Goal: Information Seeking & Learning: Learn about a topic

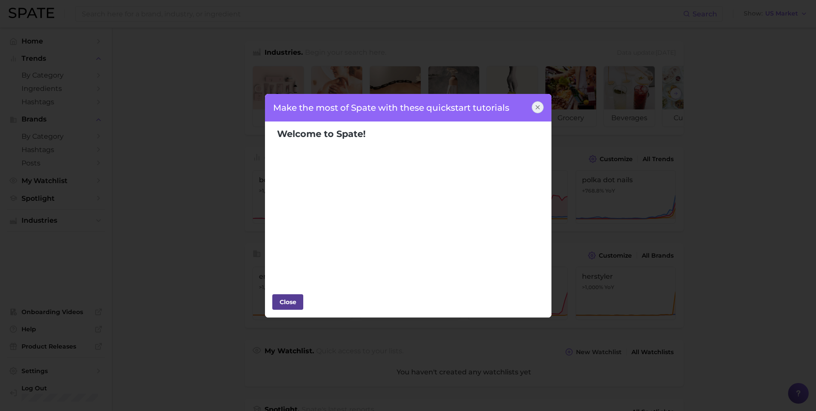
click at [300, 301] on div "Close" at bounding box center [288, 301] width 26 height 13
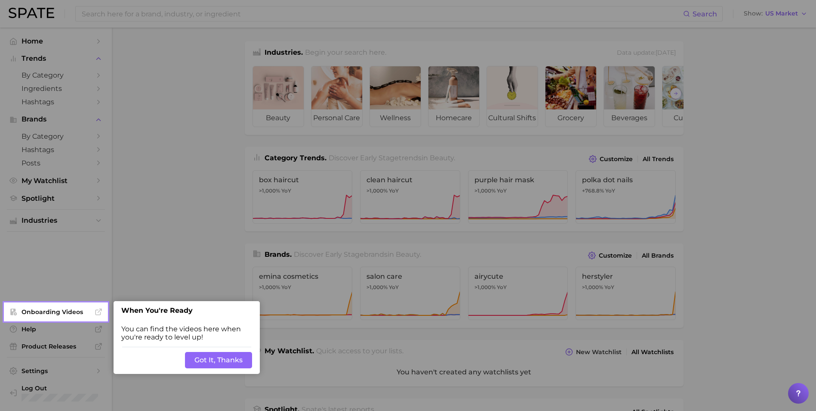
click at [236, 359] on button "Got It, Thanks" at bounding box center [218, 360] width 67 height 16
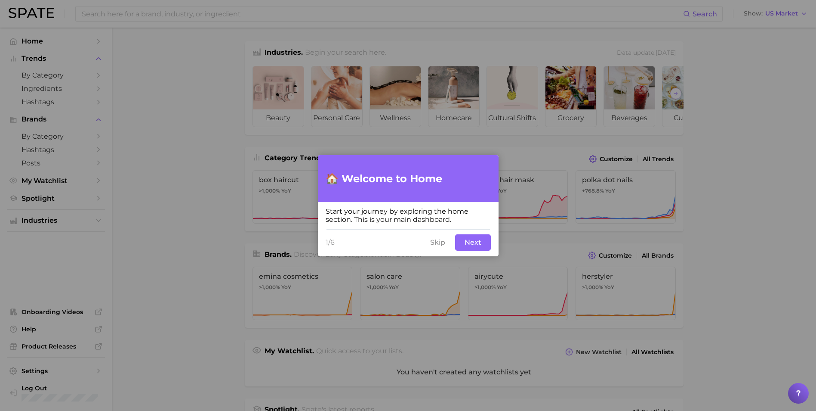
click at [463, 246] on button "Next" at bounding box center [473, 242] width 36 height 16
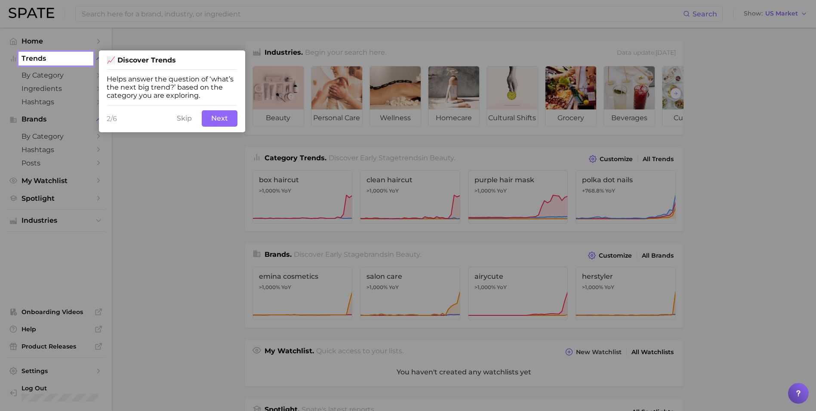
click at [223, 121] on button "Next" at bounding box center [220, 118] width 36 height 16
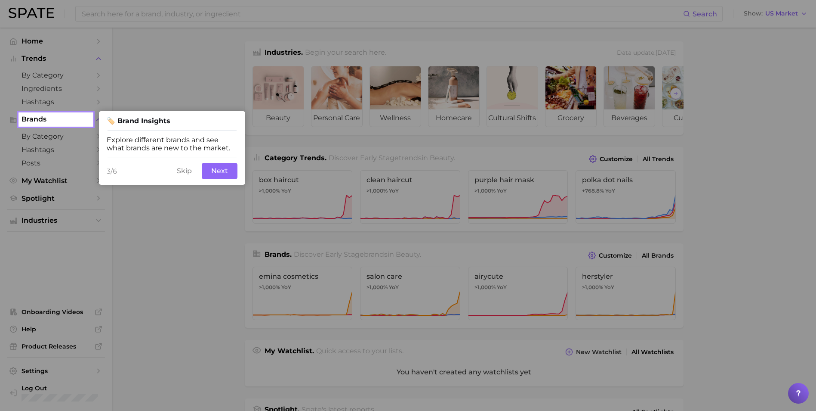
click at [224, 167] on button "Next" at bounding box center [220, 171] width 36 height 16
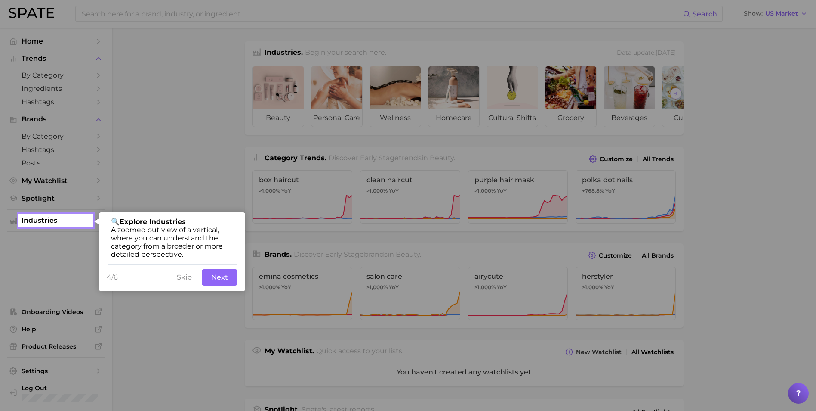
click at [217, 283] on button "Next" at bounding box center [220, 277] width 36 height 16
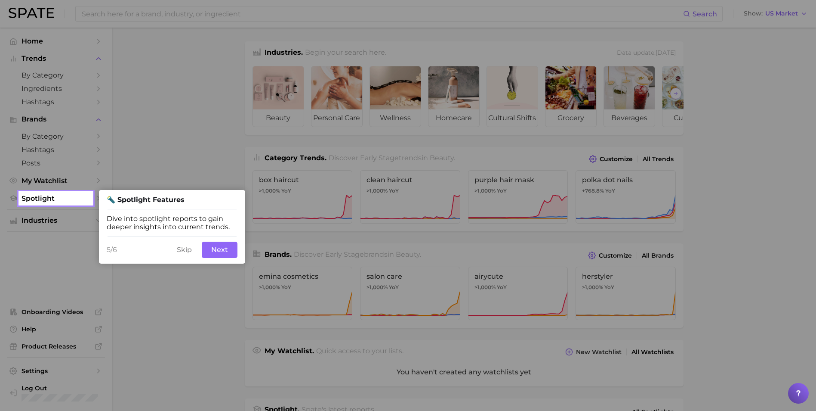
click at [225, 248] on button "Next" at bounding box center [220, 249] width 36 height 16
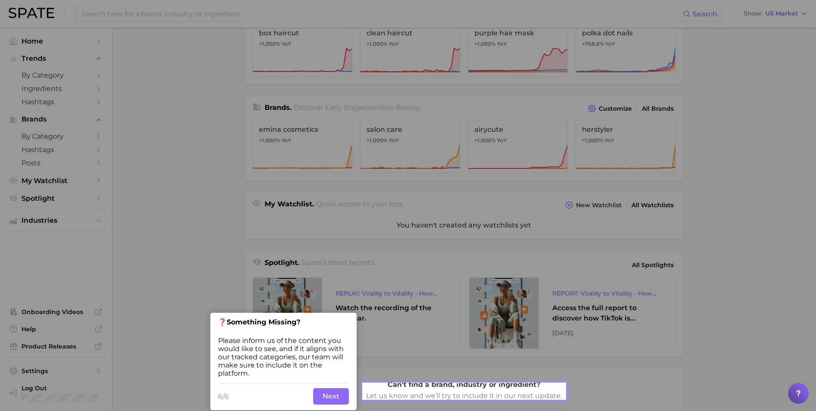
scroll to position [154, 0]
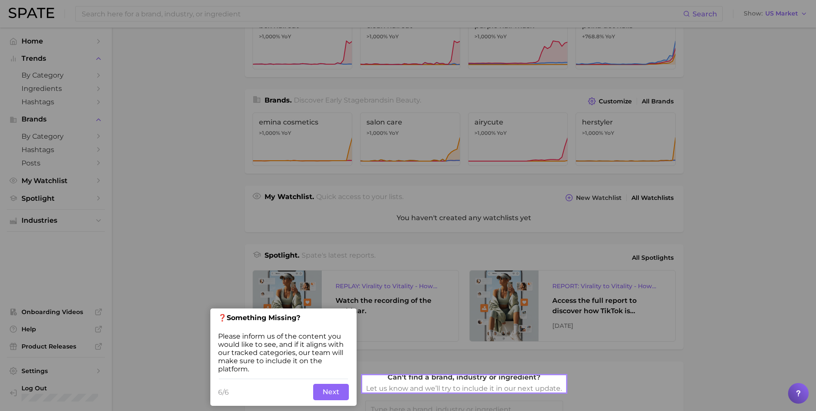
click at [331, 389] on button "Next" at bounding box center [331, 391] width 36 height 16
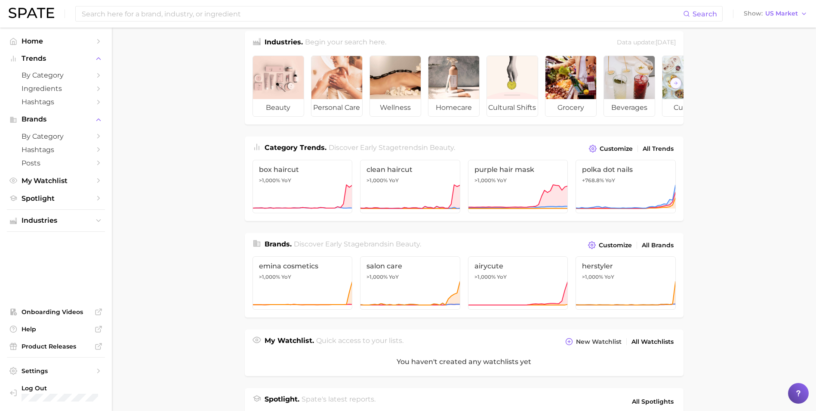
scroll to position [0, 0]
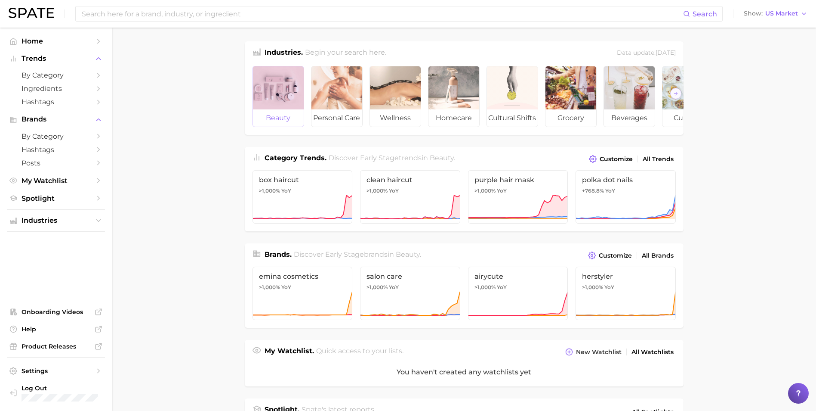
click at [282, 106] on div at bounding box center [278, 87] width 51 height 43
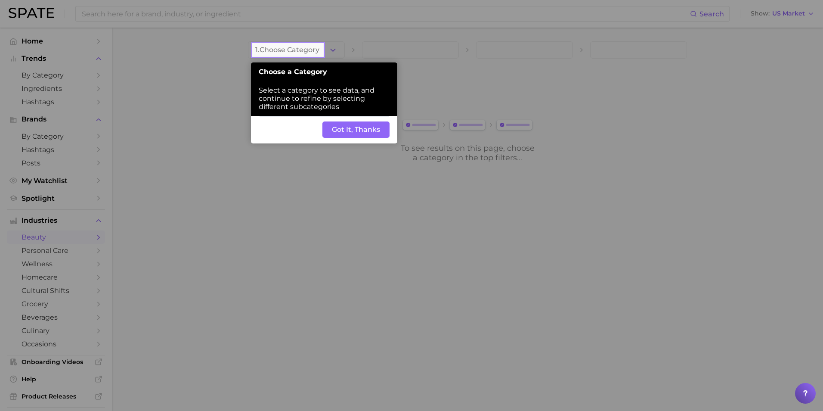
click at [344, 138] on button "Got It, Thanks" at bounding box center [355, 129] width 67 height 16
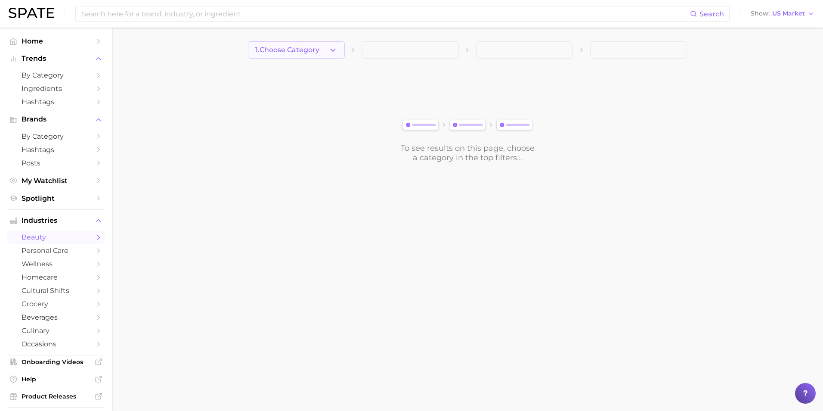
click at [328, 49] on icon "button" at bounding box center [332, 50] width 9 height 9
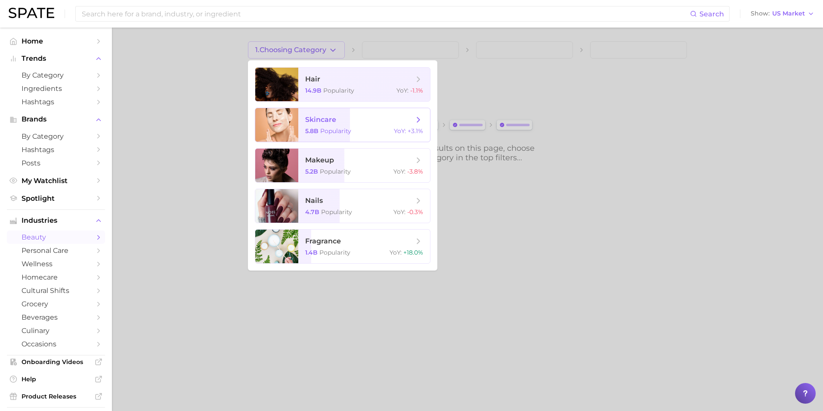
click at [326, 132] on span "Popularity" at bounding box center [335, 131] width 31 height 8
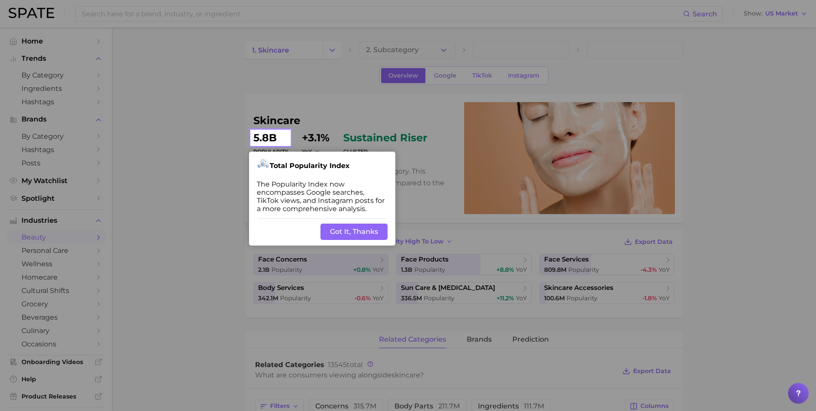
click at [351, 232] on button "Got It, Thanks" at bounding box center [354, 231] width 67 height 16
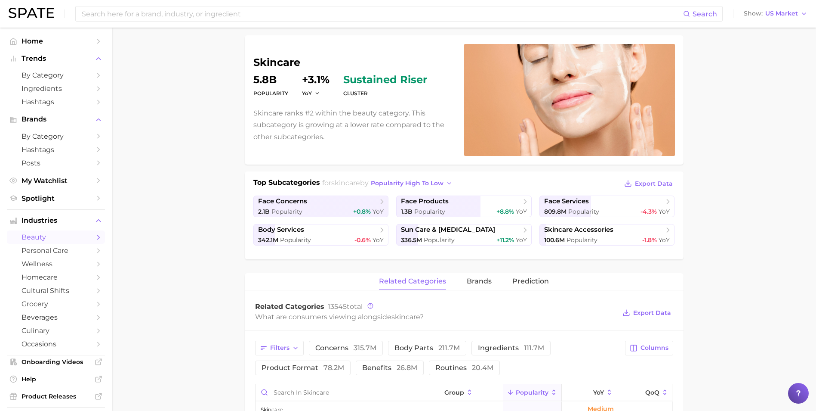
scroll to position [75, 0]
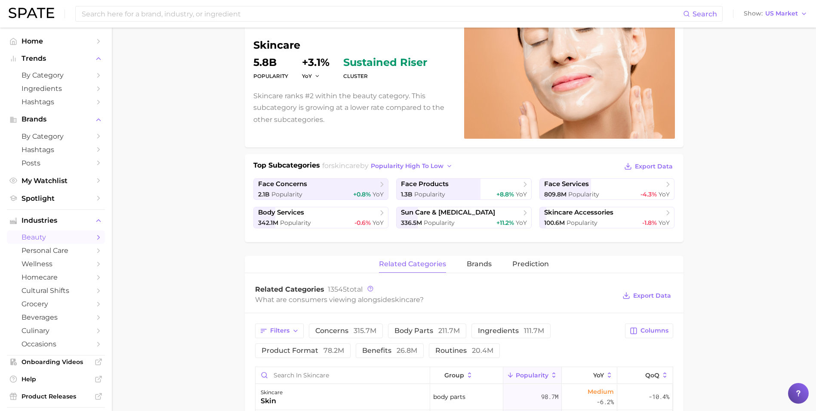
click at [309, 165] on h1 "Top Subcategories" at bounding box center [286, 166] width 67 height 13
click at [437, 225] on span "Popularity" at bounding box center [439, 223] width 31 height 8
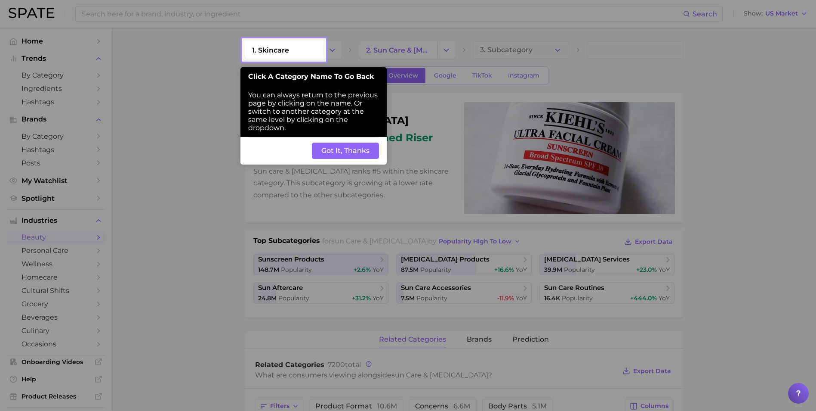
click at [346, 148] on button "Got It, Thanks" at bounding box center [345, 150] width 67 height 16
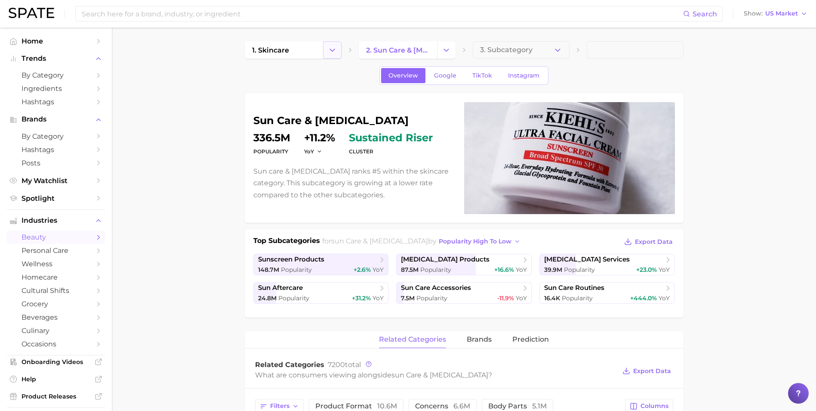
click at [334, 55] on button "Change Category" at bounding box center [332, 49] width 19 height 17
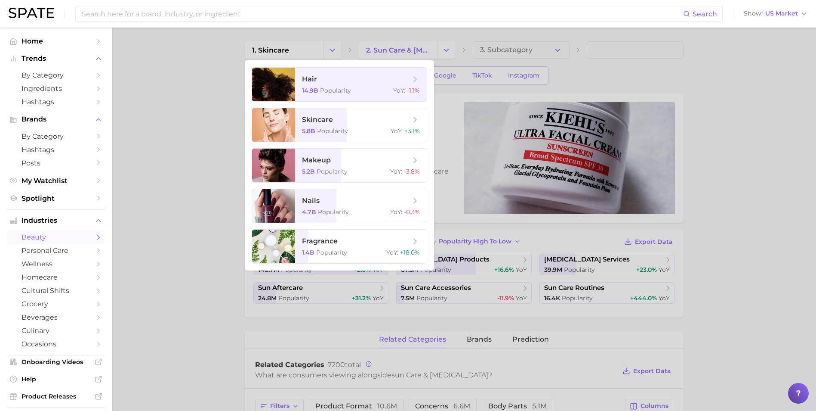
click at [442, 51] on div at bounding box center [408, 205] width 816 height 411
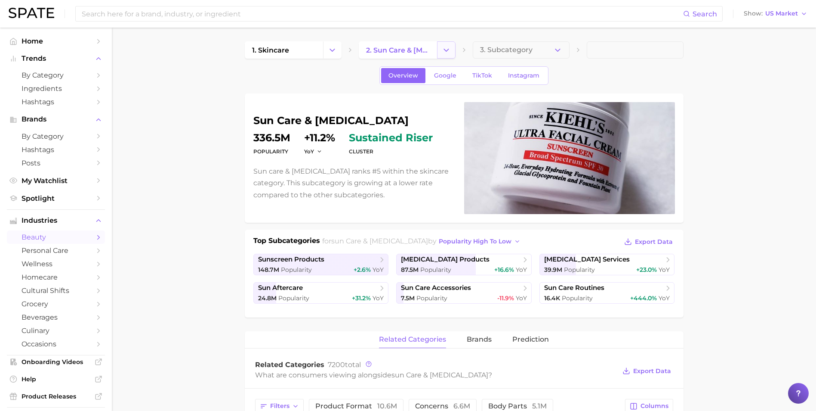
click at [443, 51] on icon "Change Category" at bounding box center [446, 50] width 9 height 9
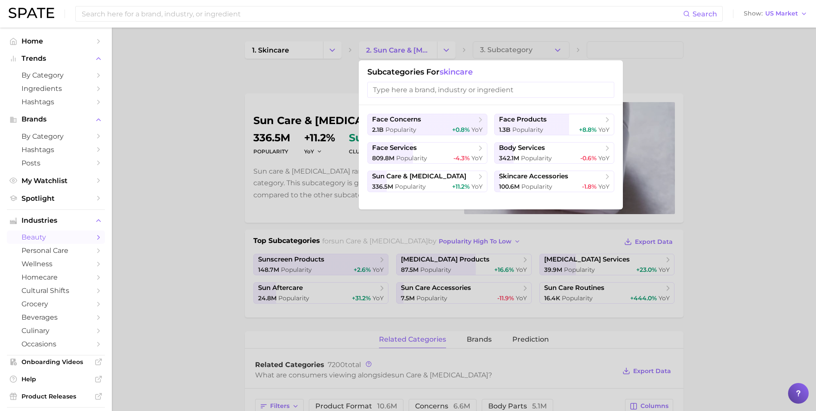
click at [792, 165] on div at bounding box center [408, 205] width 816 height 411
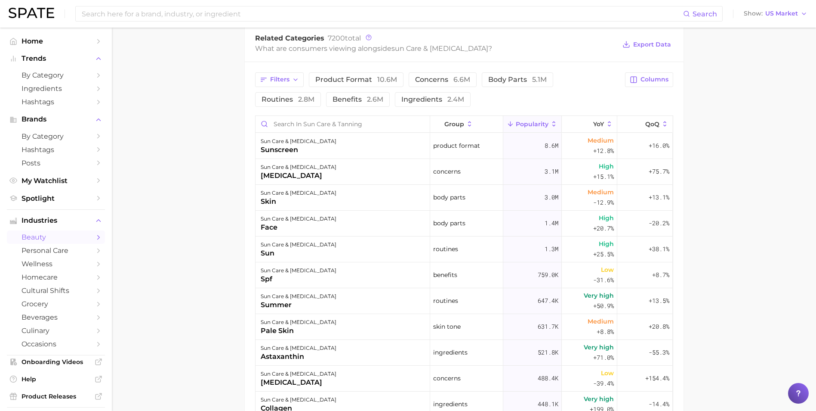
scroll to position [334, 0]
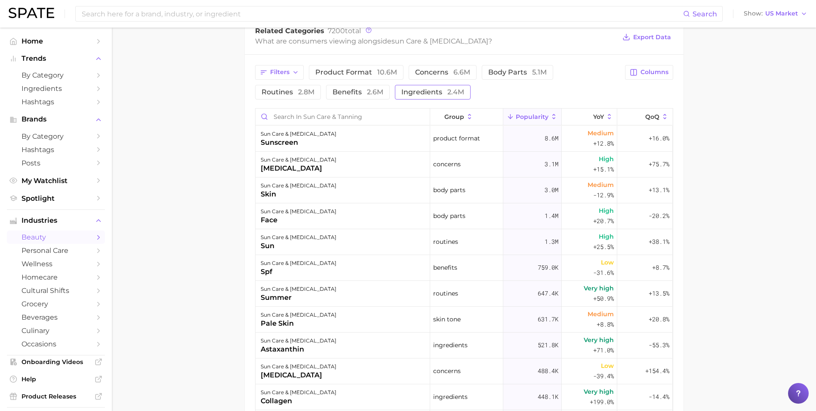
click at [436, 96] on button "ingredients 2.4m" at bounding box center [433, 92] width 76 height 15
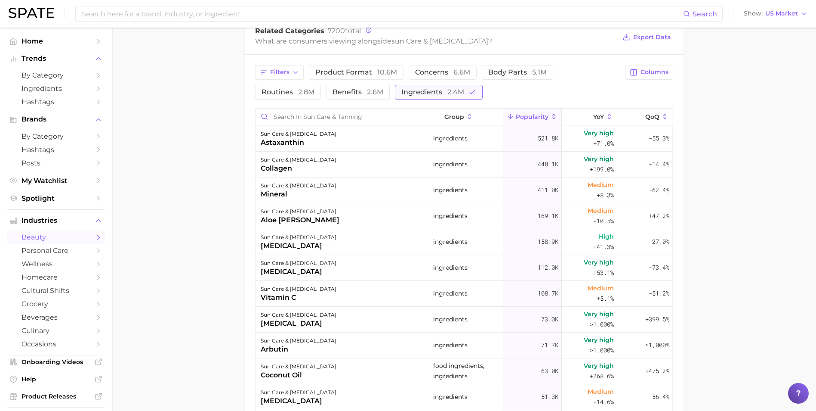
click at [442, 87] on button "ingredients 2.4m" at bounding box center [439, 92] width 88 height 15
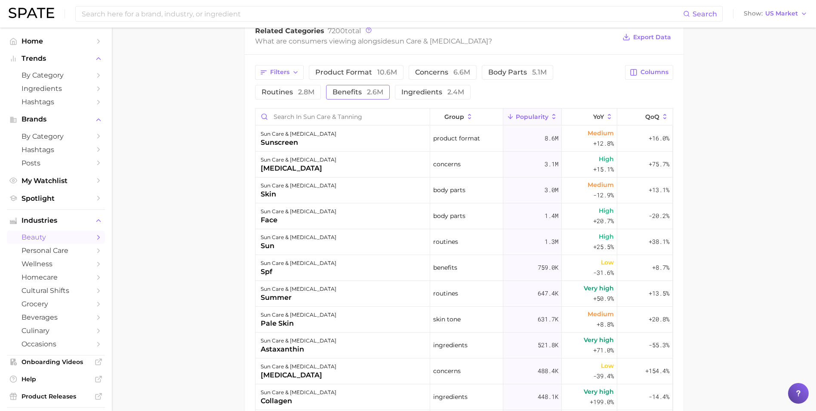
click at [377, 94] on span "2.6m" at bounding box center [375, 92] width 16 height 8
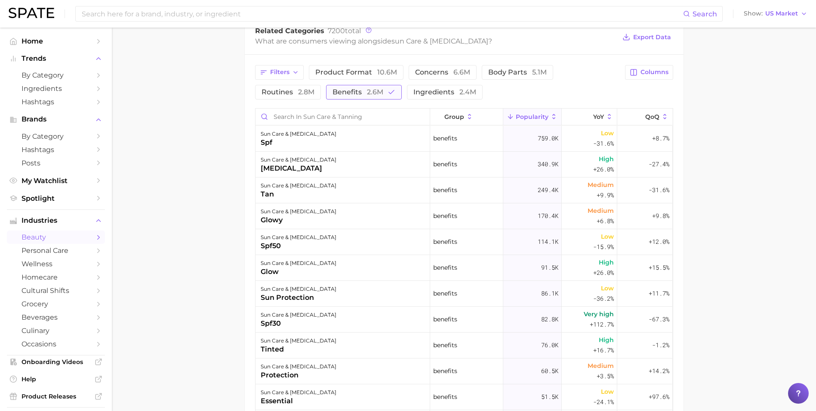
click at [377, 94] on span "2.6m" at bounding box center [375, 92] width 16 height 8
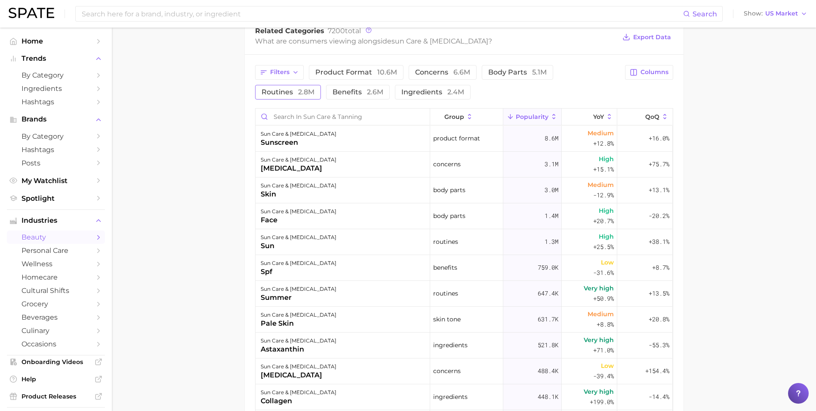
click at [299, 89] on span "2.8m" at bounding box center [306, 92] width 16 height 8
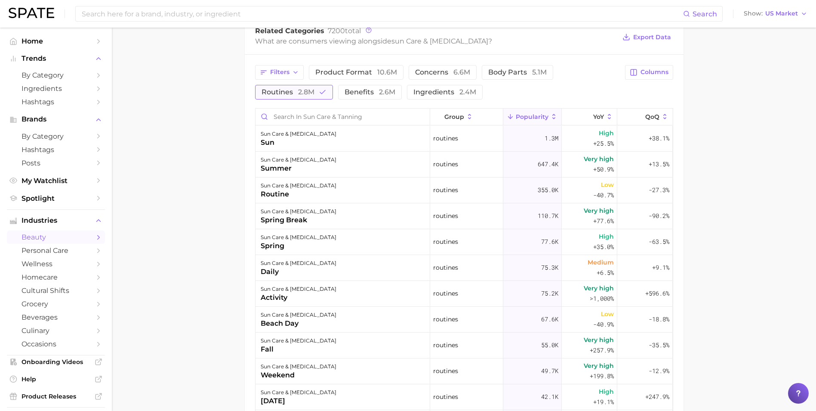
click at [307, 99] on button "routines 2.8m" at bounding box center [294, 92] width 78 height 15
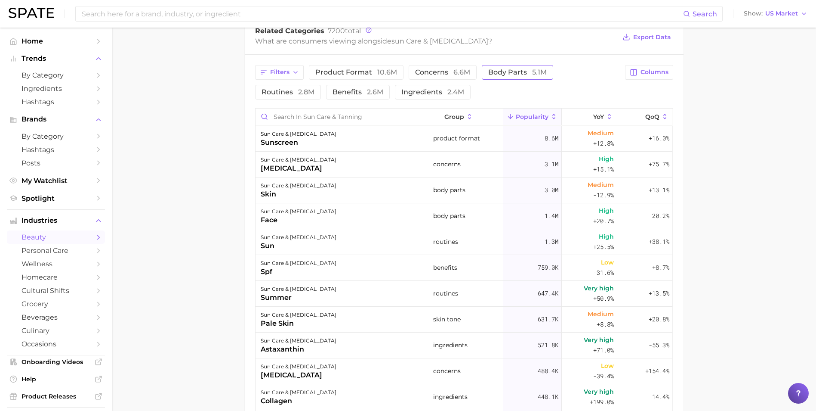
click at [545, 72] on button "body parts 5.1m" at bounding box center [517, 72] width 71 height 15
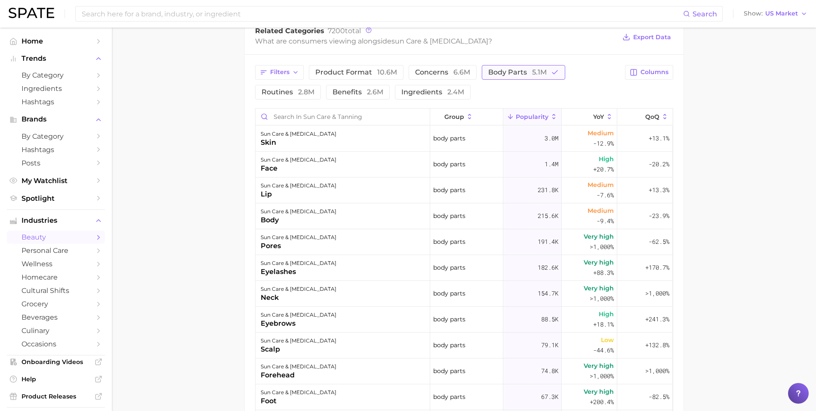
click at [535, 70] on span "5.1m" at bounding box center [539, 72] width 15 height 8
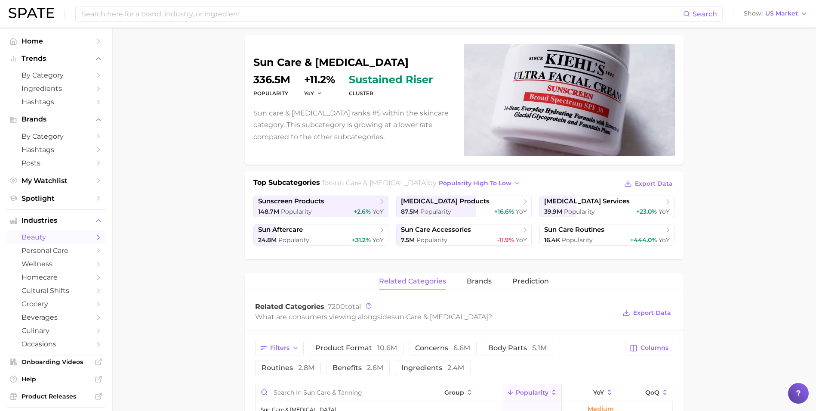
scroll to position [0, 0]
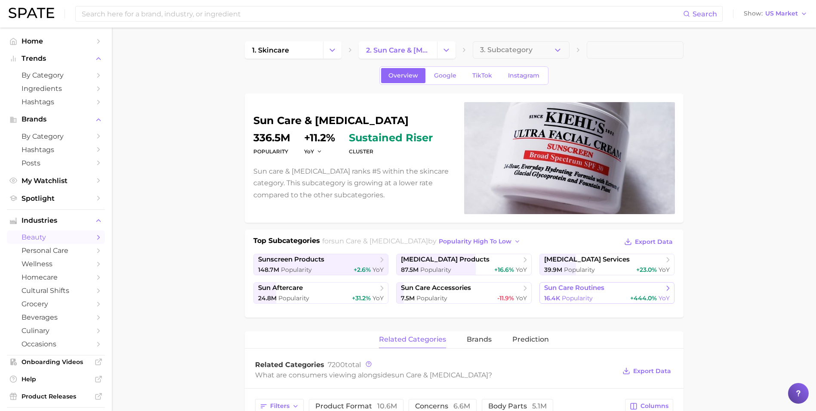
click at [578, 300] on span "Popularity" at bounding box center [577, 298] width 31 height 8
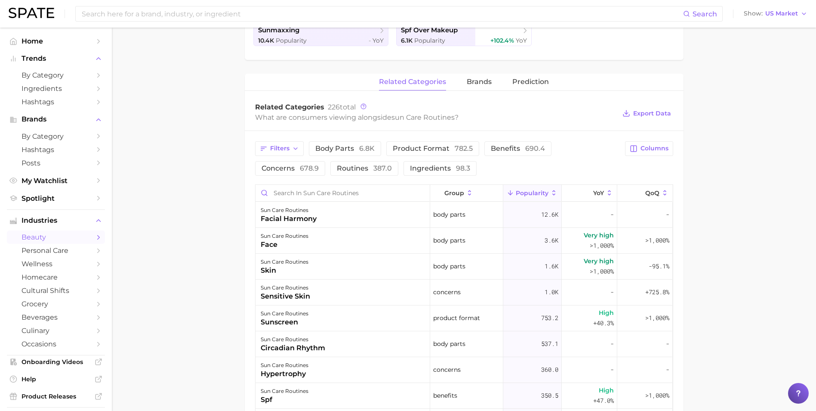
scroll to position [204, 0]
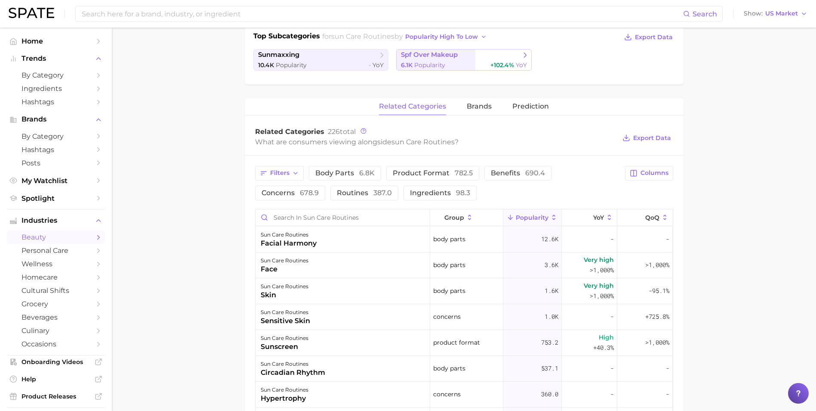
click at [445, 64] on span "Popularity" at bounding box center [429, 65] width 31 height 8
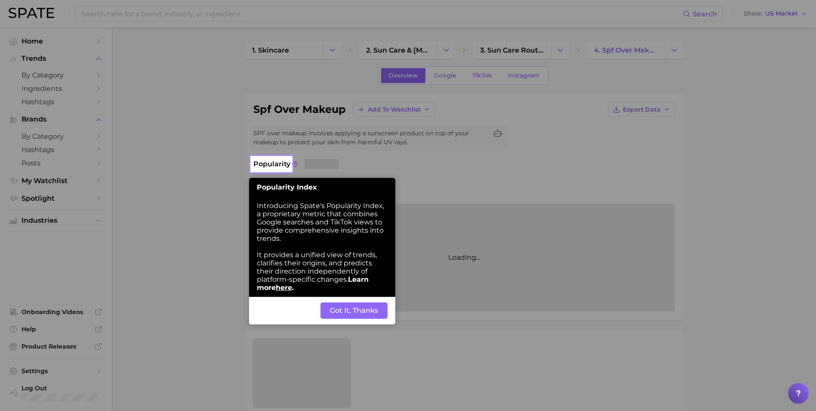
click at [372, 314] on button "Got It, Thanks" at bounding box center [354, 310] width 67 height 16
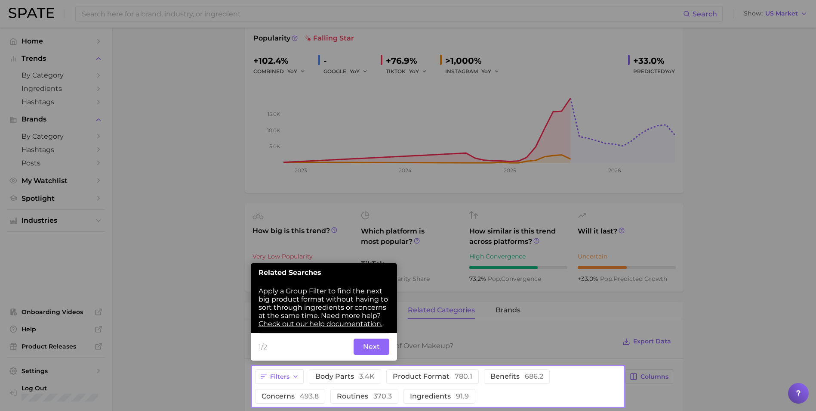
scroll to position [140, 0]
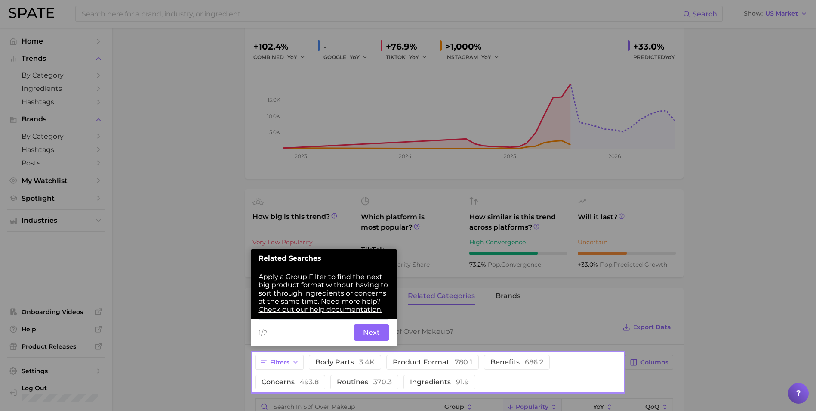
click at [371, 329] on button "Next" at bounding box center [372, 332] width 36 height 16
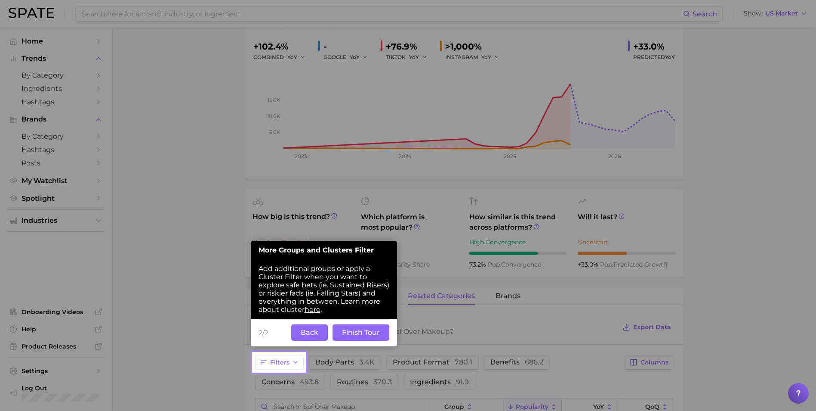
click at [371, 329] on button "Finish Tour" at bounding box center [361, 332] width 57 height 16
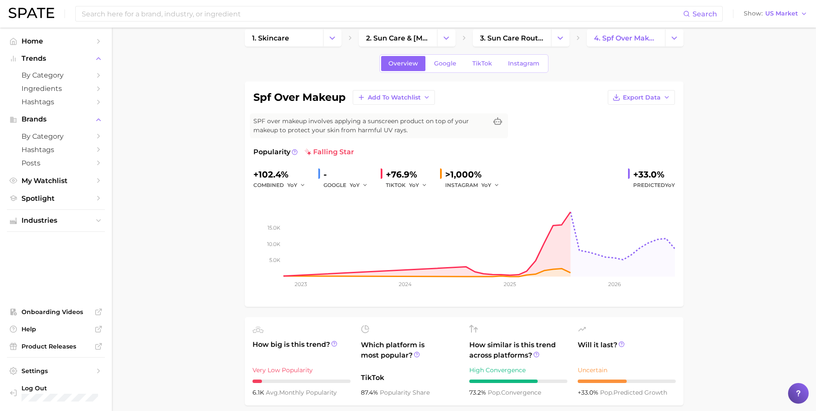
scroll to position [11, 0]
click at [497, 125] on icon at bounding box center [498, 122] width 9 height 9
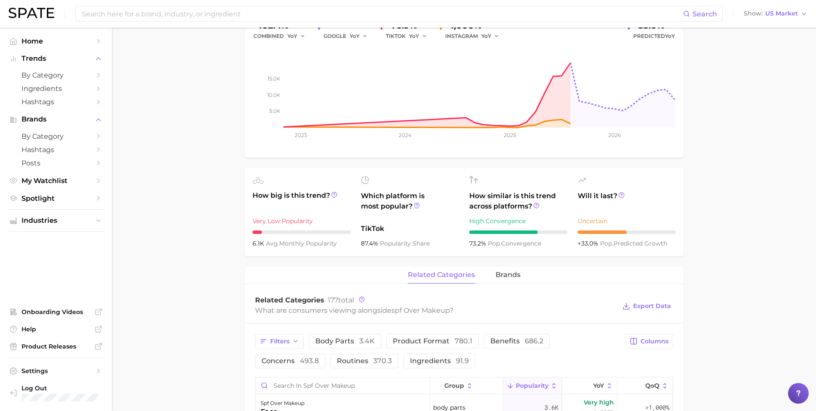
scroll to position [161, 0]
click at [621, 195] on icon at bounding box center [622, 195] width 6 height 6
click at [538, 204] on icon at bounding box center [537, 205] width 6 height 6
click at [336, 195] on icon at bounding box center [334, 194] width 6 height 6
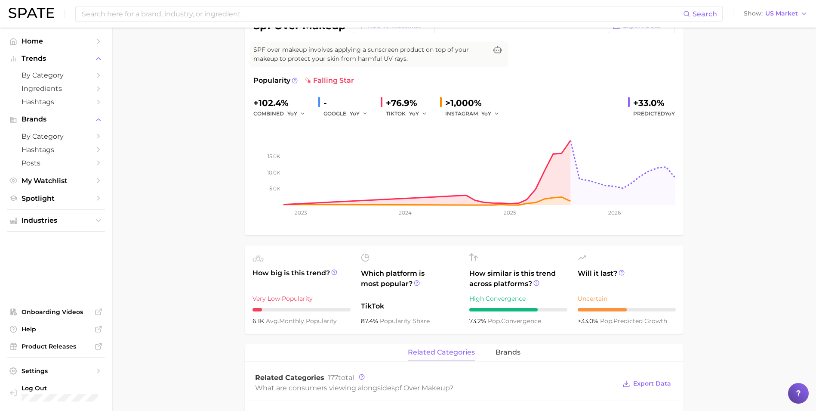
scroll to position [0, 0]
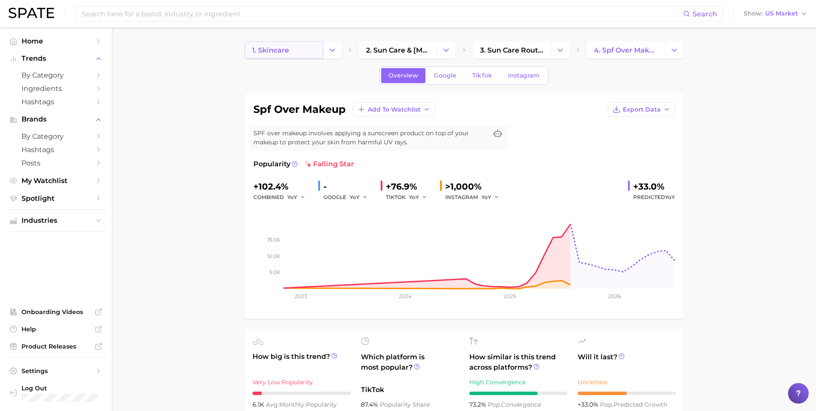
click at [318, 48] on link "1. skincare" at bounding box center [284, 49] width 78 height 17
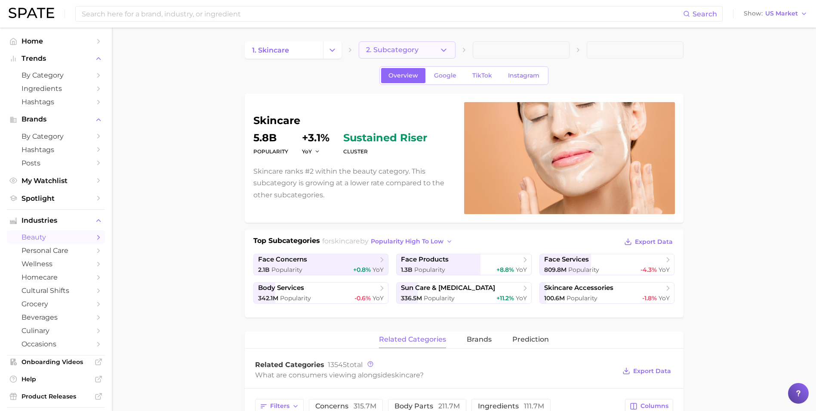
click at [384, 51] on span "2. Subcategory" at bounding box center [392, 50] width 53 height 8
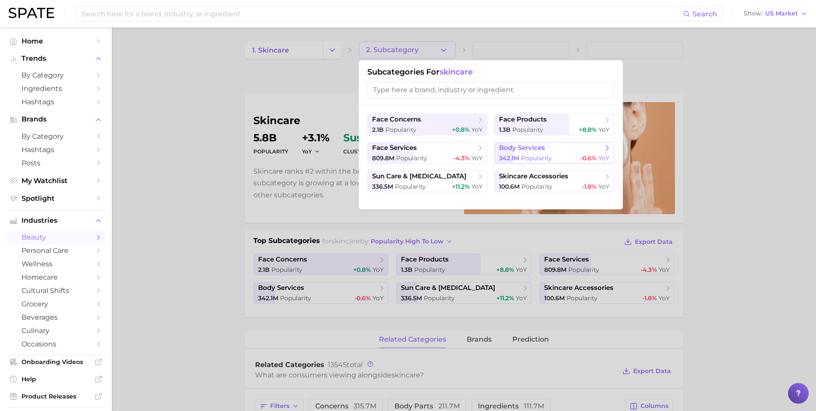
click at [525, 153] on button "body services 342.1m Popularity -0.6% YoY" at bounding box center [555, 153] width 120 height 22
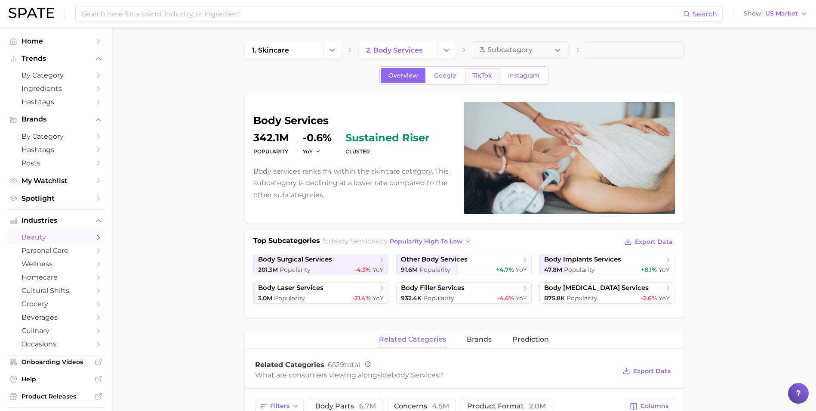
click at [478, 72] on span "TikTok" at bounding box center [483, 75] width 20 height 7
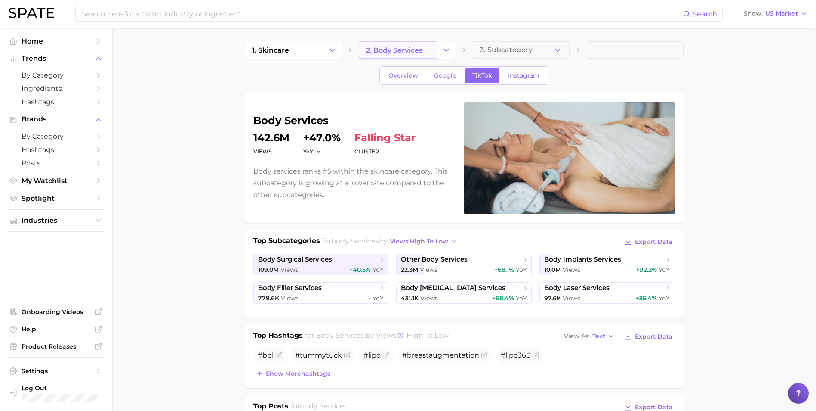
click at [408, 50] on span "2. body services" at bounding box center [394, 50] width 56 height 8
click at [453, 51] on button "Change Category" at bounding box center [446, 49] width 19 height 17
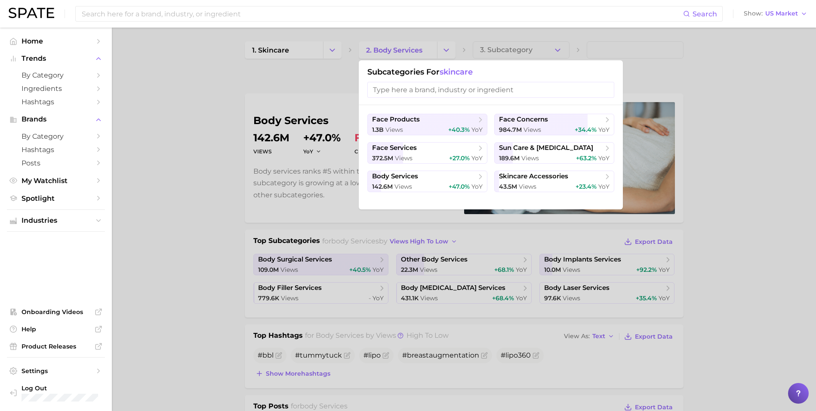
click at [296, 97] on div at bounding box center [408, 205] width 816 height 411
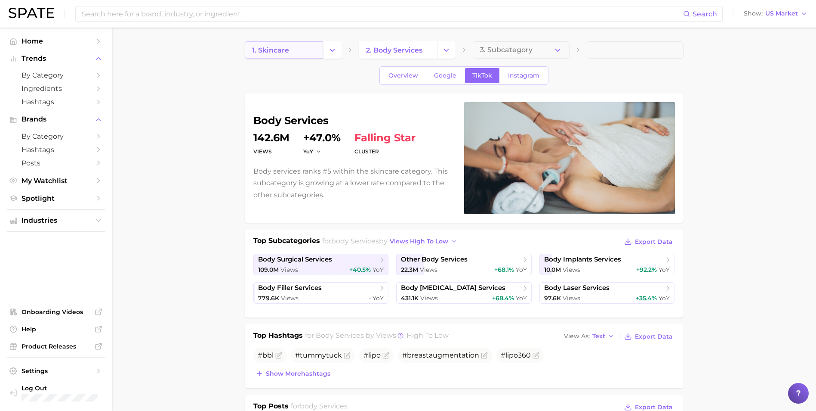
click at [304, 50] on link "1. skincare" at bounding box center [284, 49] width 78 height 17
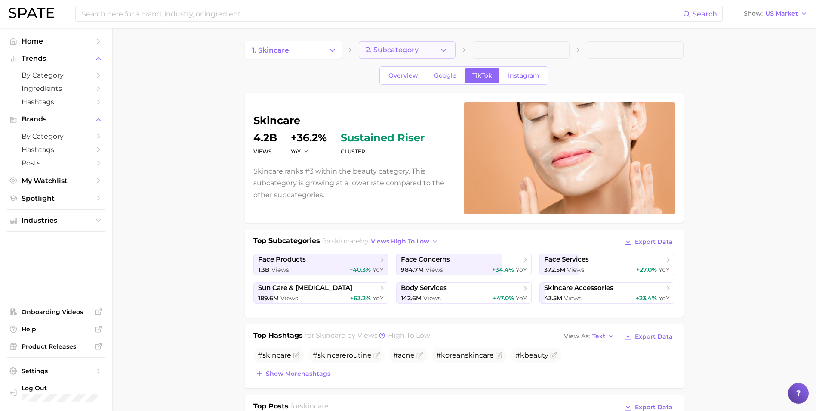
click at [449, 52] on button "2. Subcategory" at bounding box center [407, 49] width 97 height 17
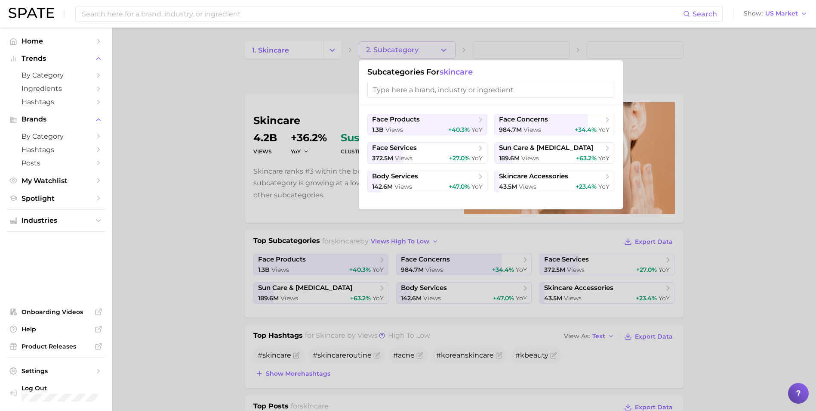
click at [501, 89] on input "search" at bounding box center [491, 90] width 247 height 16
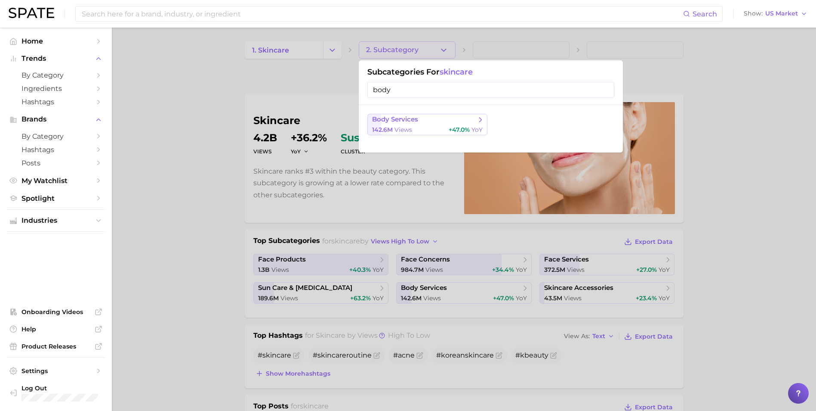
type input "body"
click at [479, 124] on button "body services 142.6m views +47.0% YoY" at bounding box center [428, 125] width 120 height 22
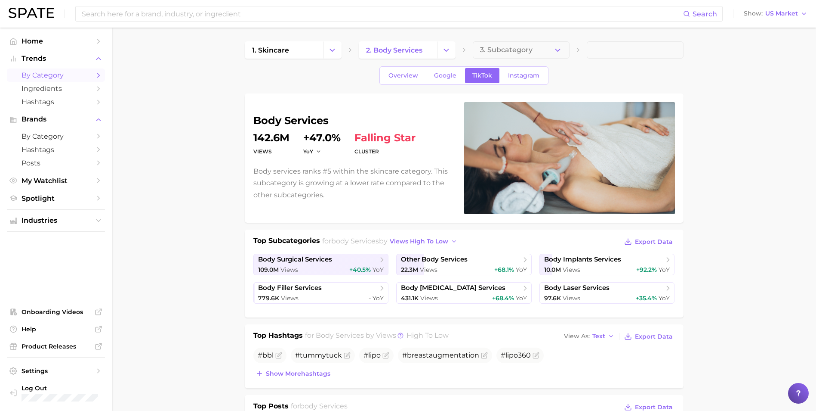
click at [94, 77] on link "by Category" at bounding box center [56, 74] width 98 height 13
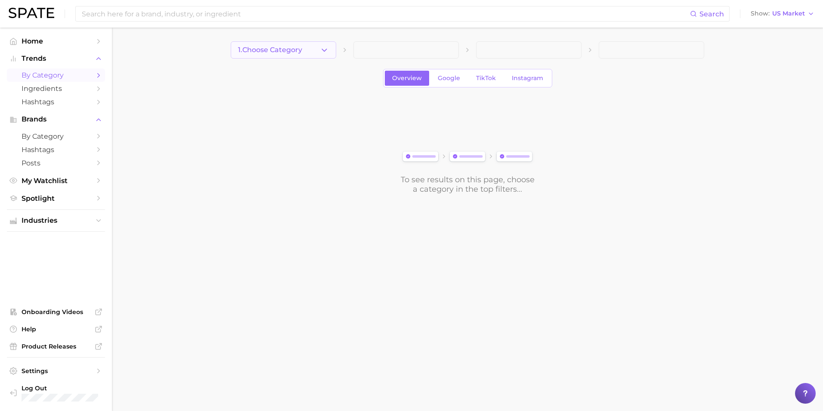
click at [297, 52] on span "1. Choose Category" at bounding box center [270, 50] width 64 height 8
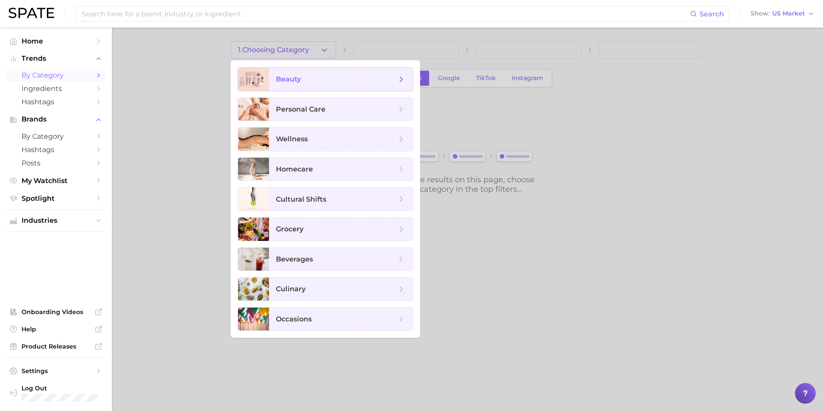
click at [309, 84] on span "beauty" at bounding box center [341, 79] width 144 height 23
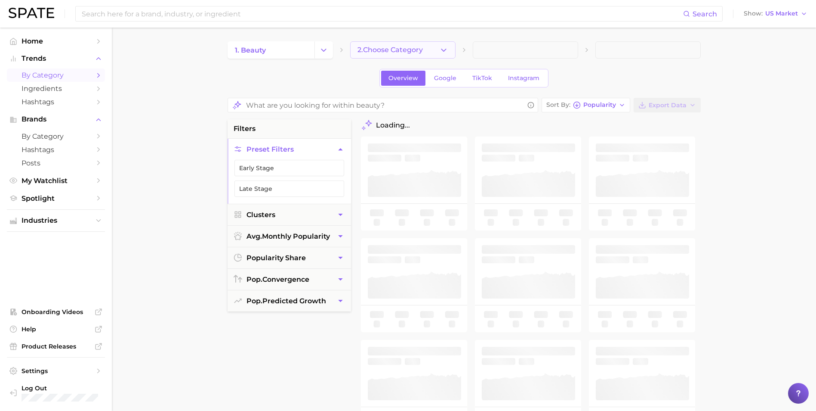
click at [389, 58] on button "2. Choose Category" at bounding box center [402, 49] width 105 height 17
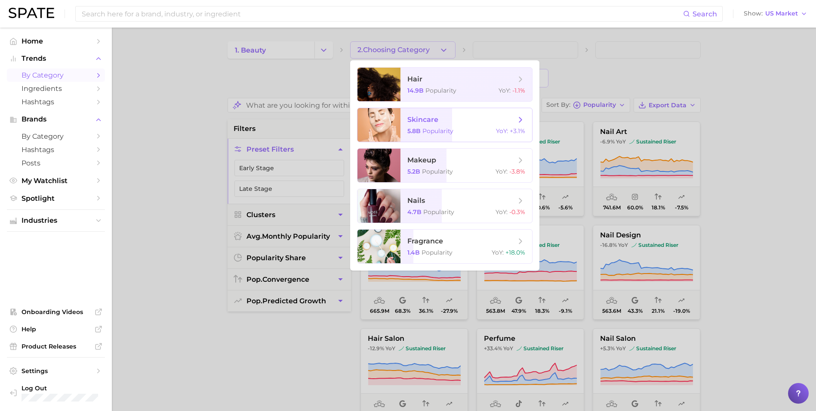
click at [444, 118] on span "skincare" at bounding box center [462, 119] width 108 height 9
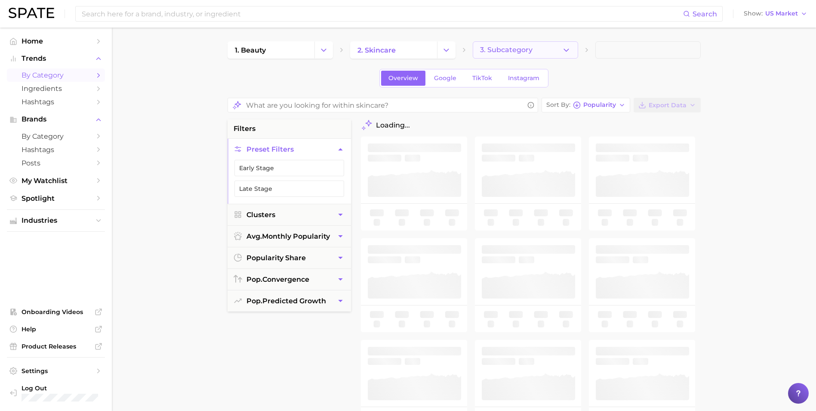
click at [530, 50] on span "3. Subcategory" at bounding box center [506, 50] width 53 height 8
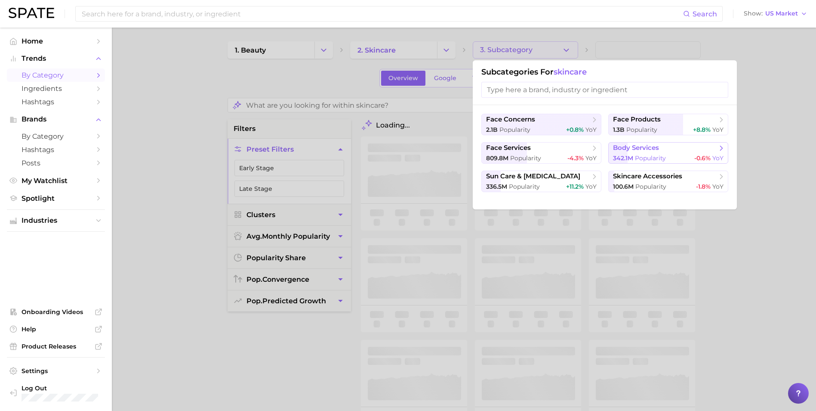
click at [655, 149] on span "body services" at bounding box center [636, 148] width 46 height 8
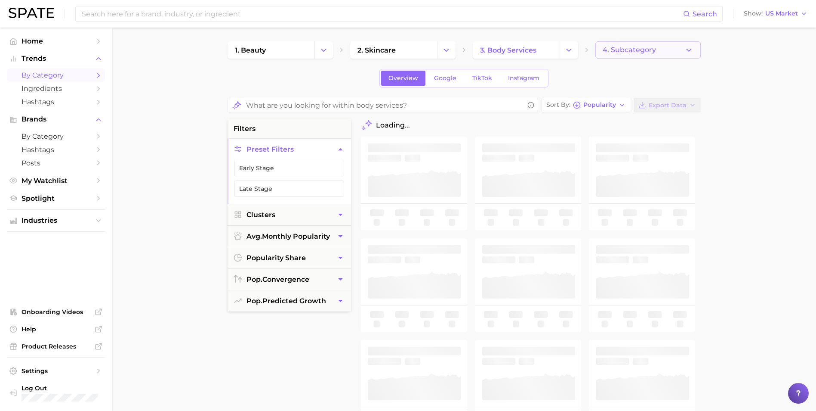
click at [656, 45] on button "4. Subcategory" at bounding box center [648, 49] width 105 height 17
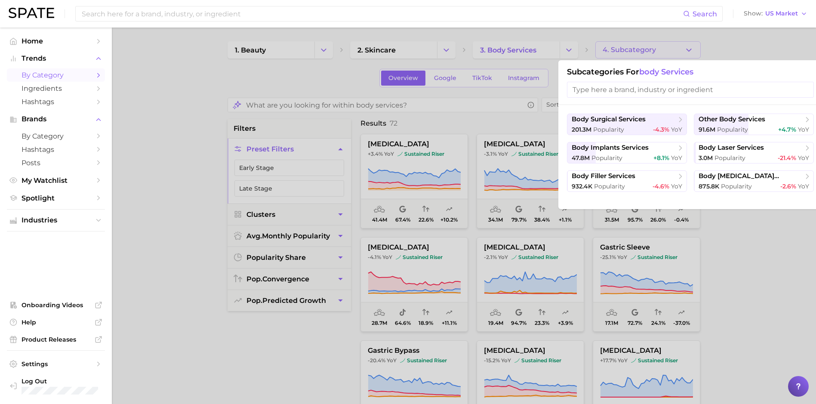
click at [656, 46] on div at bounding box center [408, 202] width 816 height 404
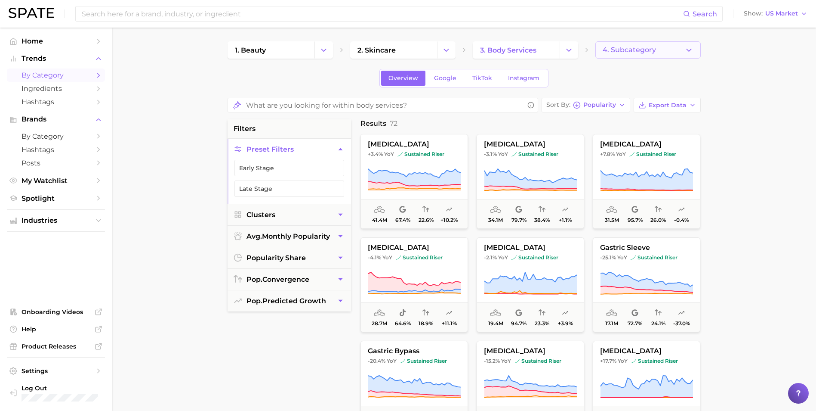
click at [669, 46] on main "1. beauty 2. skincare 3. body services 4. Subcategory Overview Google TikTok In…" at bounding box center [464, 362] width 705 height 668
click at [670, 49] on button "4. Subcategory" at bounding box center [648, 49] width 105 height 17
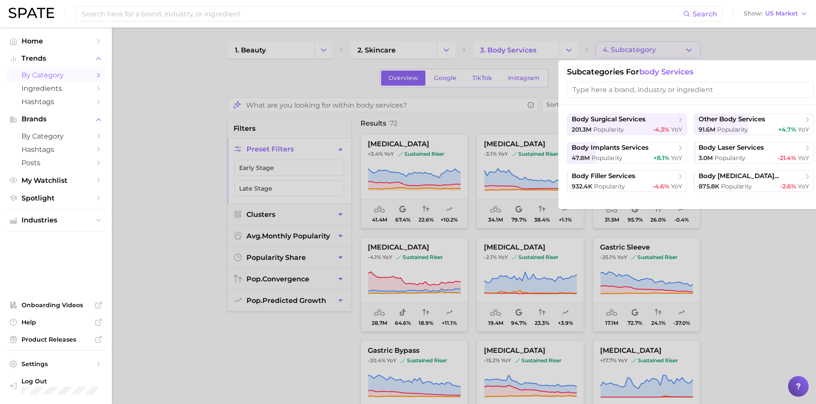
click at [216, 272] on div at bounding box center [408, 202] width 816 height 404
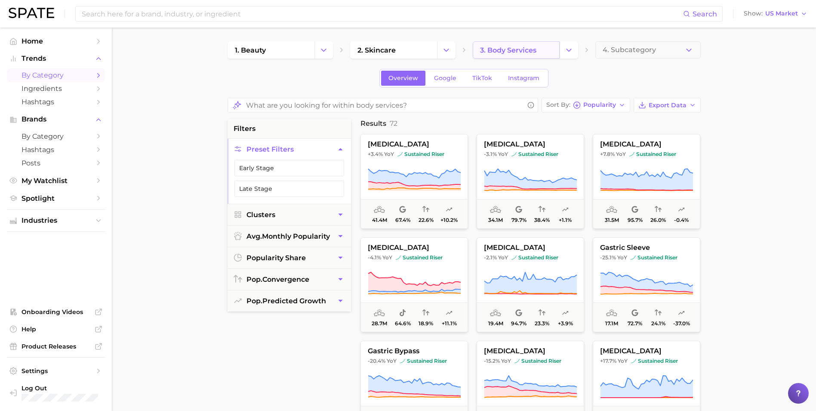
click at [553, 56] on link "3. body services" at bounding box center [516, 49] width 87 height 17
click at [566, 58] on button "Change Category" at bounding box center [569, 49] width 19 height 17
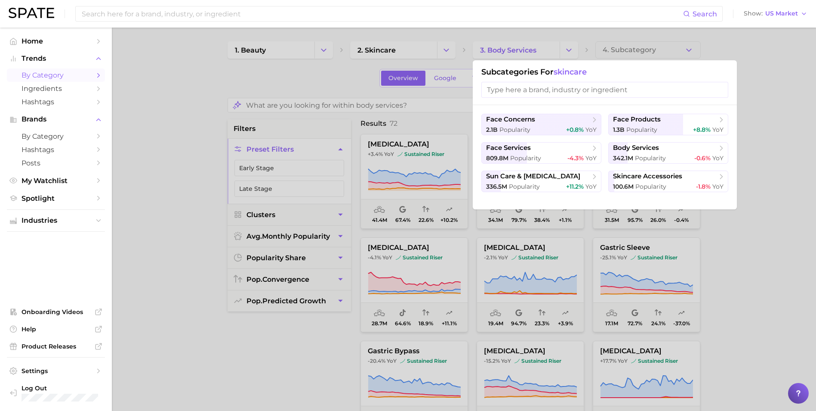
click at [571, 89] on input "search" at bounding box center [605, 90] width 247 height 16
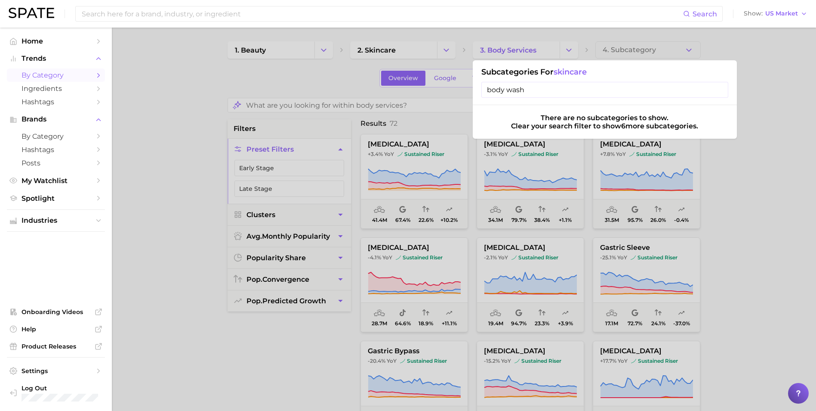
type input "body wash"
click at [537, 123] on div "Clear your search filter to show 6 more subcategories." at bounding box center [604, 126] width 187 height 8
click at [706, 94] on input "body wash" at bounding box center [605, 90] width 247 height 16
click at [757, 81] on div at bounding box center [408, 205] width 816 height 411
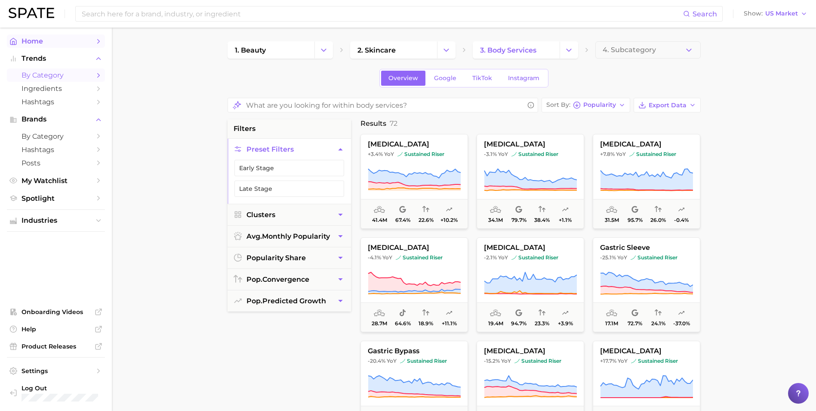
click at [72, 46] on link "Home" at bounding box center [56, 40] width 98 height 13
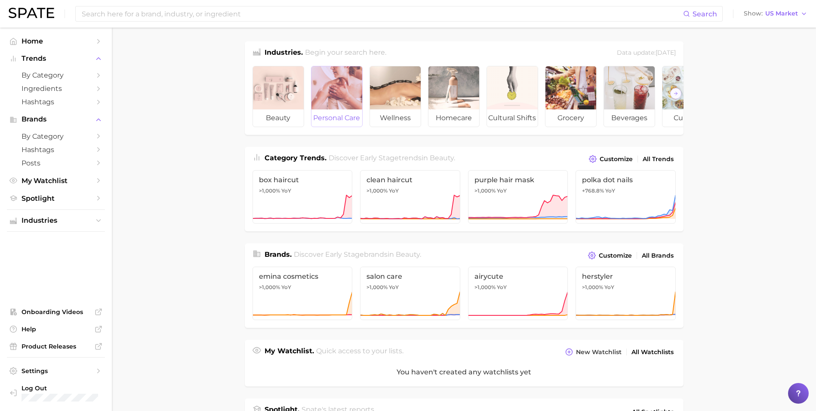
click at [334, 102] on div at bounding box center [337, 87] width 51 height 43
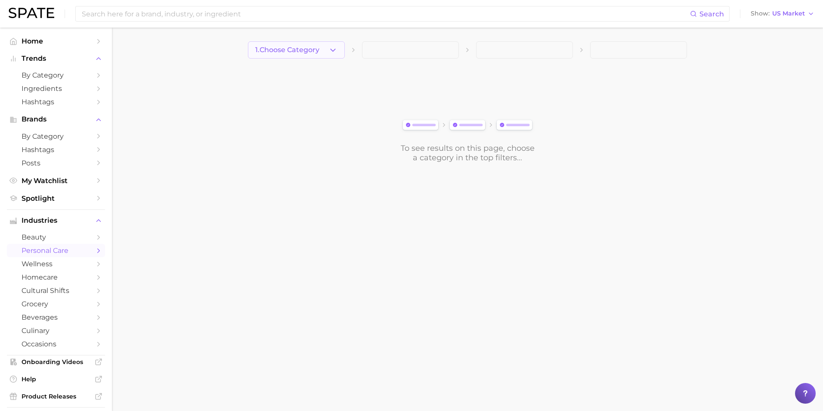
click at [327, 53] on button "1. Choose Category" at bounding box center [296, 49] width 97 height 17
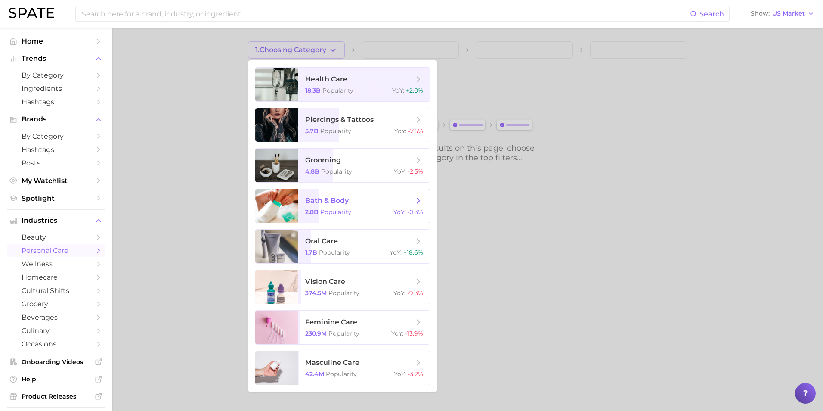
click at [374, 200] on span "bath & body" at bounding box center [359, 200] width 108 height 9
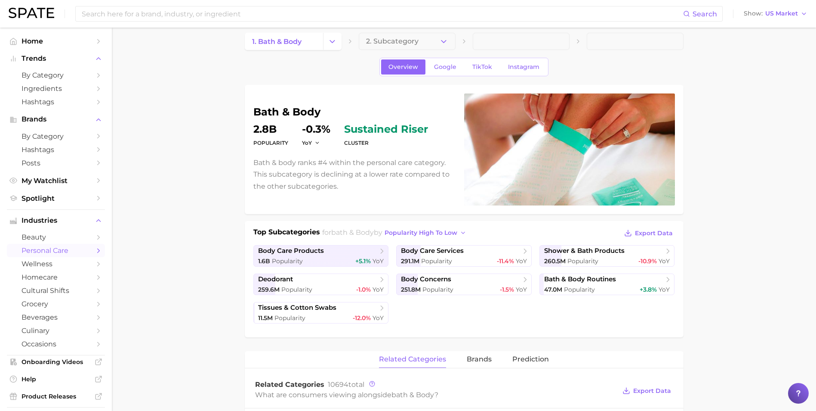
scroll to position [11, 0]
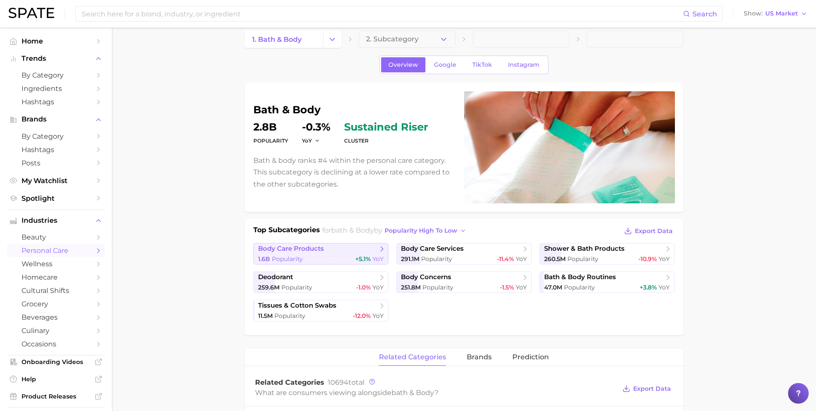
click at [366, 252] on span "body care products" at bounding box center [318, 248] width 120 height 9
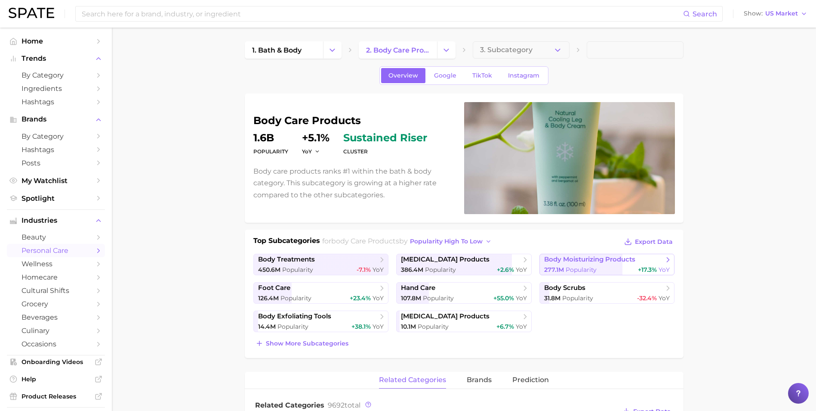
click at [558, 261] on span "body moisturizing products" at bounding box center [589, 259] width 91 height 8
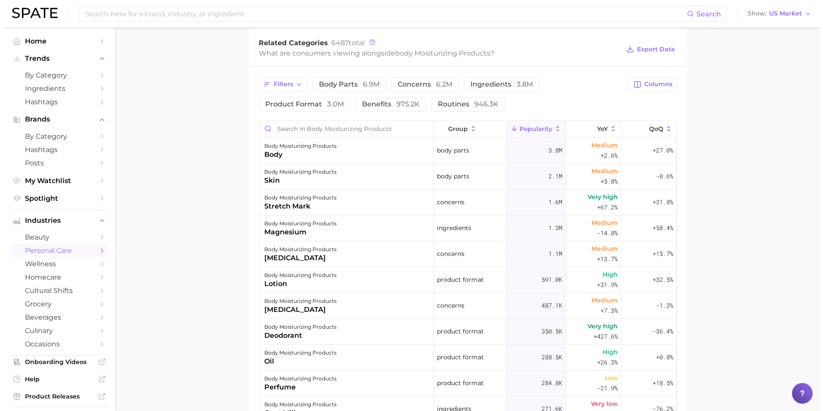
scroll to position [366, 0]
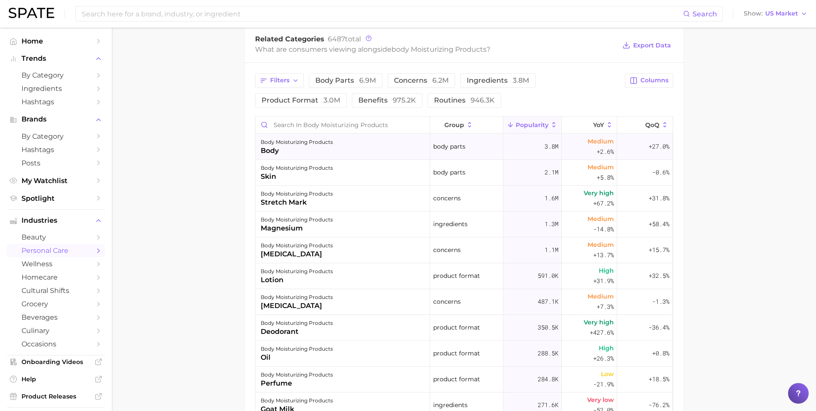
click at [292, 145] on div "body moisturizing products" at bounding box center [297, 142] width 72 height 10
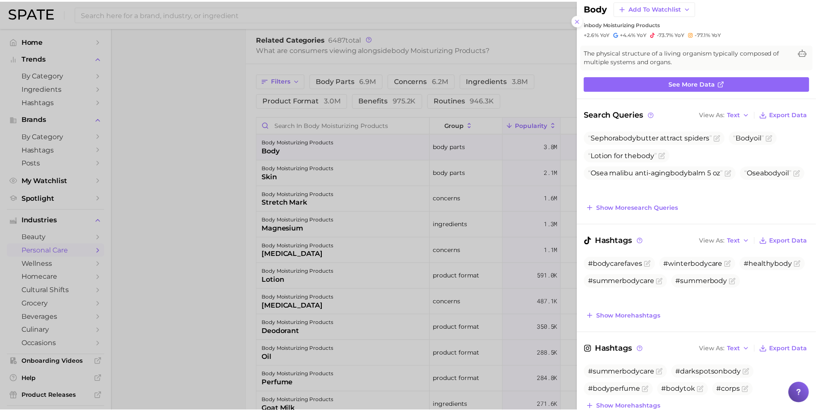
scroll to position [22, 0]
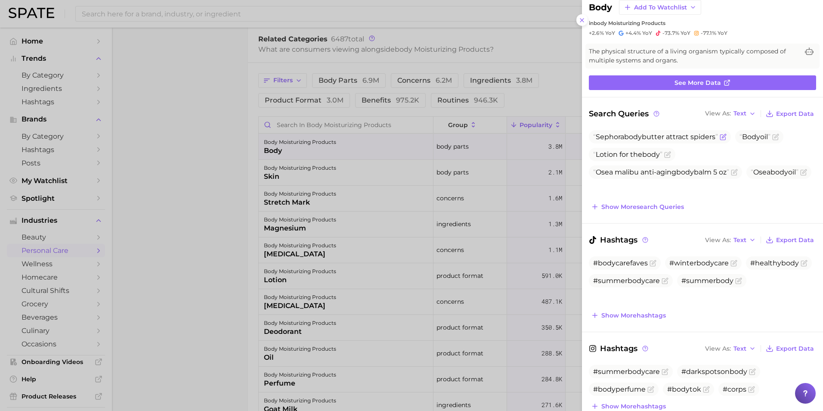
click at [698, 138] on span "Sephora body butter attract spiders" at bounding box center [655, 137] width 125 height 8
click at [726, 139] on icon "Flag as miscategorized or irrelevant" at bounding box center [723, 136] width 7 height 7
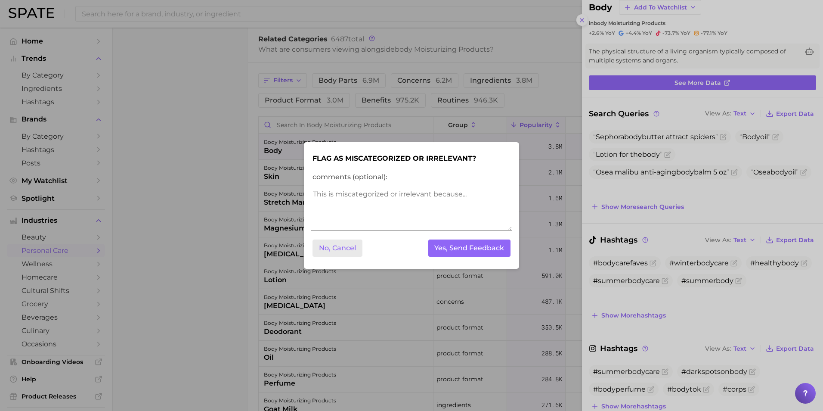
click at [338, 256] on button "No, Cancel" at bounding box center [337, 248] width 50 height 18
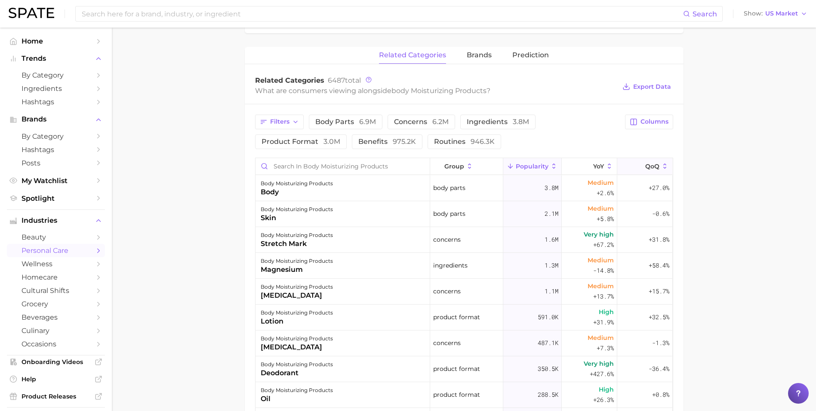
scroll to position [334, 0]
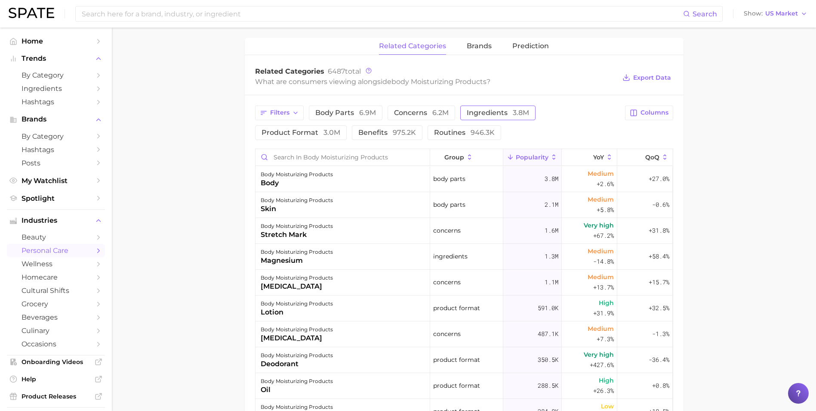
click at [520, 110] on span "3.8m" at bounding box center [521, 112] width 16 height 8
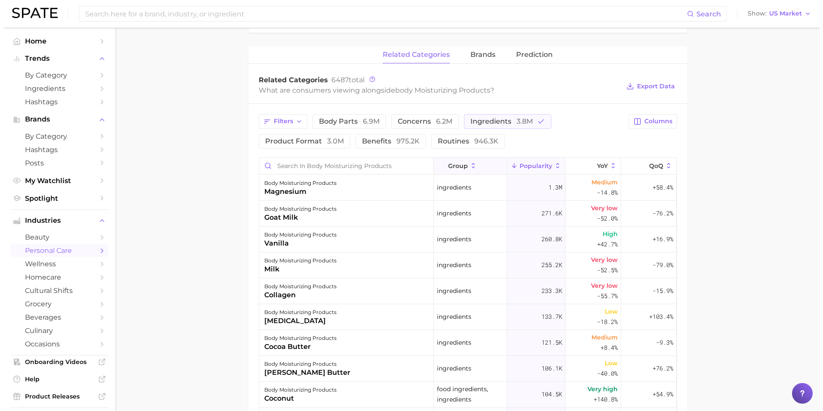
scroll to position [323, 0]
click at [441, 124] on span "6.2m" at bounding box center [441, 123] width 16 height 8
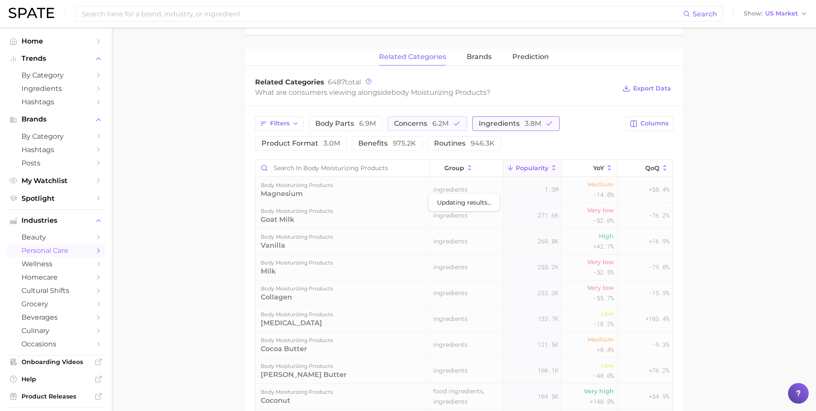
click at [513, 129] on button "ingredients 3.8m" at bounding box center [516, 123] width 87 height 15
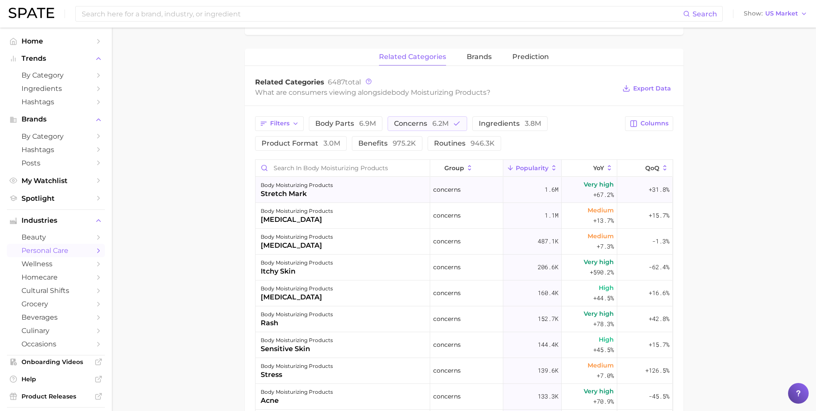
click at [317, 198] on div "stretch mark" at bounding box center [297, 194] width 72 height 10
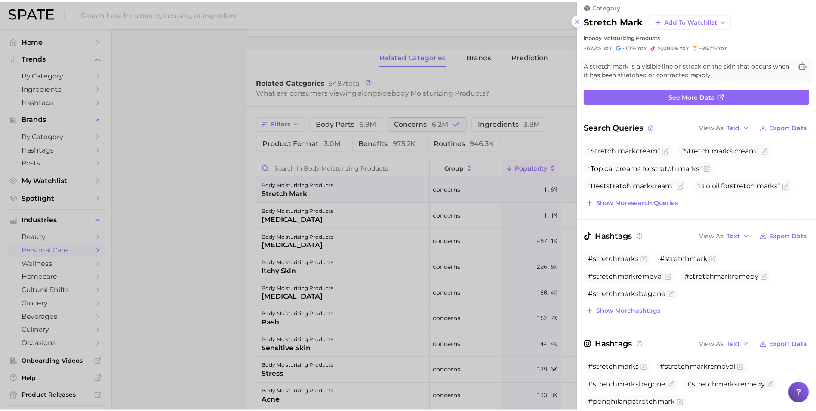
scroll to position [0, 0]
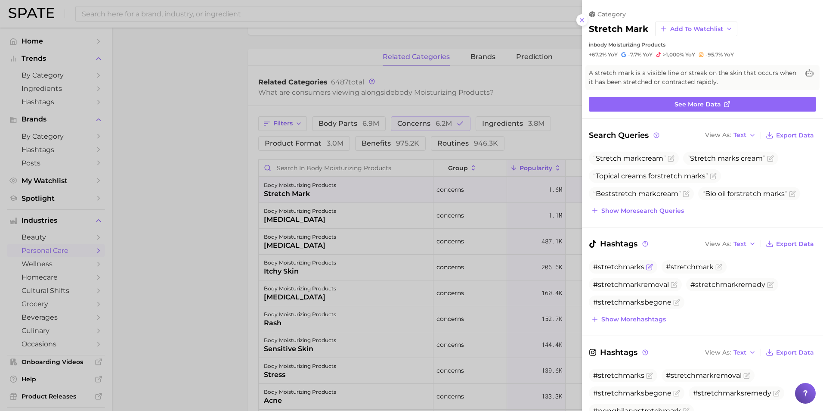
click at [624, 264] on span "#stretchmarks" at bounding box center [618, 267] width 51 height 8
click at [679, 266] on span "#stretchmark" at bounding box center [690, 267] width 48 height 8
click at [584, 18] on icon at bounding box center [581, 20] width 7 height 7
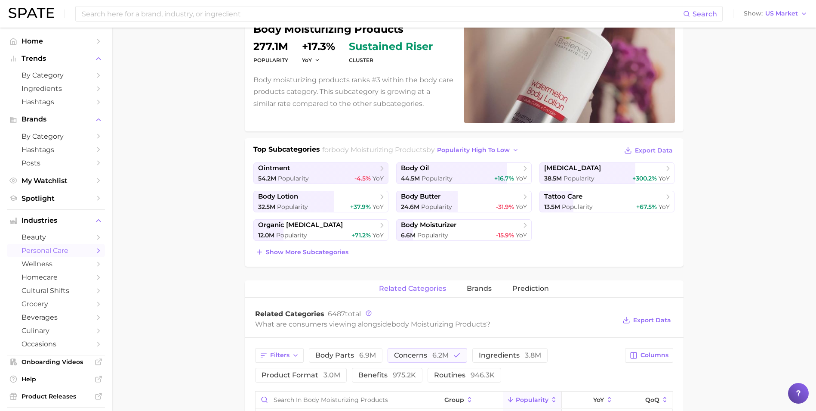
scroll to position [86, 0]
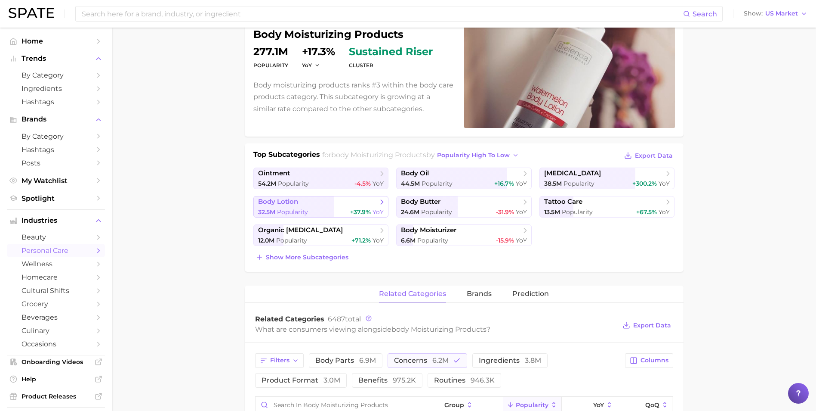
click at [310, 210] on div "32.5m Popularity +37.9% YoY" at bounding box center [321, 212] width 126 height 8
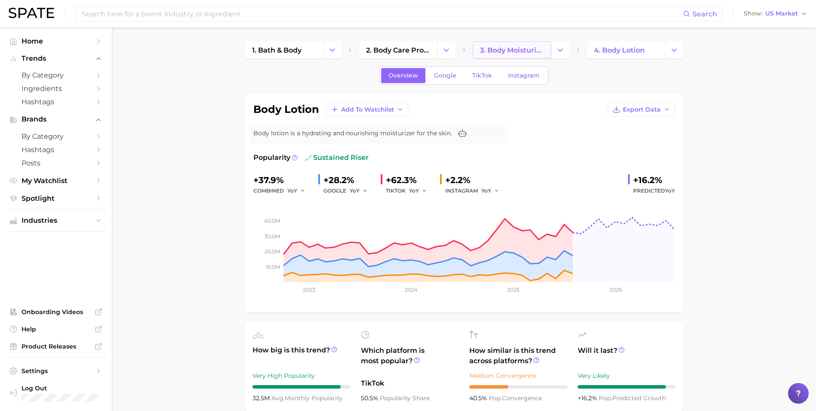
click at [522, 50] on span "3. body moisturizing products" at bounding box center [512, 50] width 64 height 8
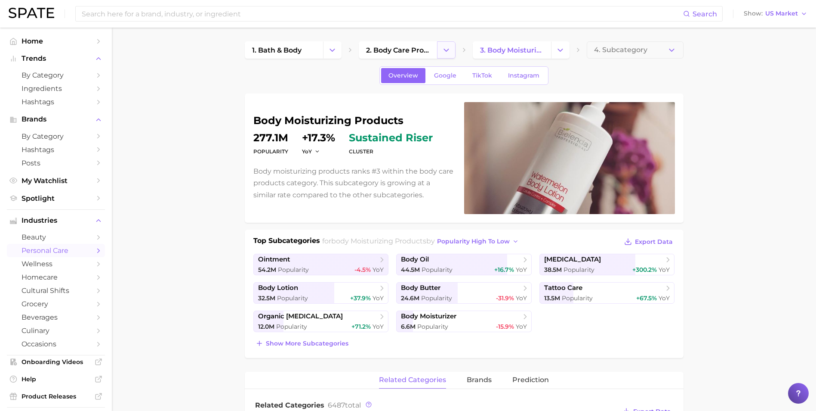
click at [450, 54] on icon "Change Category" at bounding box center [446, 50] width 9 height 9
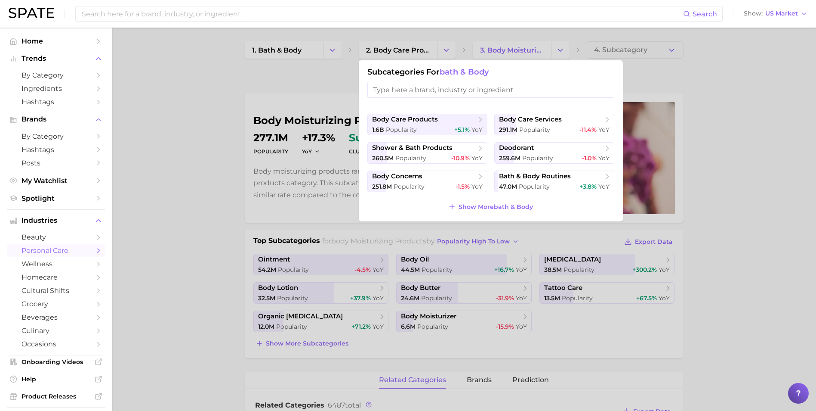
click at [550, 52] on div at bounding box center [408, 205] width 816 height 411
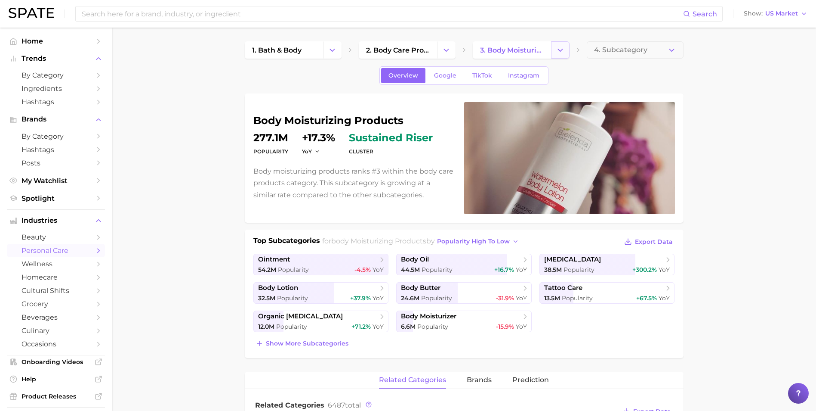
click at [561, 49] on icon "Change Category" at bounding box center [560, 50] width 9 height 9
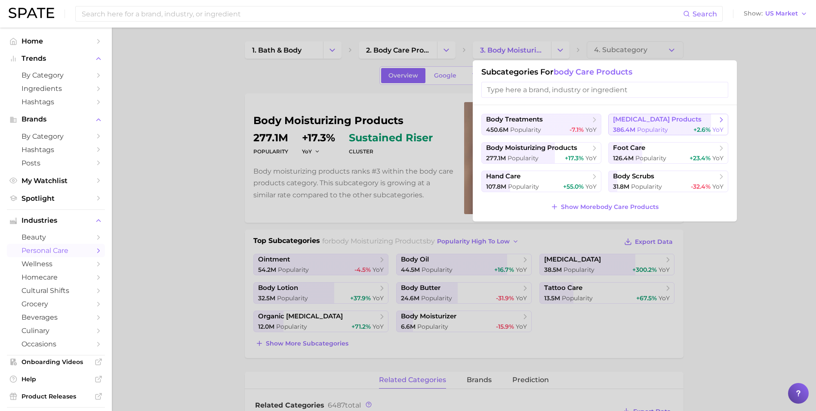
click at [643, 126] on span "Popularity" at bounding box center [652, 130] width 31 height 8
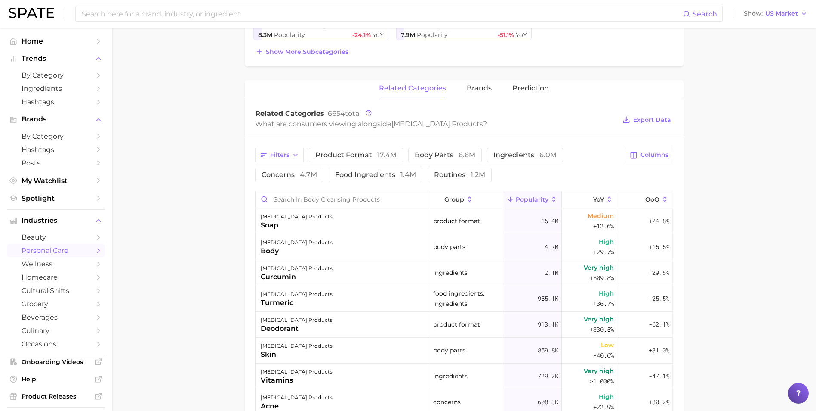
scroll to position [291, 0]
click at [437, 161] on button "body parts 6.6m" at bounding box center [445, 155] width 74 height 15
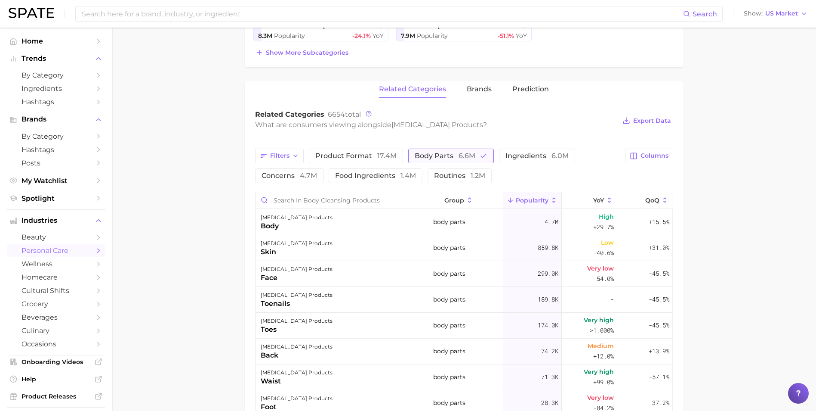
click at [418, 158] on span "body parts 6.6m" at bounding box center [445, 155] width 61 height 7
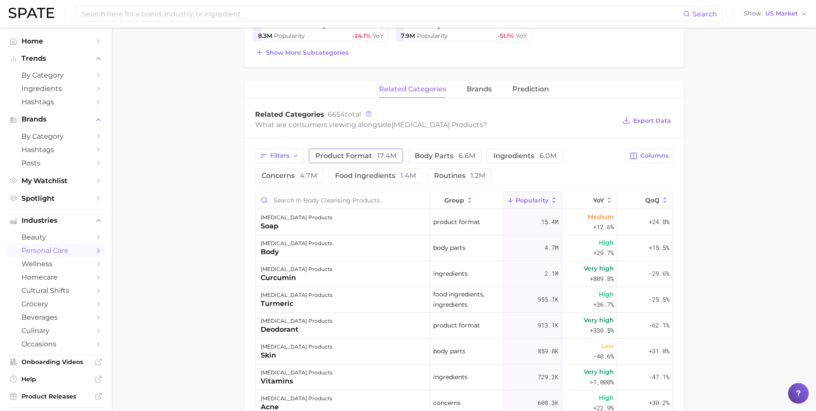
click at [380, 154] on span "17.4m" at bounding box center [386, 155] width 19 height 8
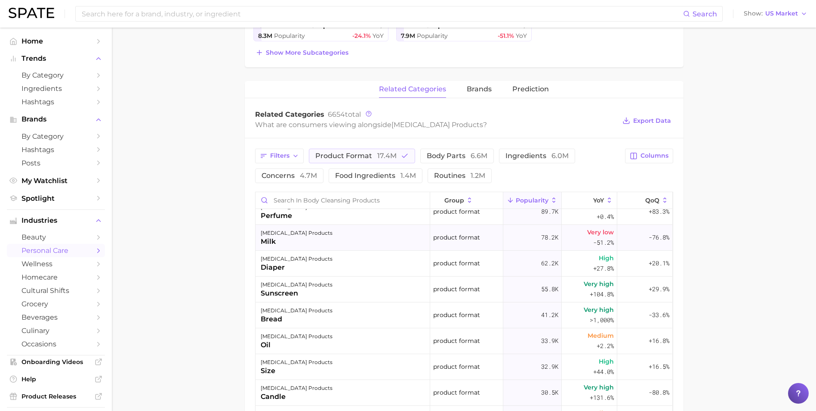
scroll to position [172, 0]
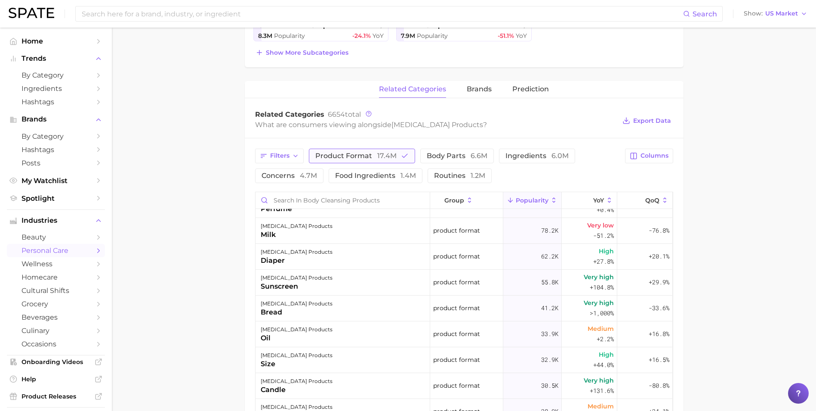
click at [389, 154] on span "17.4m" at bounding box center [386, 155] width 19 height 8
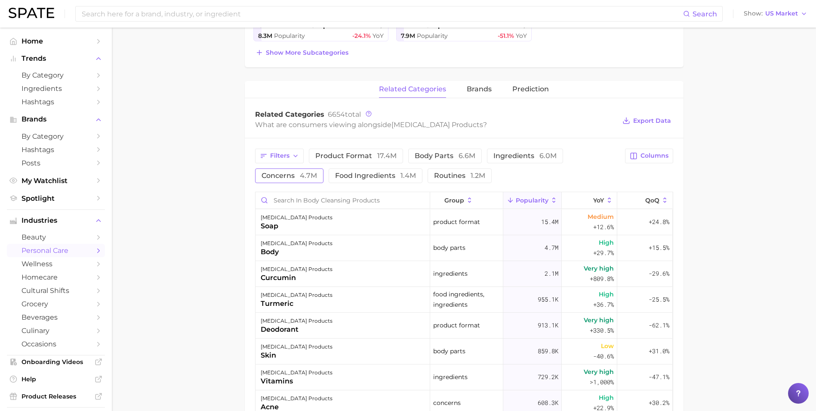
click at [296, 174] on span "concerns 4.7m" at bounding box center [290, 175] width 56 height 7
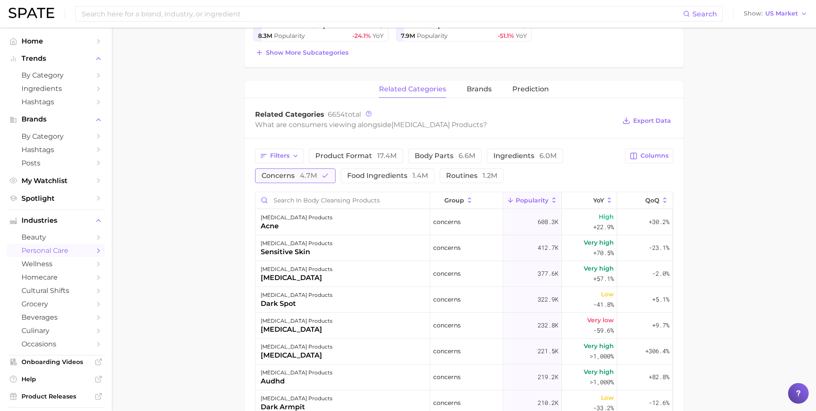
click at [282, 177] on span "concerns 4.7m" at bounding box center [290, 175] width 56 height 7
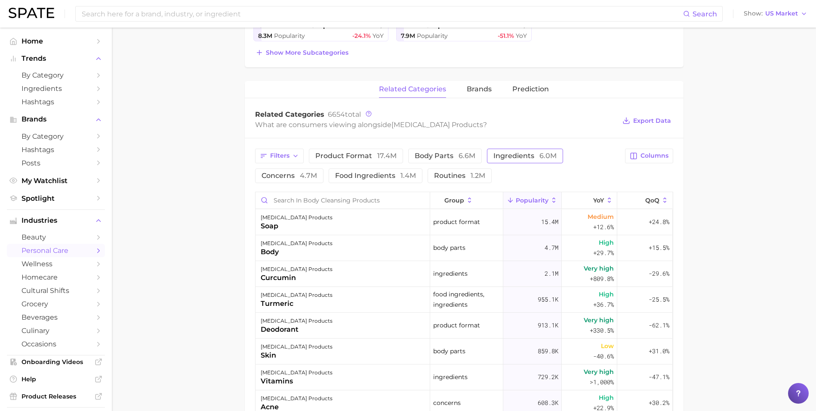
click at [499, 161] on button "ingredients 6.0m" at bounding box center [525, 155] width 76 height 15
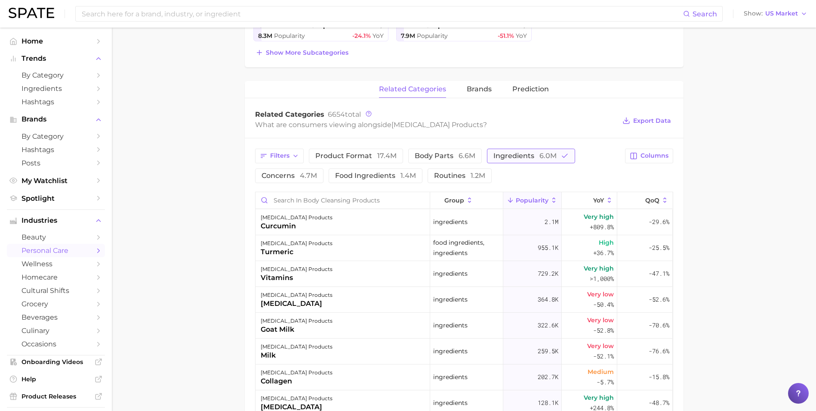
click at [499, 161] on button "ingredients 6.0m" at bounding box center [531, 155] width 88 height 15
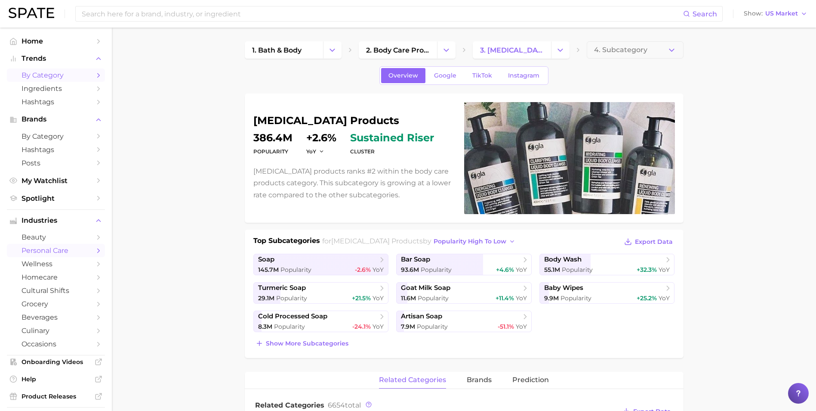
click at [76, 74] on span "by Category" at bounding box center [56, 75] width 69 height 8
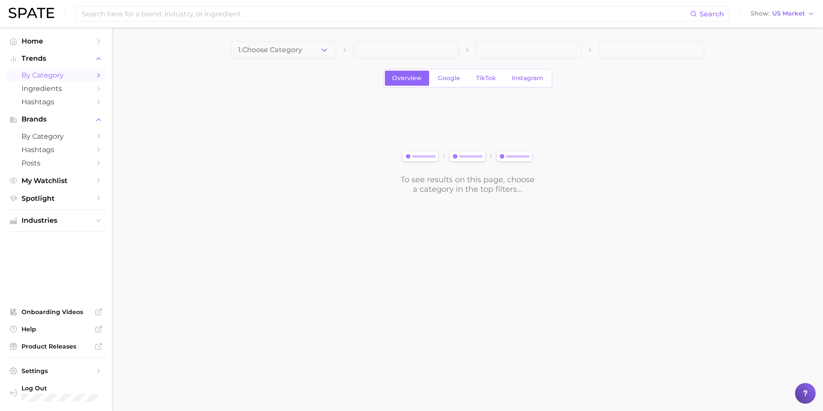
click at [101, 75] on icon "Sidebar" at bounding box center [99, 75] width 8 height 8
click at [248, 53] on span "1. Choose Category" at bounding box center [270, 50] width 64 height 8
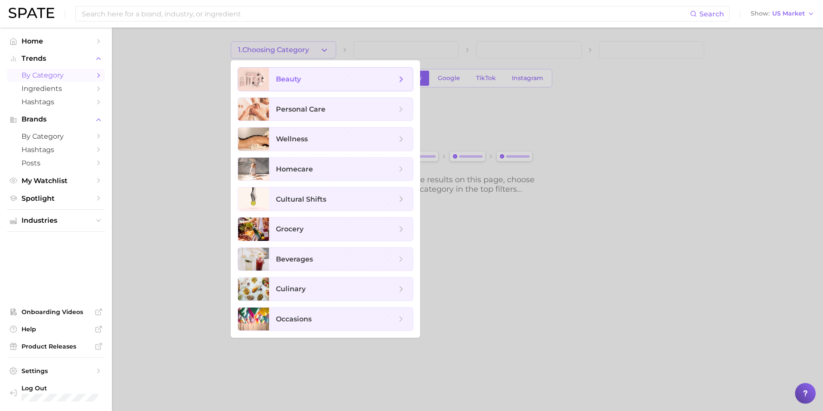
click at [264, 73] on div at bounding box center [253, 79] width 31 height 23
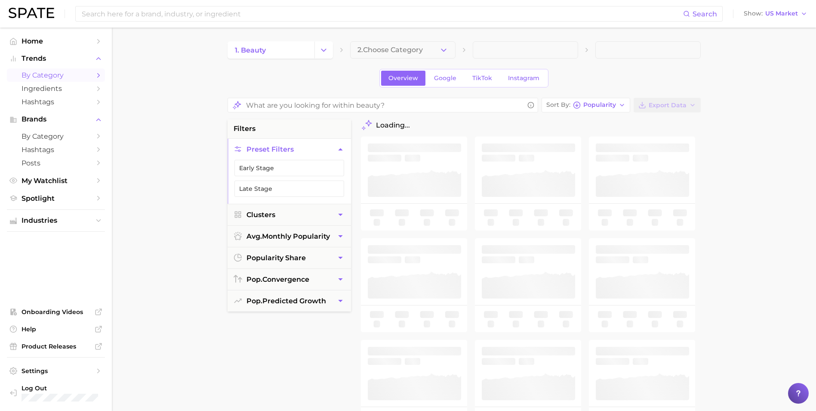
click at [387, 46] on span "2. Choose Category" at bounding box center [390, 50] width 65 height 8
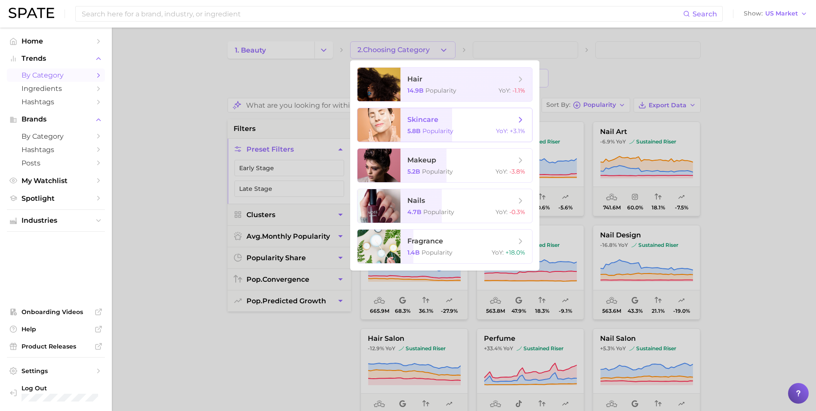
click at [429, 121] on span "skincare" at bounding box center [423, 119] width 31 height 8
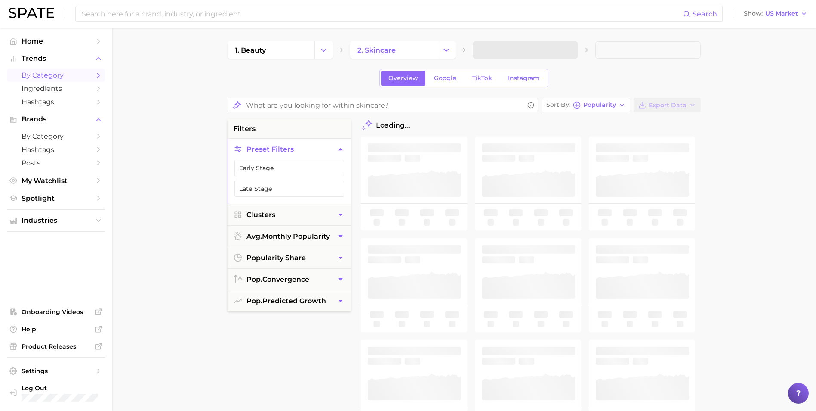
click at [308, 22] on div "Search Show US Market" at bounding box center [408, 14] width 799 height 28
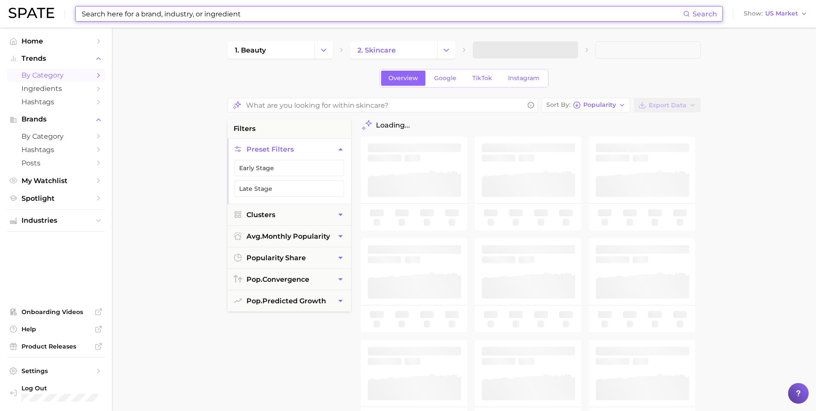
click at [305, 14] on input at bounding box center [382, 13] width 603 height 15
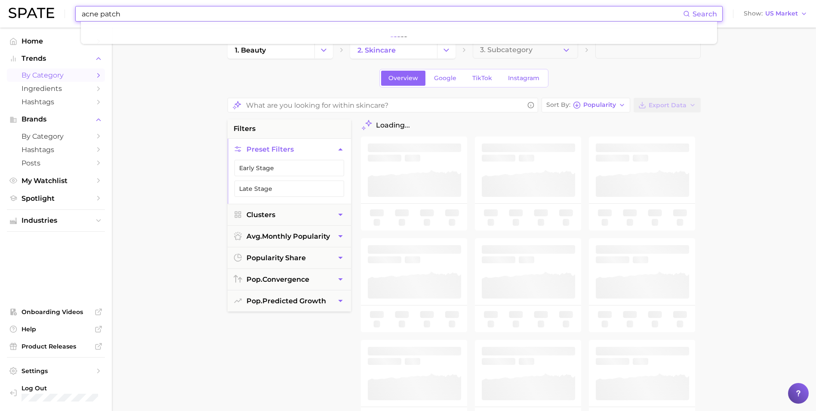
type input "acne patch"
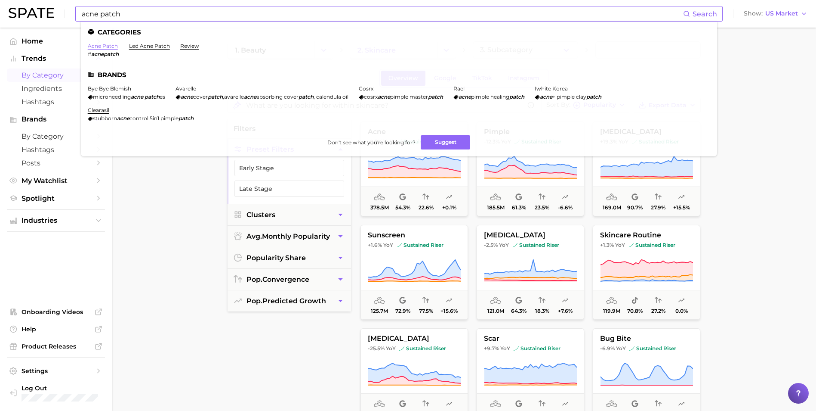
click at [101, 46] on link "acne patch" at bounding box center [103, 46] width 30 height 6
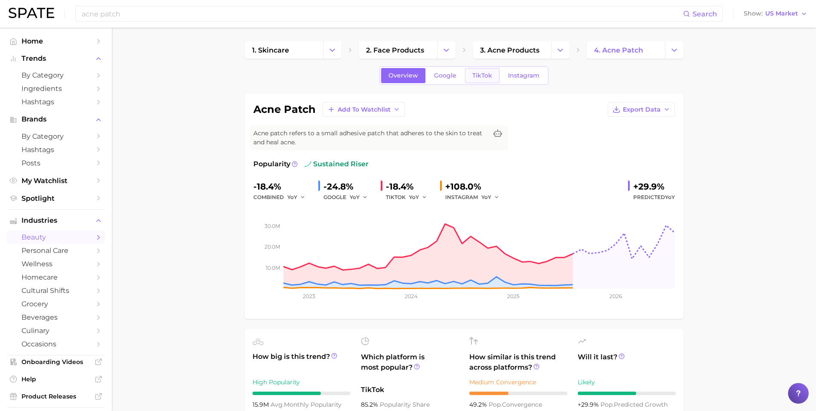
click at [477, 72] on span "TikTok" at bounding box center [483, 75] width 20 height 7
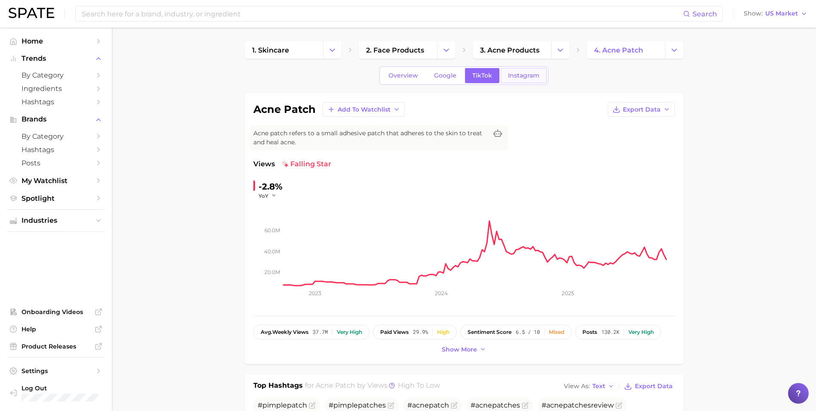
click at [516, 78] on span "Instagram" at bounding box center [523, 75] width 31 height 7
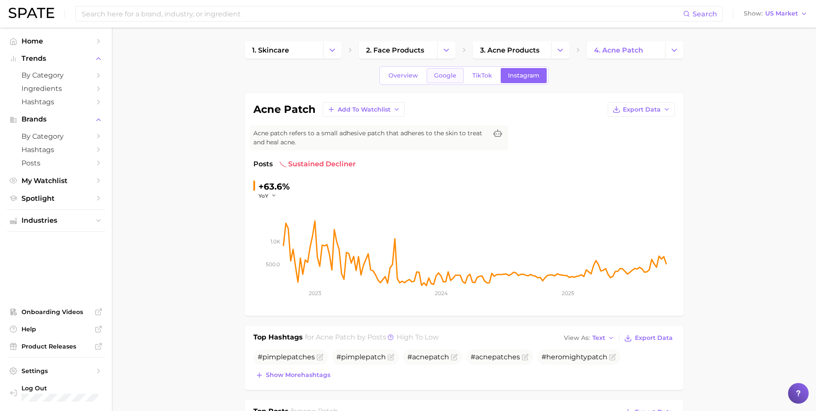
click at [451, 77] on span "Google" at bounding box center [445, 75] width 22 height 7
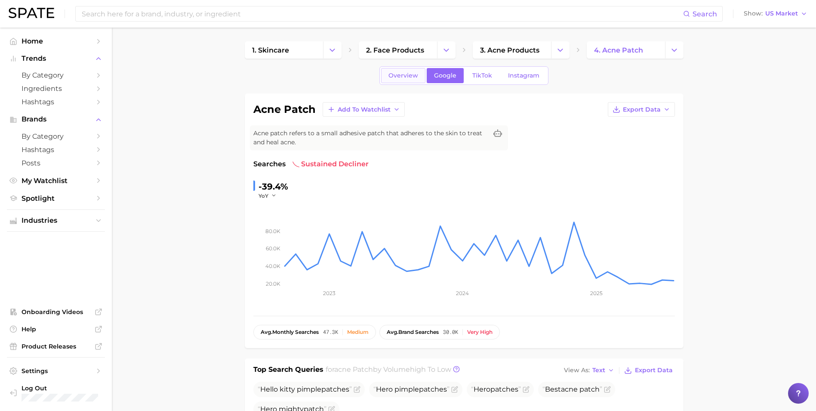
click at [405, 73] on span "Overview" at bounding box center [404, 75] width 30 height 7
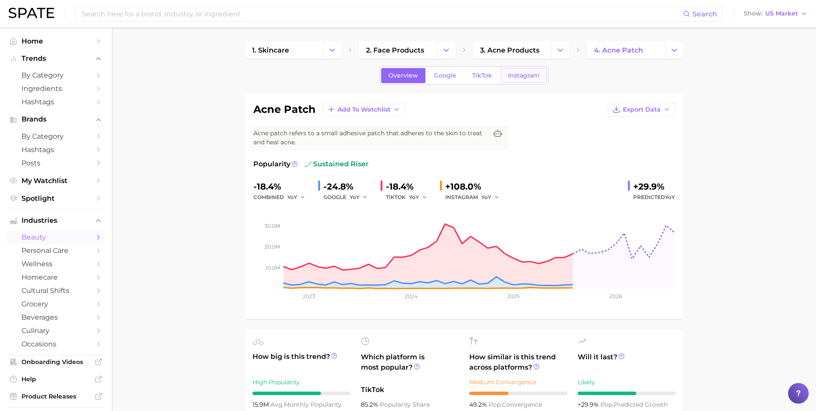
click at [527, 72] on span "Instagram" at bounding box center [523, 75] width 31 height 7
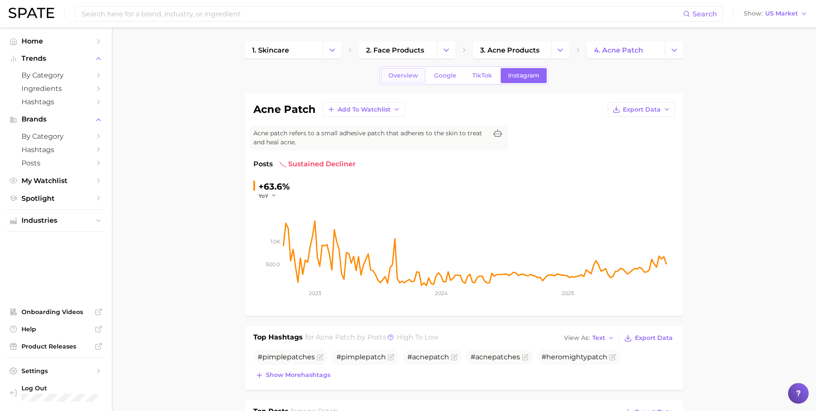
click at [401, 74] on span "Overview" at bounding box center [404, 75] width 30 height 7
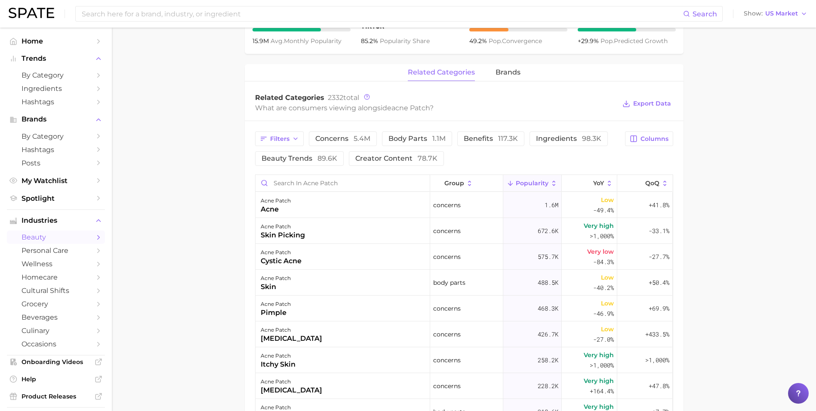
scroll to position [366, 0]
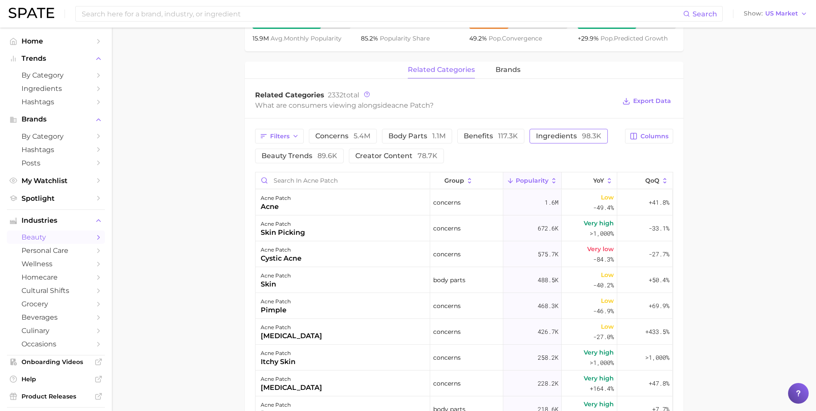
click at [550, 140] on button "ingredients 98.3k" at bounding box center [569, 136] width 78 height 15
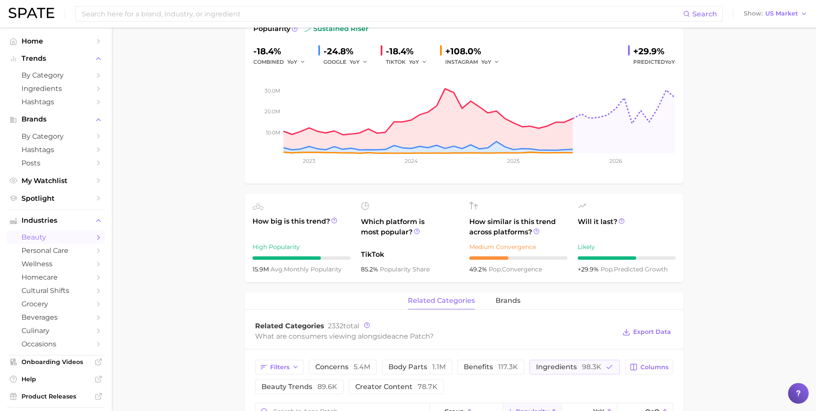
scroll to position [161, 0]
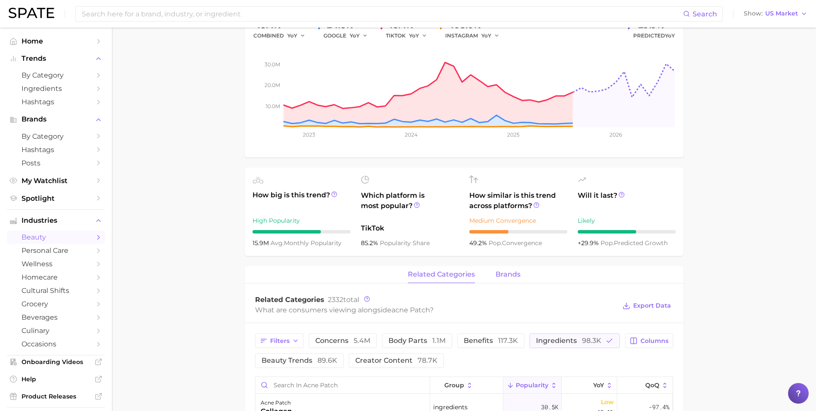
click at [507, 275] on span "brands" at bounding box center [508, 274] width 25 height 8
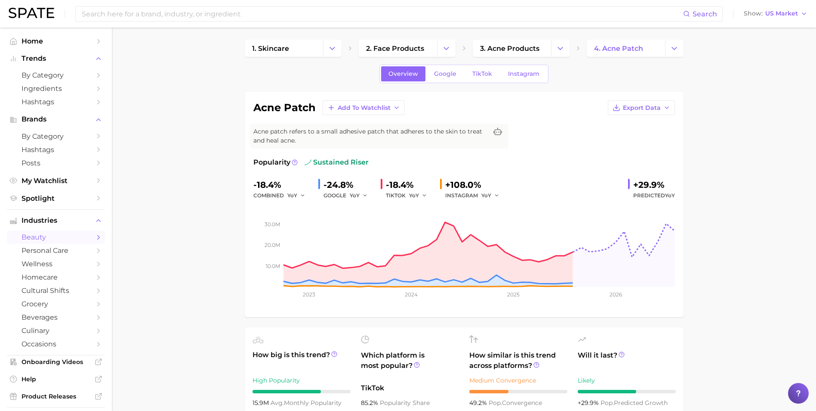
scroll to position [0, 0]
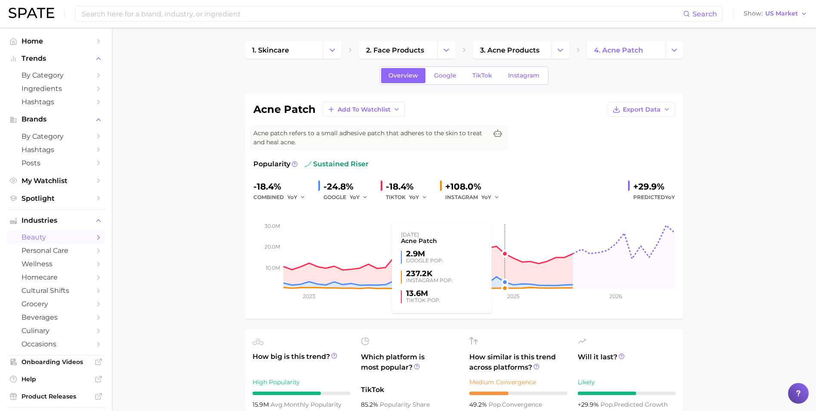
click at [500, 205] on rect at bounding box center [464, 245] width 422 height 86
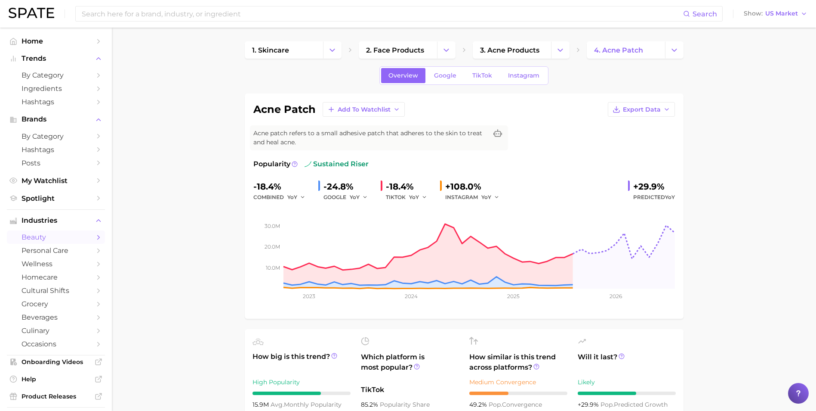
click at [263, 110] on h1 "acne patch" at bounding box center [284, 109] width 62 height 10
click at [607, 56] on link "4. acne patch" at bounding box center [626, 49] width 78 height 17
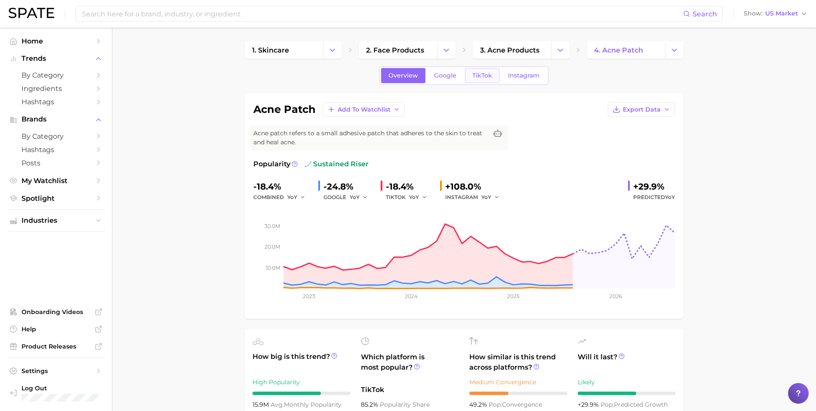
click at [476, 78] on span "TikTok" at bounding box center [483, 75] width 20 height 7
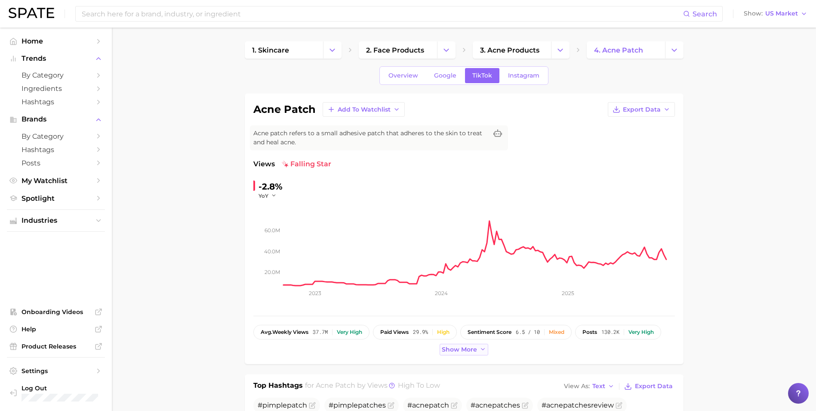
click at [479, 351] on button "Show more" at bounding box center [464, 349] width 49 height 12
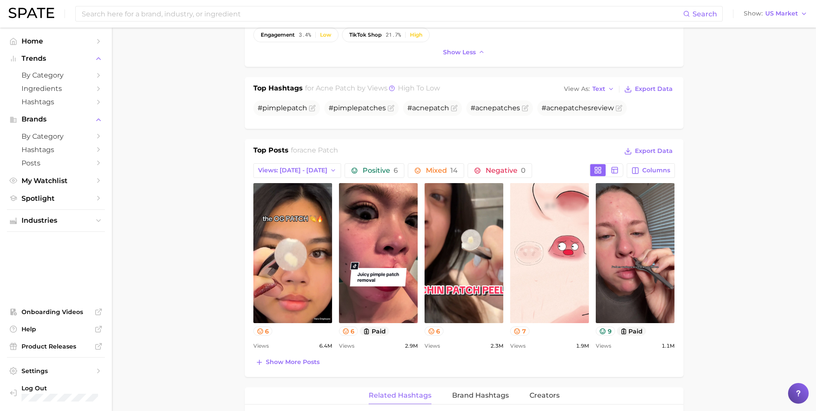
scroll to position [275, 0]
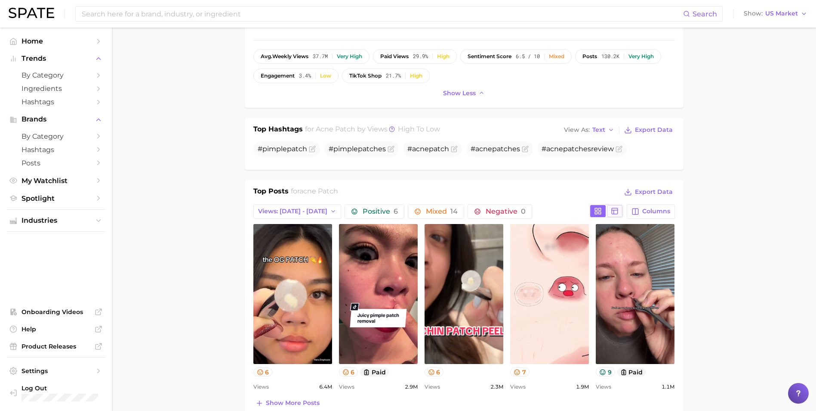
click at [613, 212] on rect at bounding box center [615, 211] width 6 height 6
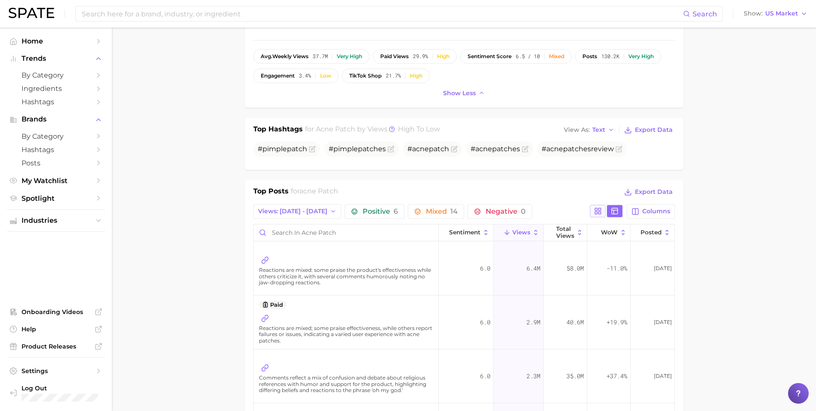
click at [594, 210] on button at bounding box center [597, 211] width 15 height 12
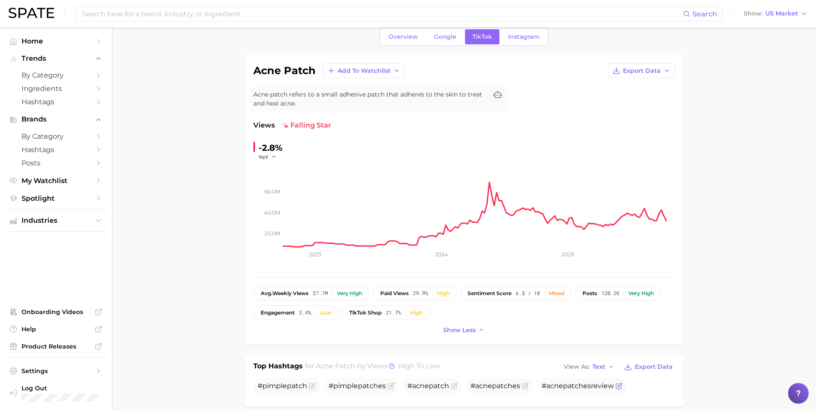
scroll to position [0, 0]
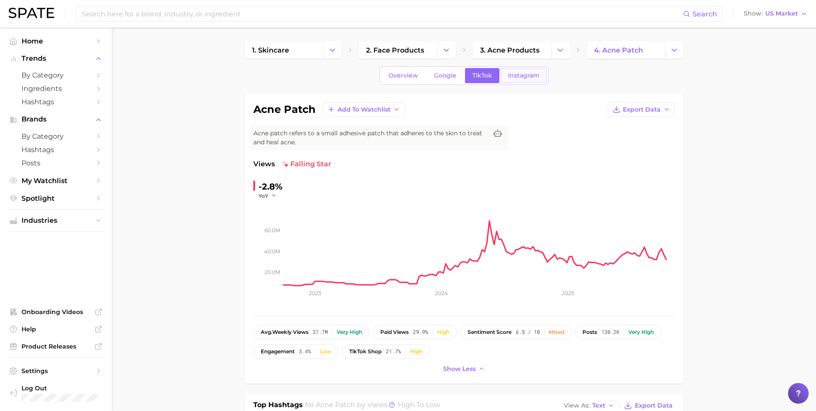
click at [510, 78] on span "Instagram" at bounding box center [523, 75] width 31 height 7
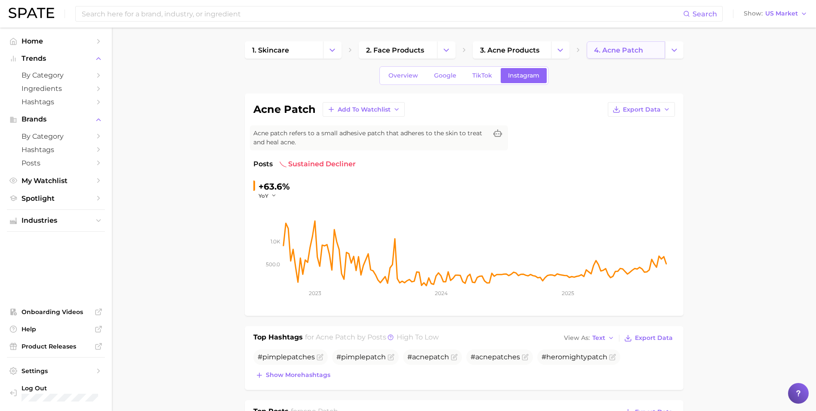
click at [627, 51] on span "4. acne patch" at bounding box center [618, 50] width 49 height 8
click at [555, 53] on button "Change Category" at bounding box center [560, 49] width 19 height 17
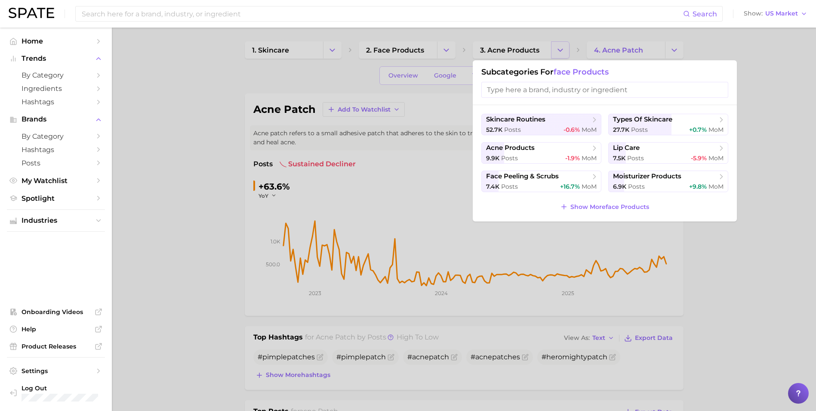
click at [555, 53] on div at bounding box center [408, 205] width 816 height 411
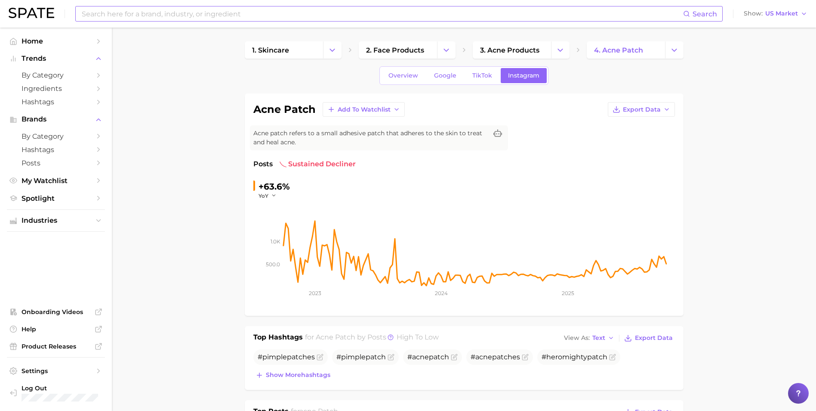
click at [185, 17] on input at bounding box center [382, 13] width 603 height 15
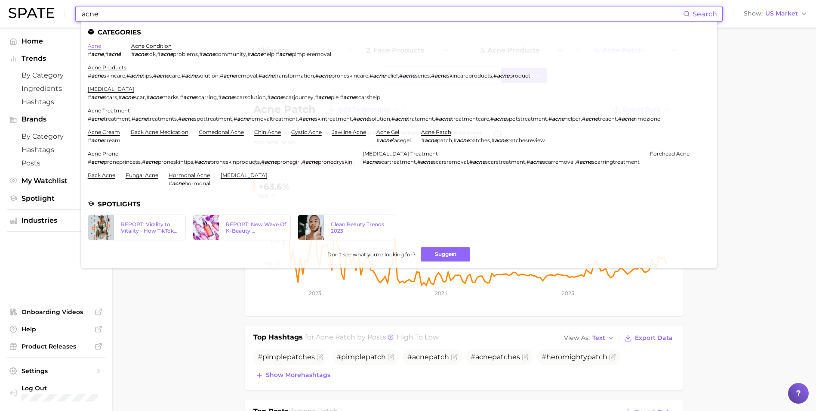
type input "acne"
click at [95, 45] on link "acne" at bounding box center [94, 46] width 13 height 6
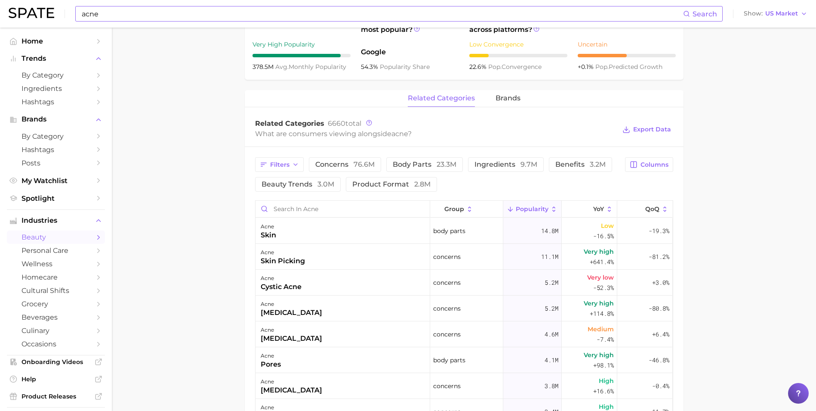
scroll to position [344, 0]
click at [349, 163] on span "concerns 76.6m" at bounding box center [344, 166] width 59 height 7
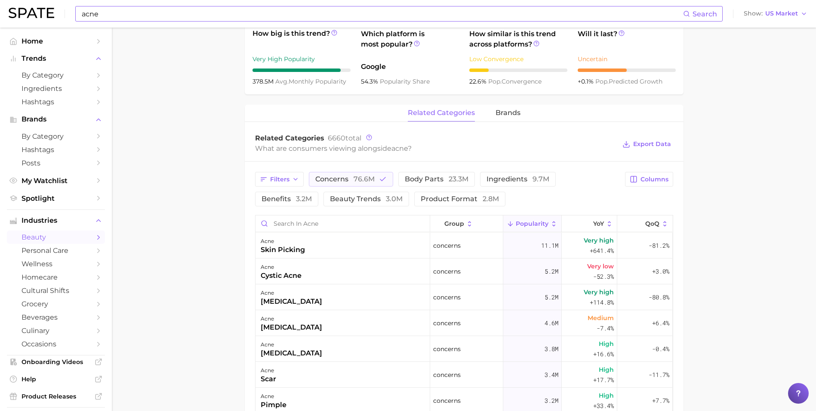
scroll to position [331, 0]
click at [506, 181] on span "ingredients 9.7m" at bounding box center [518, 179] width 63 height 7
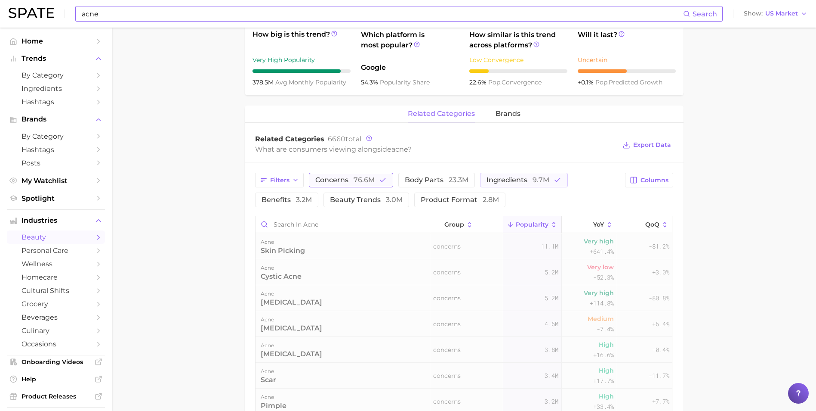
click at [377, 182] on button "concerns 76.6m" at bounding box center [351, 180] width 84 height 15
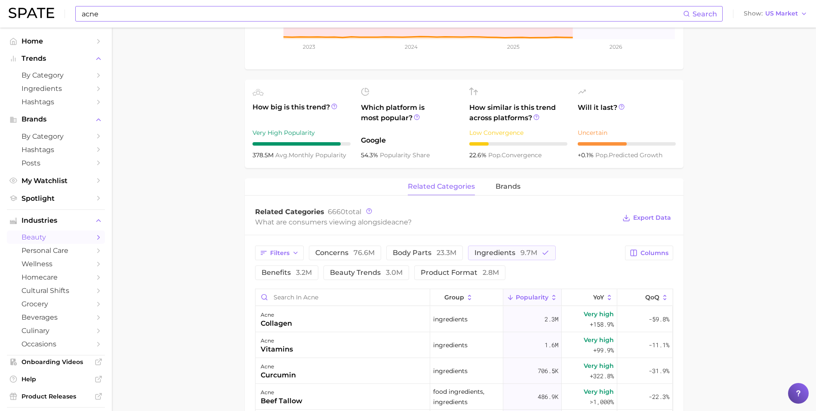
scroll to position [256, 0]
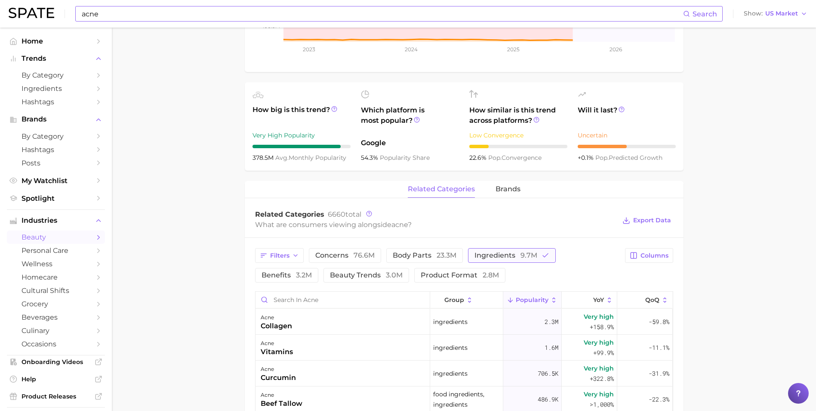
click at [491, 256] on span "ingredients 9.7m" at bounding box center [506, 255] width 63 height 7
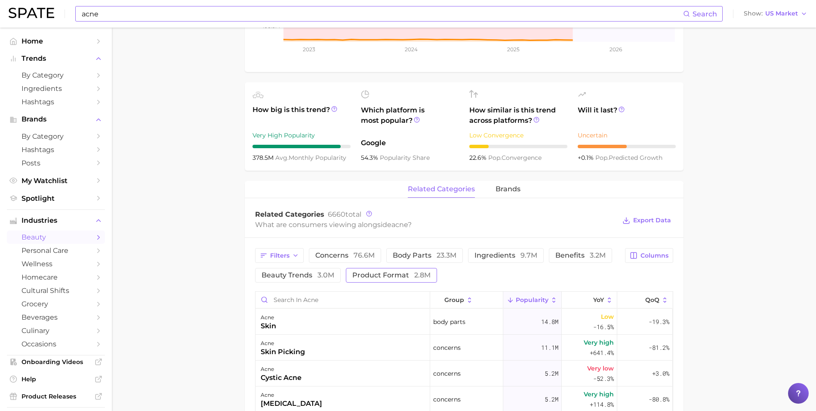
click at [397, 275] on span "product format 2.8m" at bounding box center [391, 275] width 78 height 7
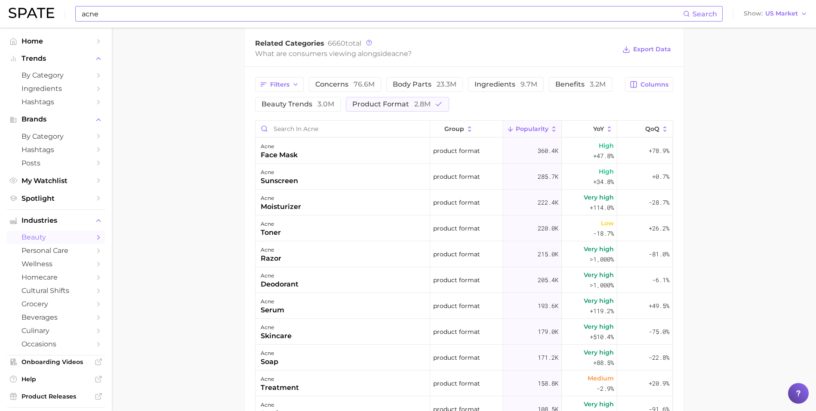
scroll to position [428, 0]
click at [313, 100] on span "beauty trends 3.0m" at bounding box center [298, 102] width 73 height 7
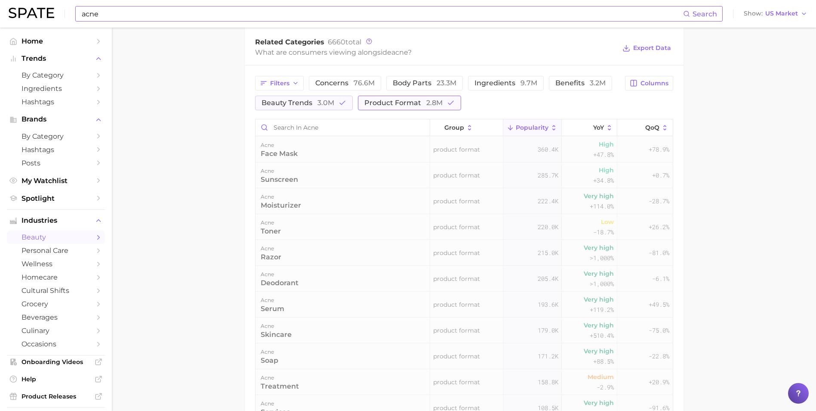
click at [383, 99] on span "product format 2.8m" at bounding box center [404, 102] width 78 height 7
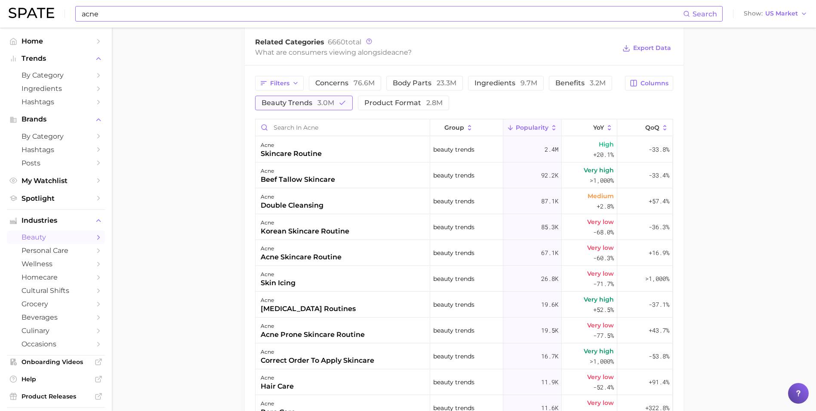
click at [319, 110] on button "beauty trends 3.0m" at bounding box center [304, 103] width 98 height 15
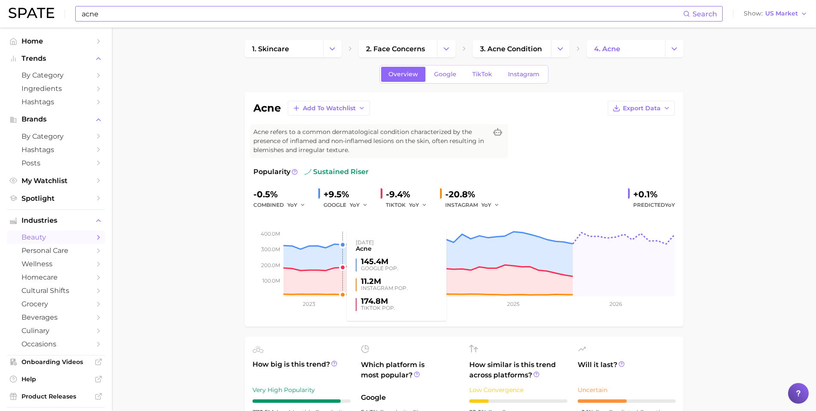
scroll to position [0, 0]
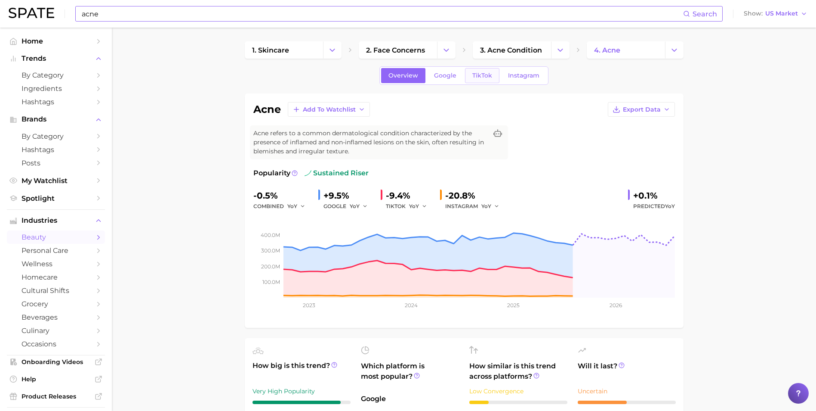
click at [476, 73] on span "TikTok" at bounding box center [483, 75] width 20 height 7
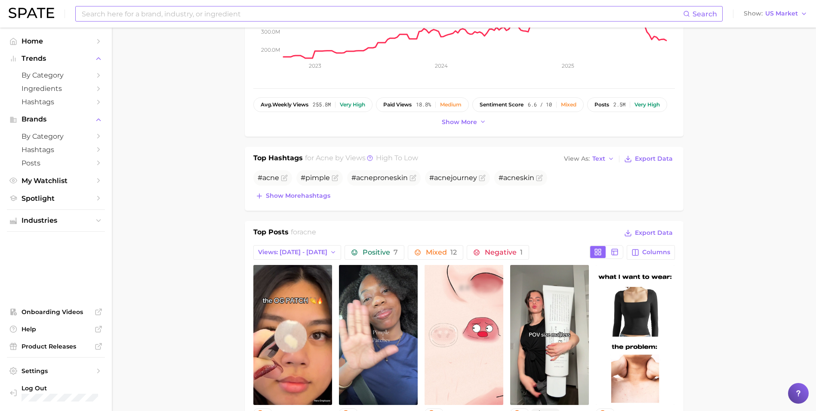
scroll to position [237, 0]
click at [308, 197] on span "Show more hashtags" at bounding box center [298, 195] width 65 height 7
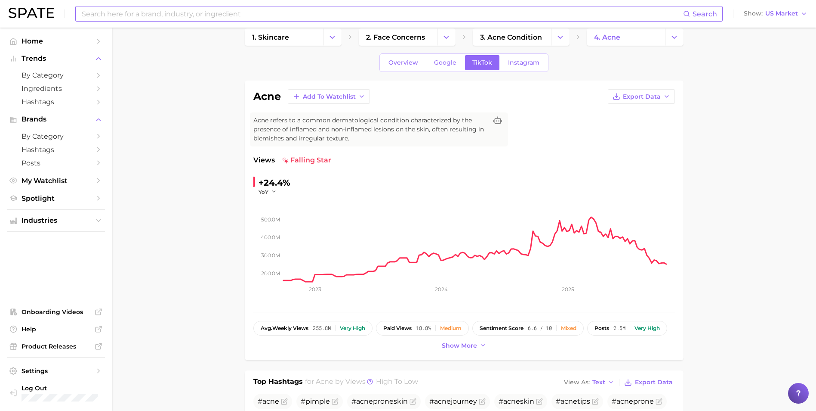
scroll to position [0, 0]
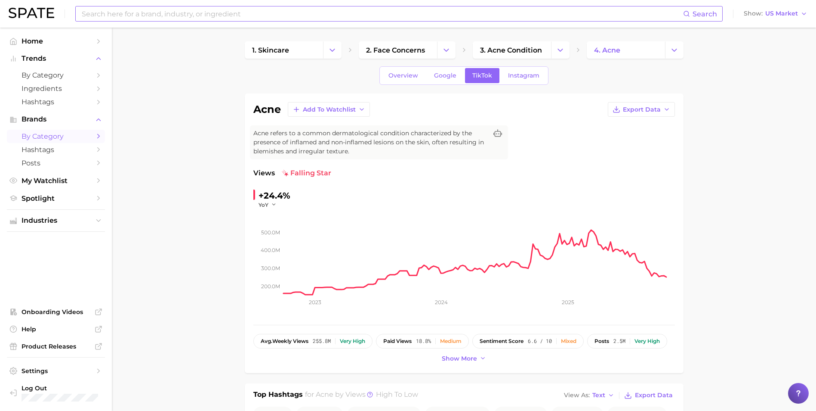
click at [64, 133] on span "by Category" at bounding box center [56, 136] width 69 height 8
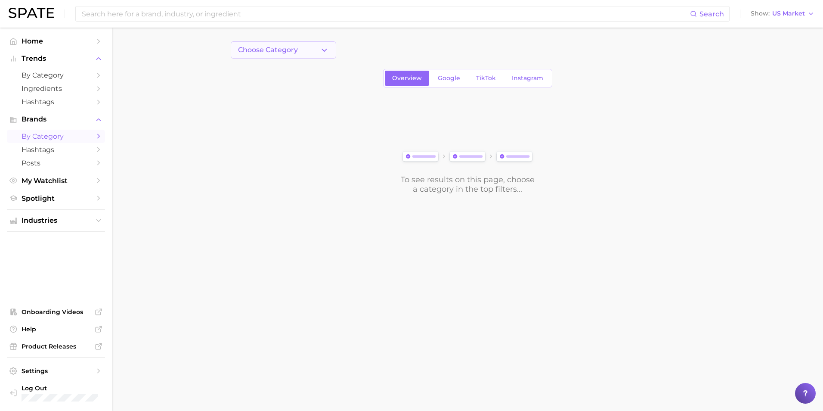
click at [307, 49] on button "Choose Category" at bounding box center [283, 49] width 105 height 17
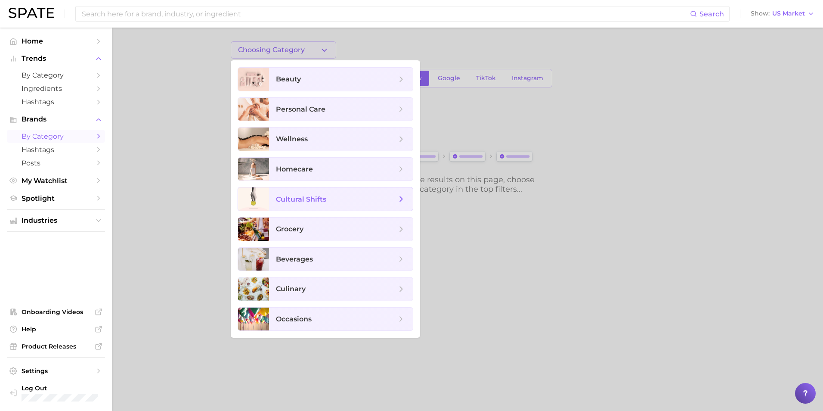
click at [308, 204] on span "cultural shifts" at bounding box center [341, 198] width 144 height 23
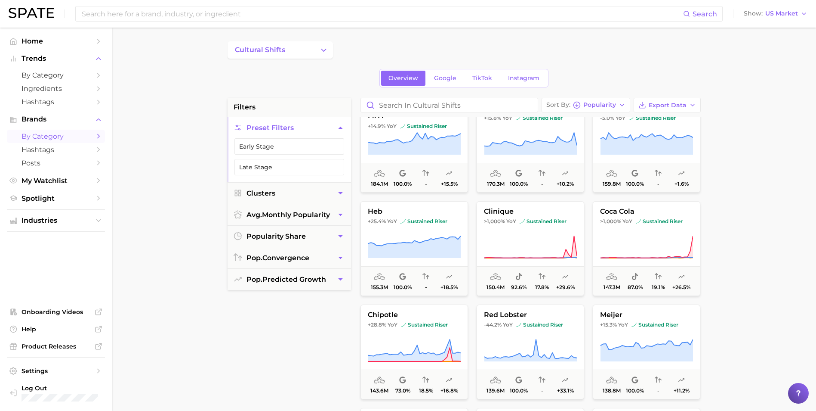
scroll to position [1033, 0]
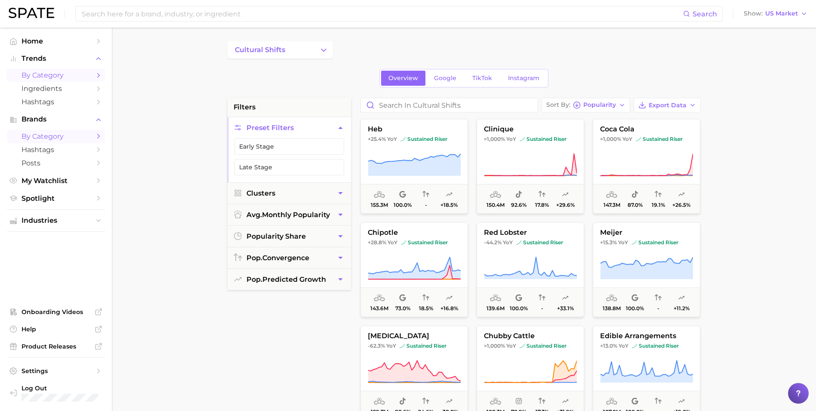
click at [54, 71] on span "by Category" at bounding box center [56, 75] width 69 height 8
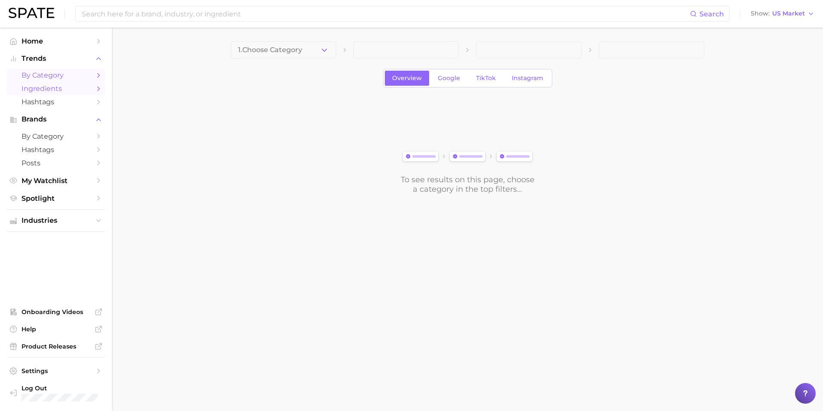
click at [82, 90] on span "Ingredients" at bounding box center [56, 88] width 69 height 8
click at [75, 106] on span "Hashtags" at bounding box center [56, 102] width 69 height 8
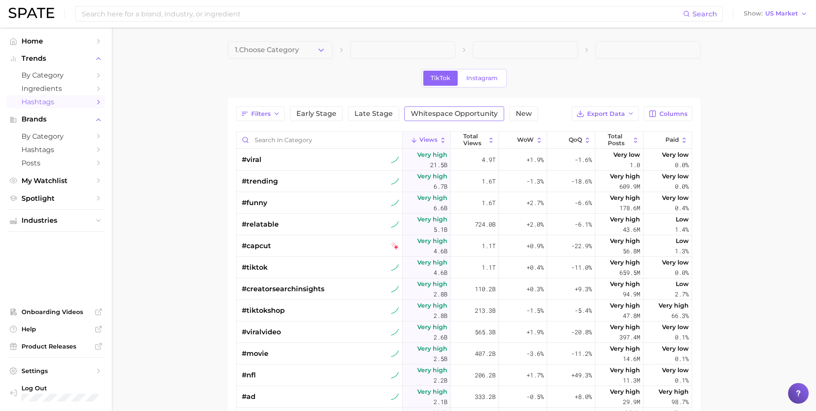
click at [420, 113] on span "Whitespace Opportunity" at bounding box center [454, 113] width 87 height 7
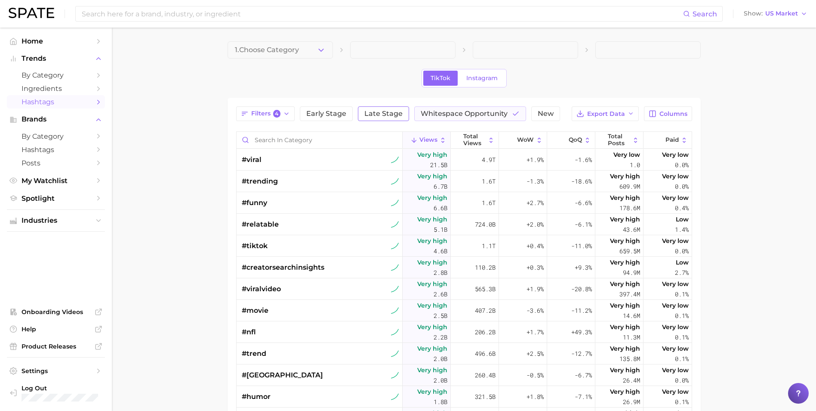
click at [369, 116] on span "Late Stage" at bounding box center [384, 113] width 38 height 7
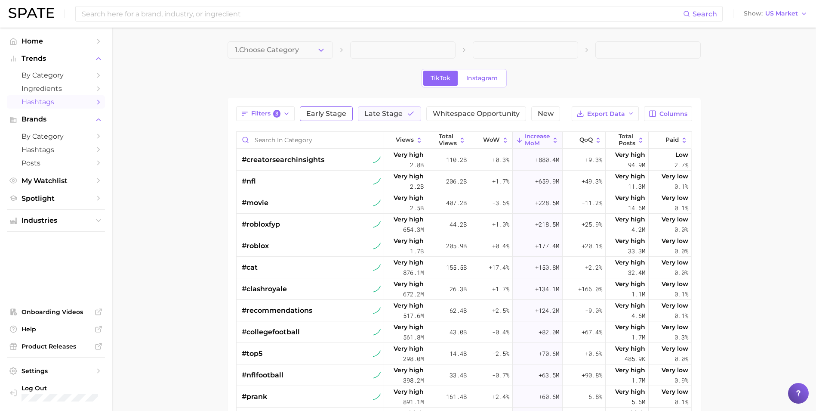
click at [321, 120] on button "Early Stage" at bounding box center [326, 113] width 53 height 15
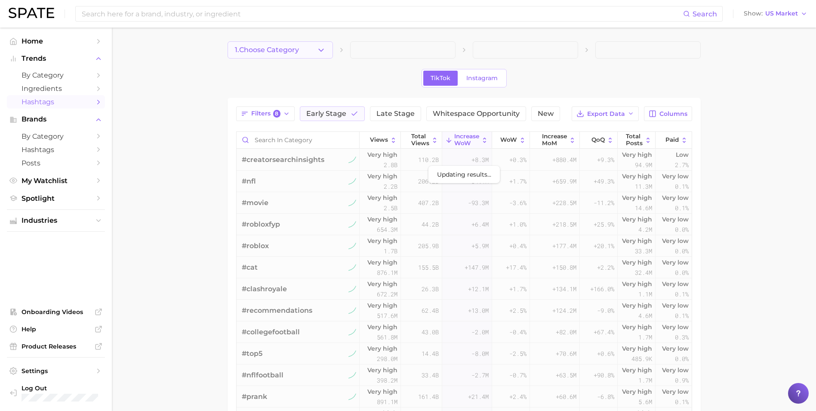
click at [304, 51] on button "1. Choose Category" at bounding box center [280, 49] width 105 height 17
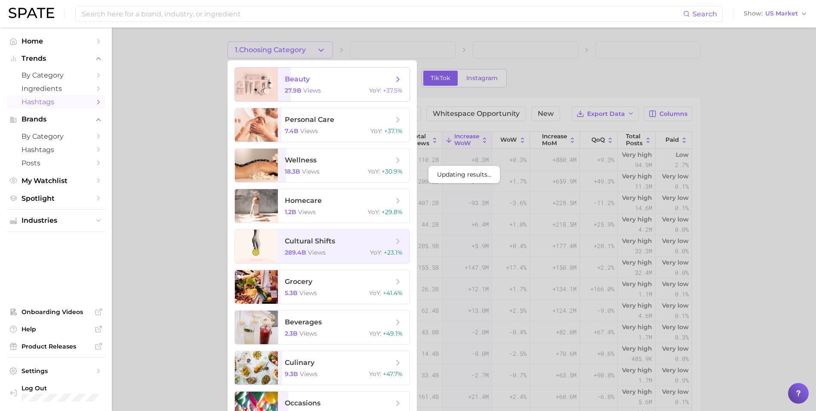
click at [315, 94] on span "beauty 27.9b views YoY : +37.5%" at bounding box center [344, 85] width 132 height 34
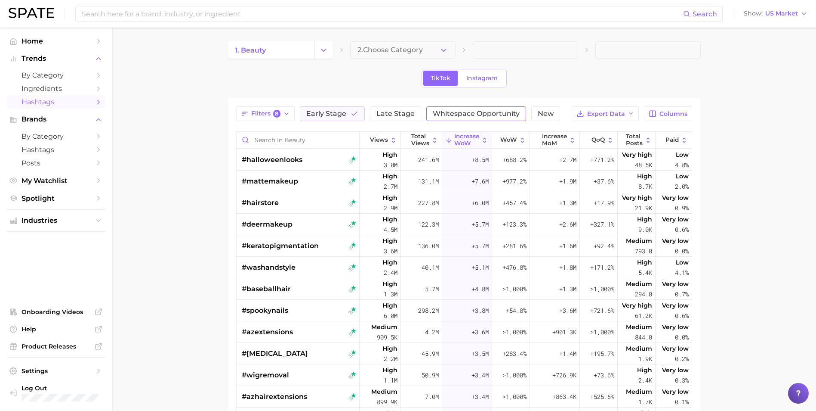
click at [467, 111] on span "Whitespace Opportunity" at bounding box center [476, 113] width 87 height 7
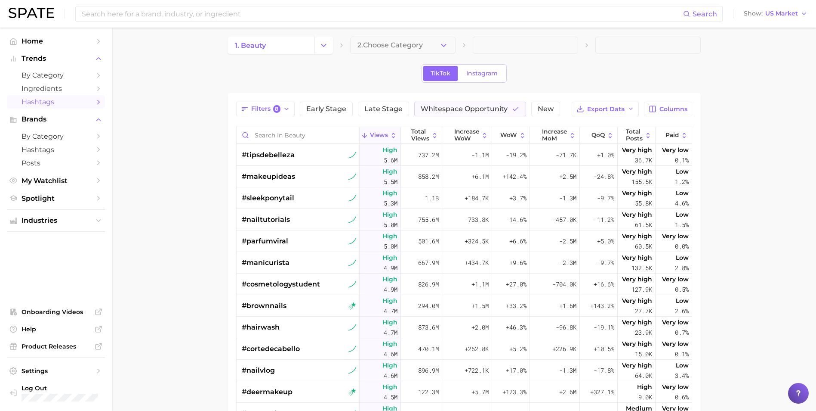
scroll to position [22, 0]
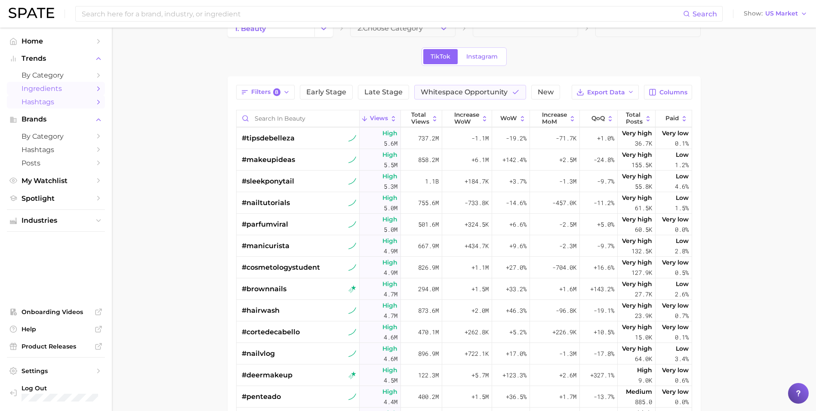
click at [69, 84] on link "Ingredients" at bounding box center [56, 88] width 98 height 13
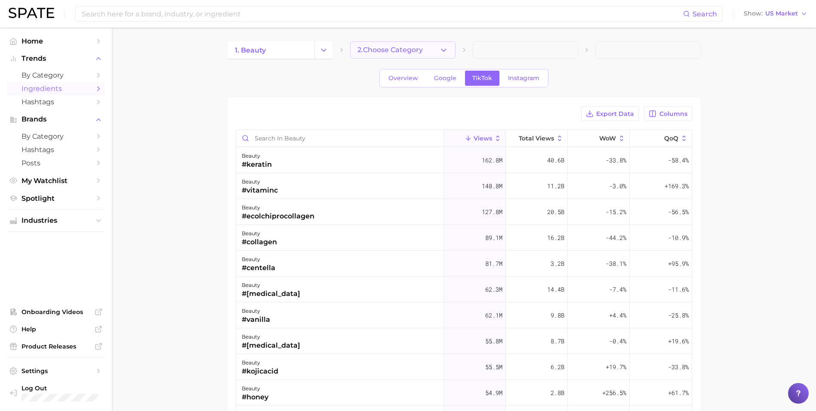
click at [429, 53] on button "2. Choose Category" at bounding box center [402, 49] width 105 height 17
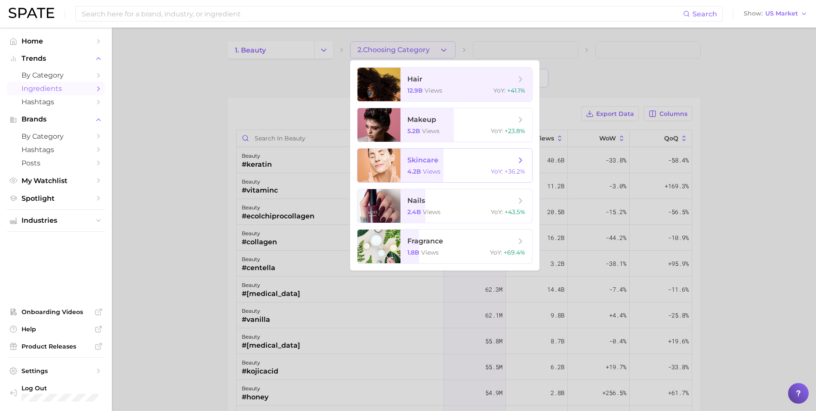
click at [435, 157] on span "skincare" at bounding box center [423, 160] width 31 height 8
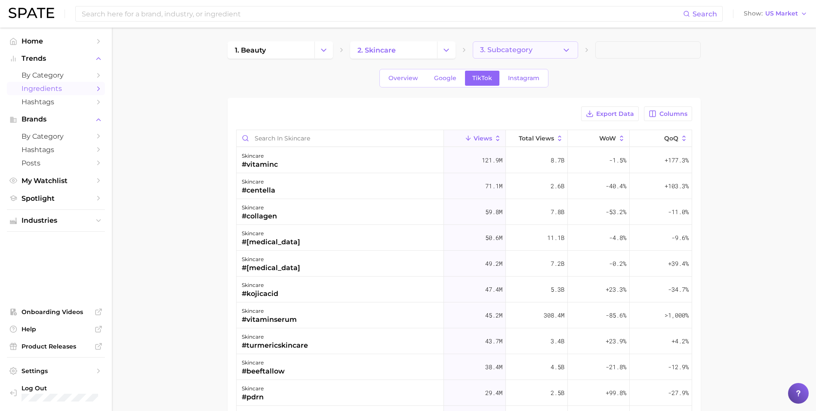
click at [492, 47] on span "3. Subcategory" at bounding box center [506, 50] width 53 height 8
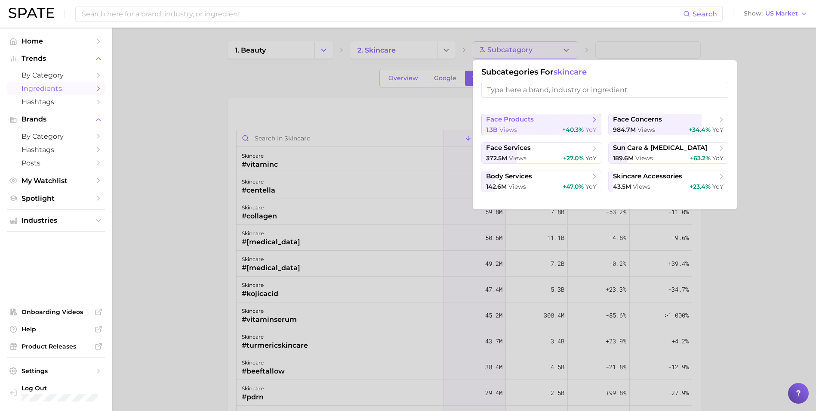
click at [525, 118] on span "face products" at bounding box center [510, 119] width 48 height 8
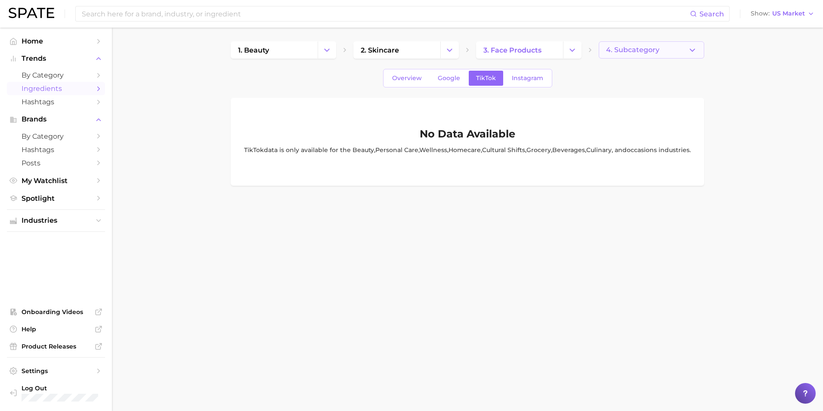
click at [627, 49] on span "4. Subcategory" at bounding box center [632, 50] width 53 height 8
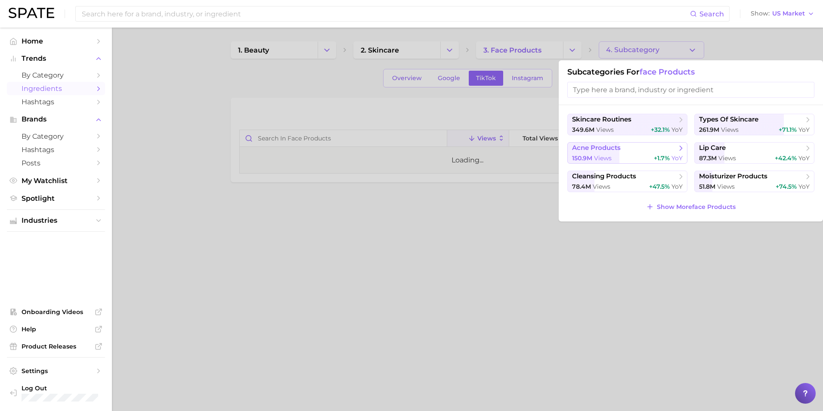
click at [605, 156] on span "views" at bounding box center [603, 158] width 18 height 8
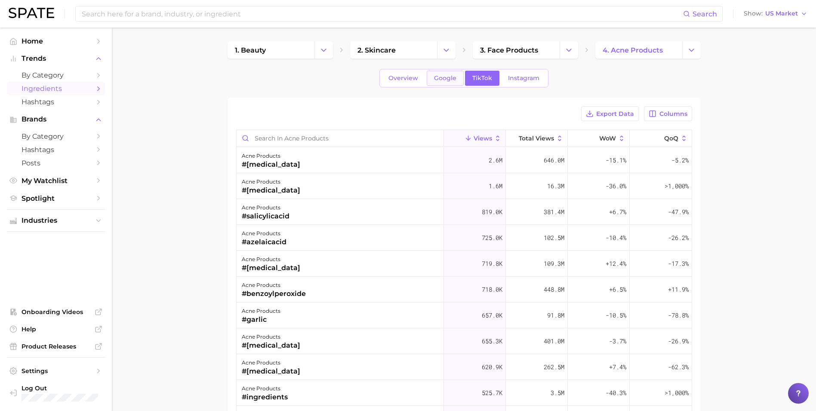
click at [447, 82] on link "Google" at bounding box center [445, 78] width 37 height 15
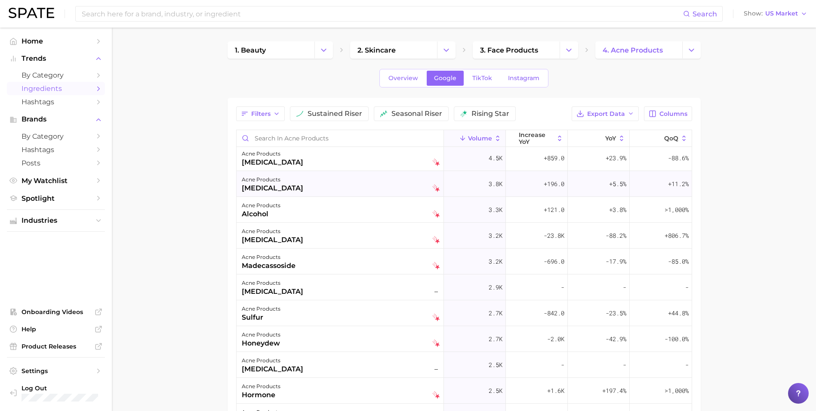
scroll to position [258, 0]
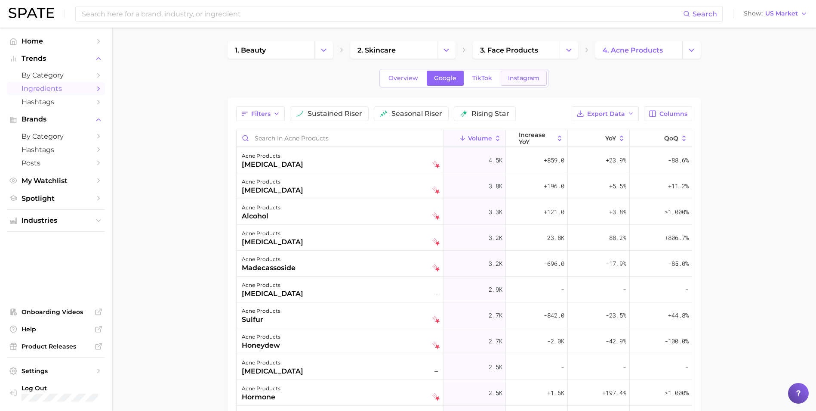
click at [515, 82] on link "Instagram" at bounding box center [524, 78] width 46 height 15
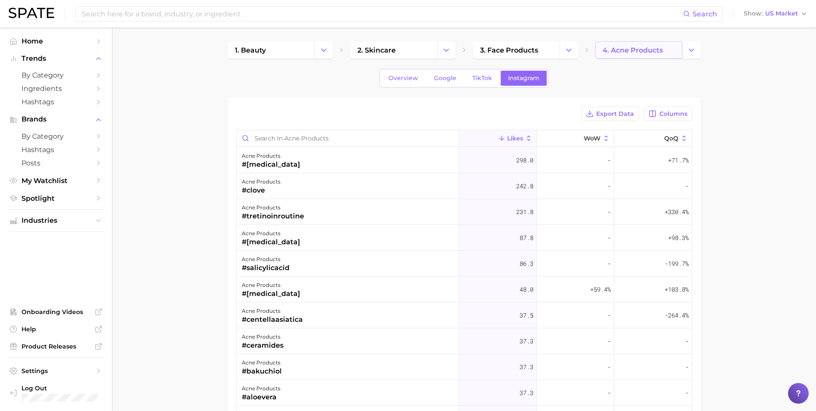
click at [628, 50] on span "4. acne products" at bounding box center [633, 50] width 60 height 8
click at [683, 53] on button "Change Category" at bounding box center [692, 49] width 19 height 17
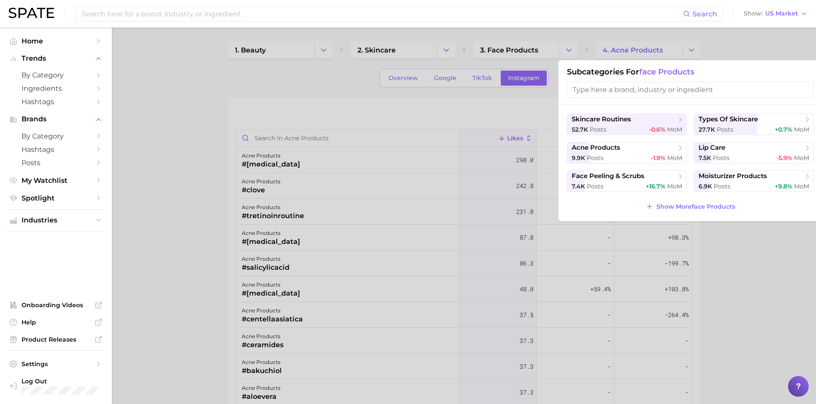
click at [639, 93] on input "search" at bounding box center [690, 90] width 247 height 16
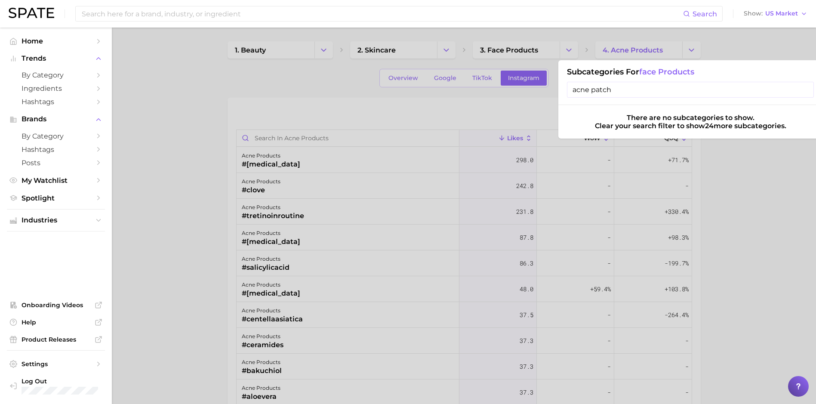
type input "acne patch"
click at [763, 184] on div at bounding box center [408, 202] width 816 height 404
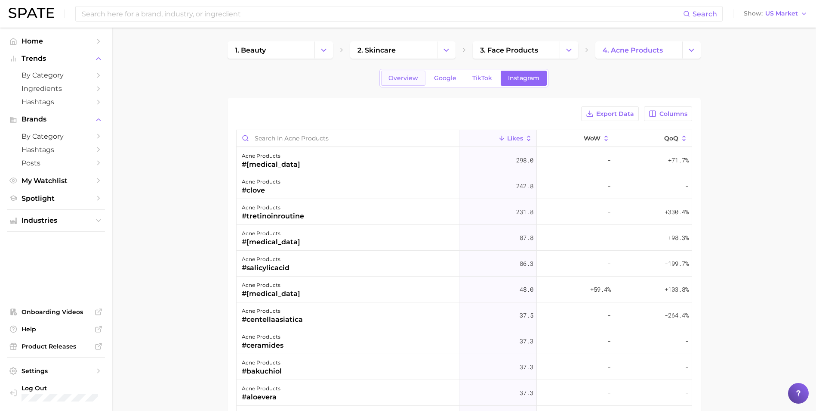
click at [402, 83] on link "Overview" at bounding box center [403, 78] width 44 height 15
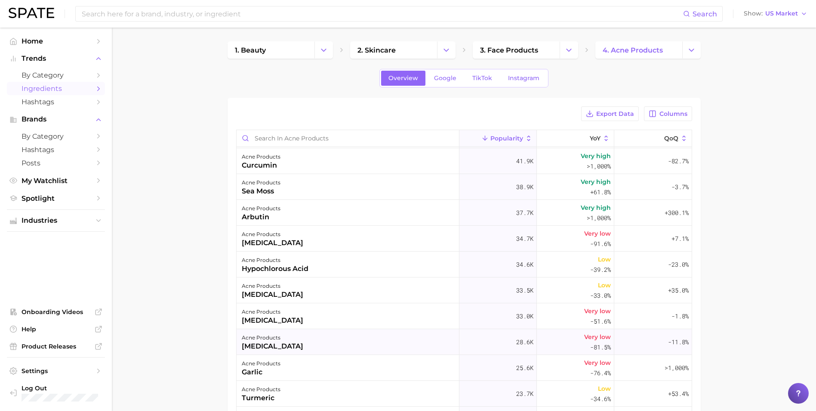
scroll to position [366, 0]
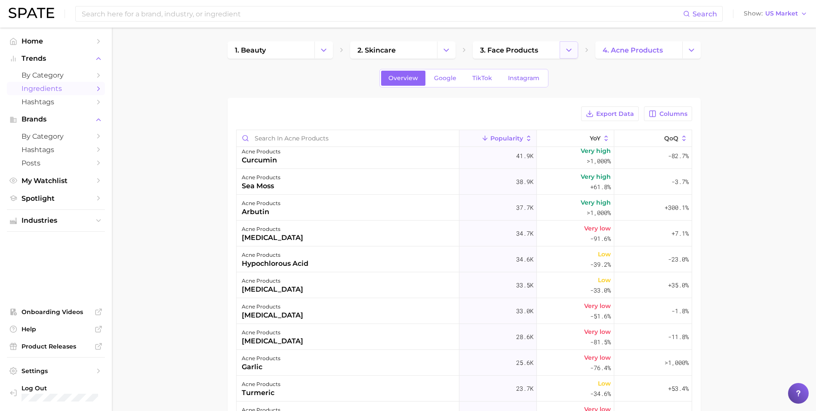
click at [572, 49] on icon "Change Category" at bounding box center [569, 50] width 9 height 9
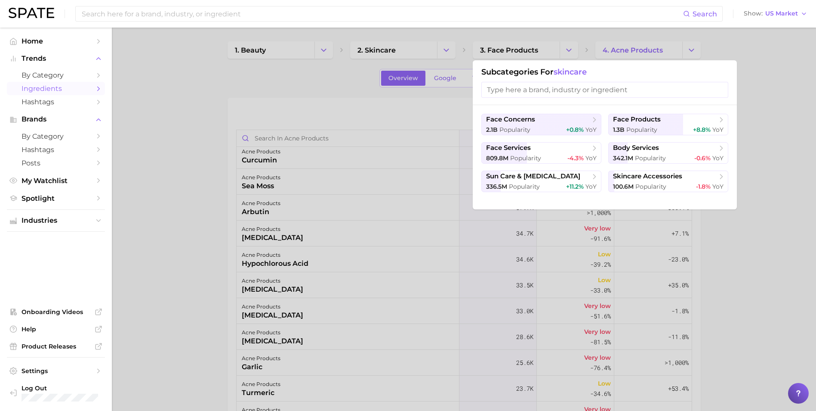
click at [773, 231] on div at bounding box center [408, 205] width 816 height 411
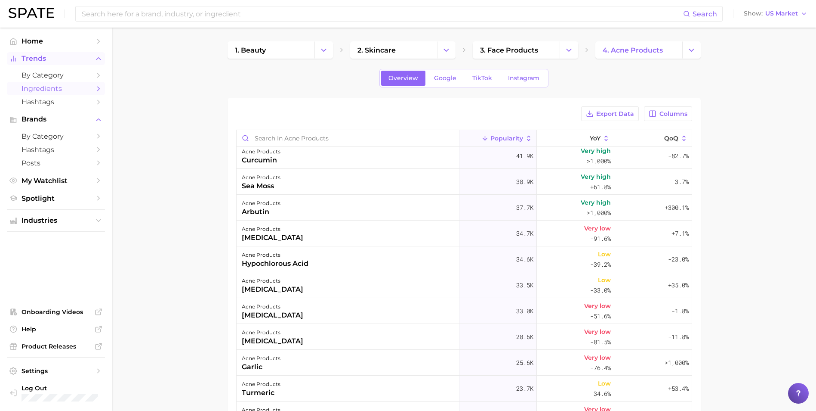
click at [35, 64] on button "Trends" at bounding box center [56, 58] width 98 height 13
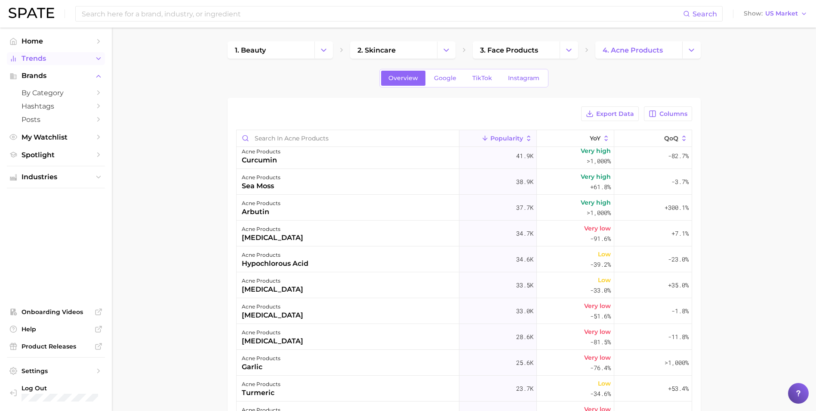
click at [35, 64] on button "Trends" at bounding box center [56, 58] width 98 height 13
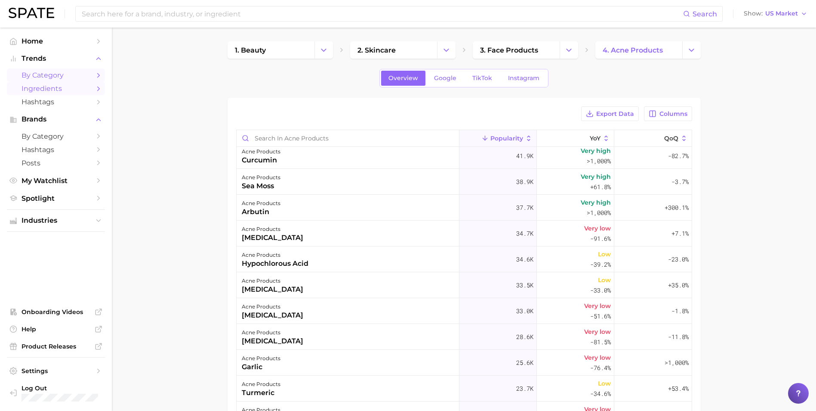
click at [57, 76] on span "by Category" at bounding box center [56, 75] width 69 height 8
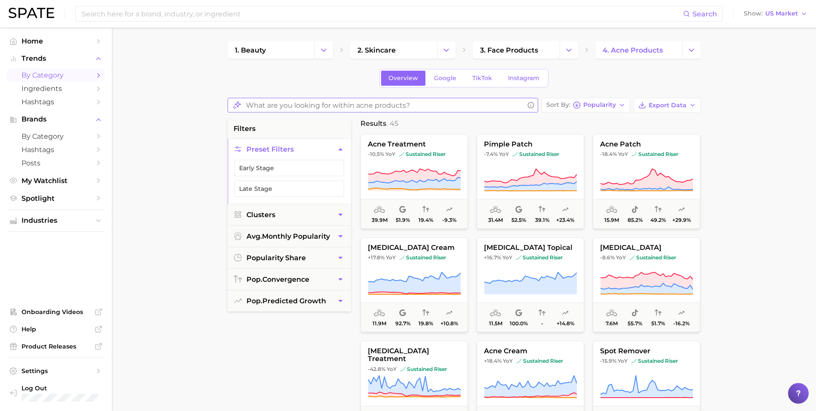
click at [303, 108] on input "What are you looking for within acne products?" at bounding box center [385, 105] width 278 height 17
type input "acne patches"
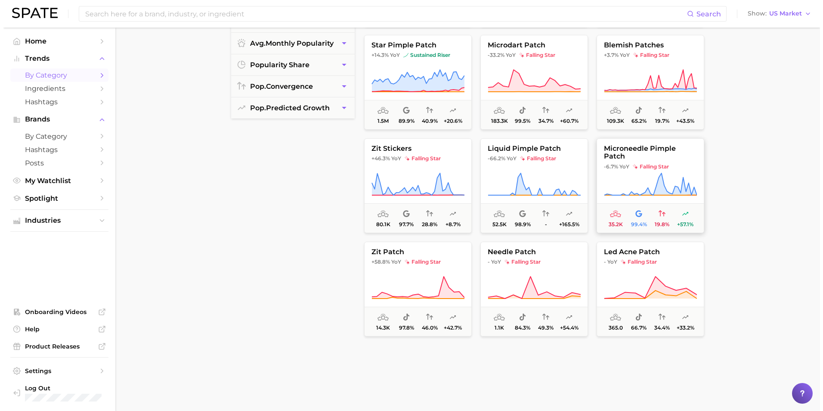
scroll to position [194, 0]
click at [516, 148] on span "liquid pimple patch" at bounding box center [530, 148] width 107 height 8
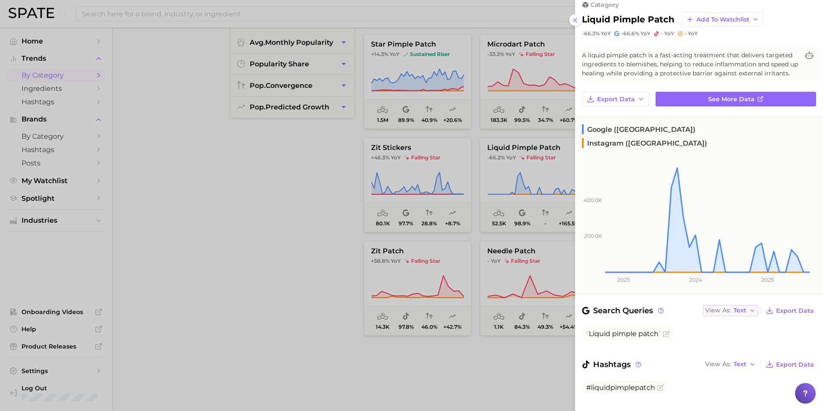
scroll to position [0, 0]
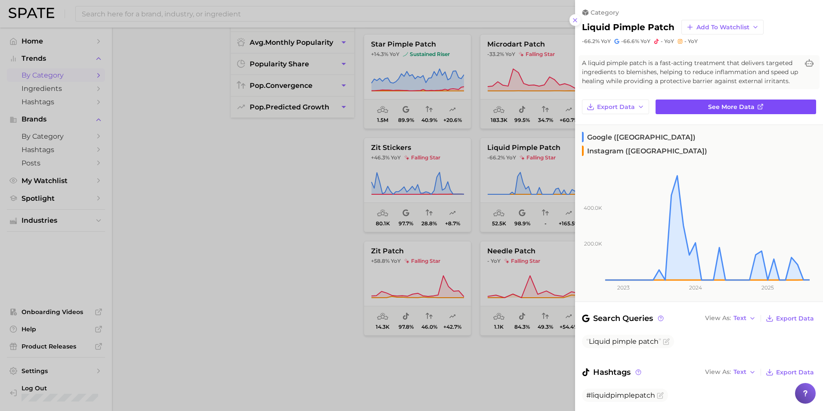
click at [691, 114] on link "See more data" at bounding box center [735, 106] width 161 height 15
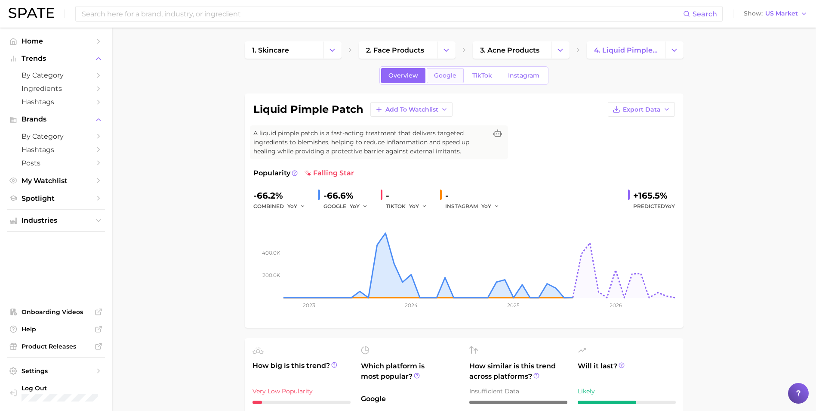
click at [435, 79] on link "Google" at bounding box center [445, 75] width 37 height 15
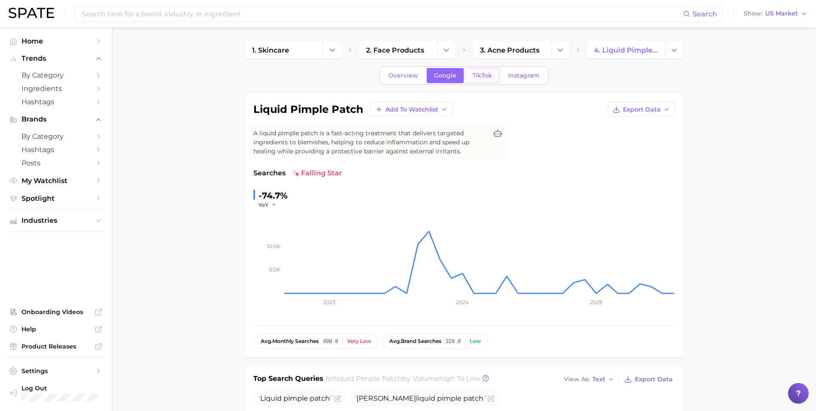
click at [485, 80] on link "TikTok" at bounding box center [482, 75] width 34 height 15
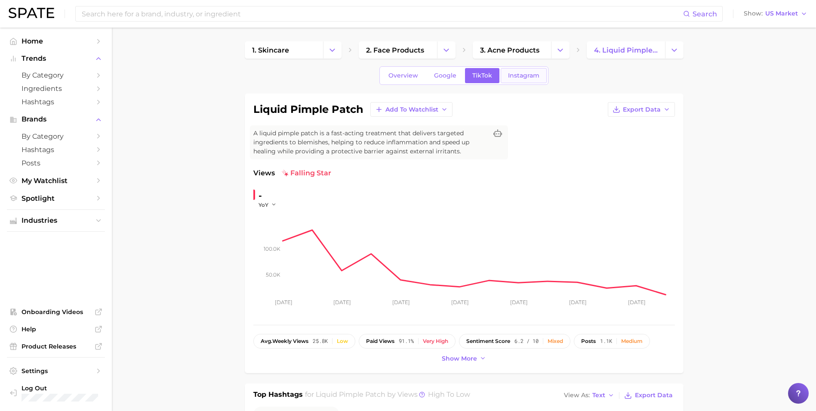
click at [523, 80] on link "Instagram" at bounding box center [524, 75] width 46 height 15
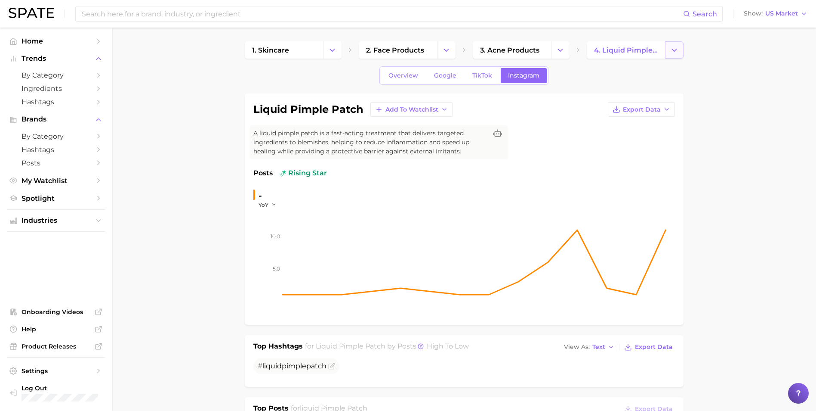
click at [678, 55] on button "Change Category" at bounding box center [674, 49] width 19 height 17
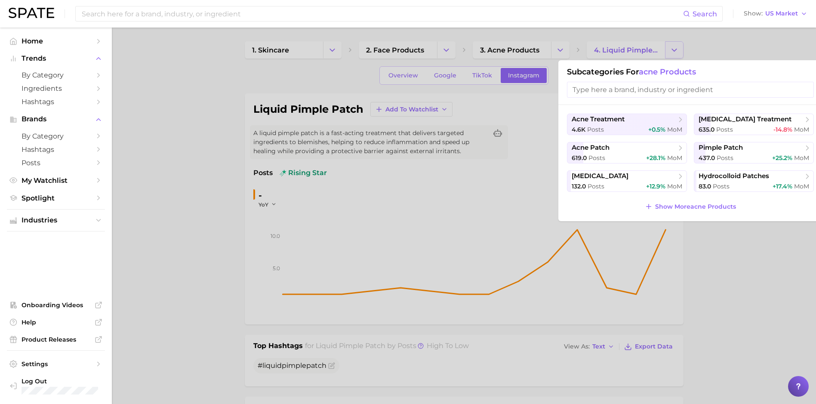
click at [677, 55] on div at bounding box center [408, 202] width 816 height 404
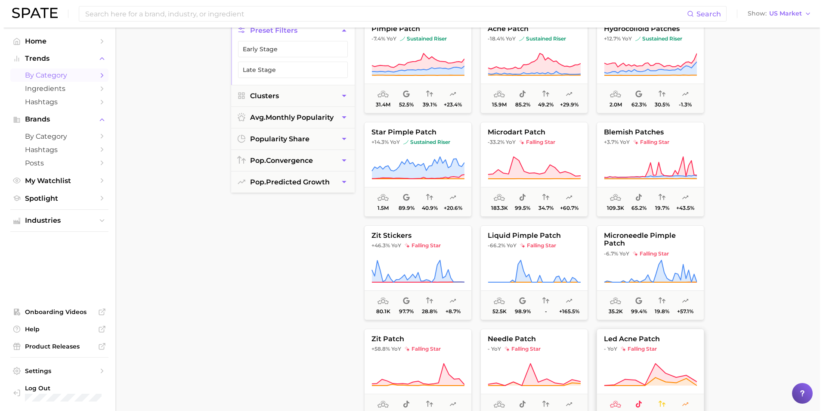
scroll to position [118, 0]
click at [569, 174] on icon at bounding box center [530, 168] width 93 height 24
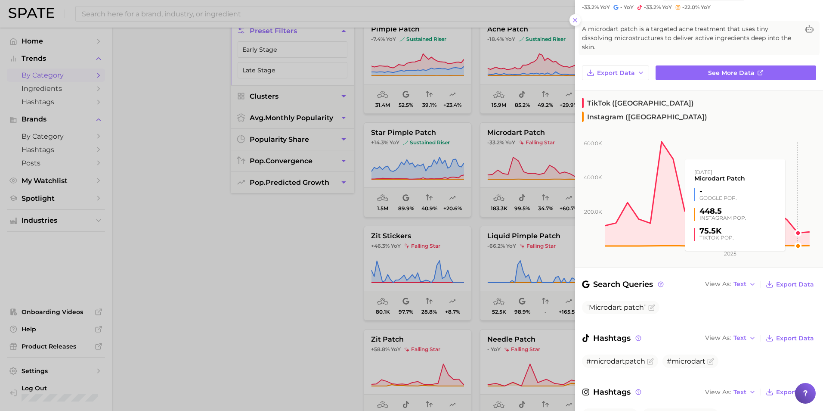
scroll to position [0, 0]
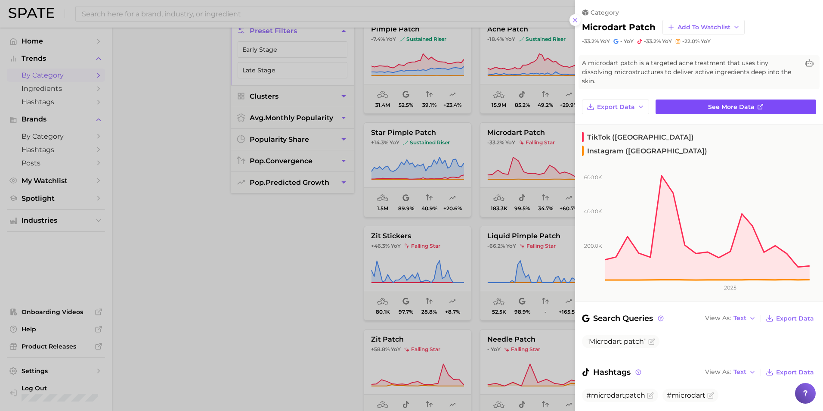
click at [787, 99] on link "See more data" at bounding box center [735, 106] width 161 height 15
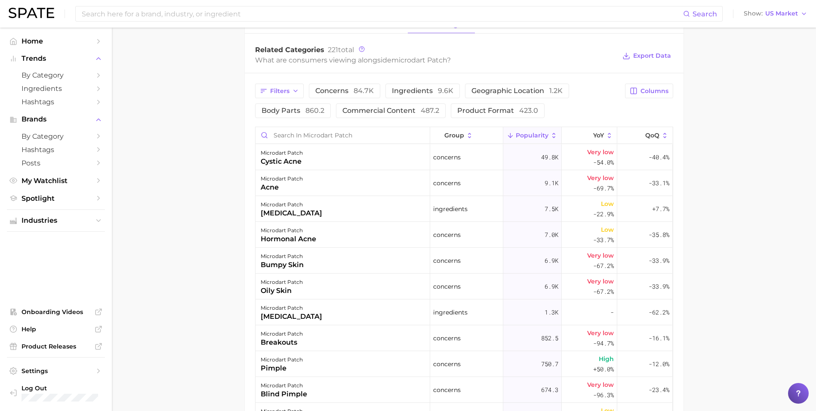
scroll to position [430, 0]
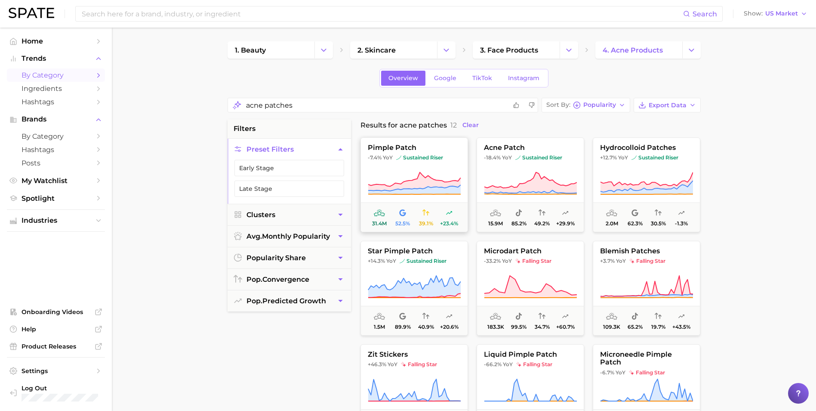
click at [433, 175] on icon at bounding box center [414, 183] width 93 height 24
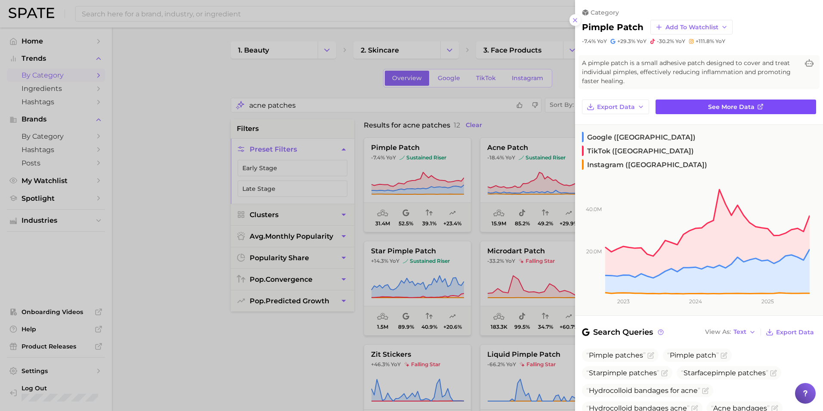
click at [778, 102] on link "See more data" at bounding box center [735, 106] width 161 height 15
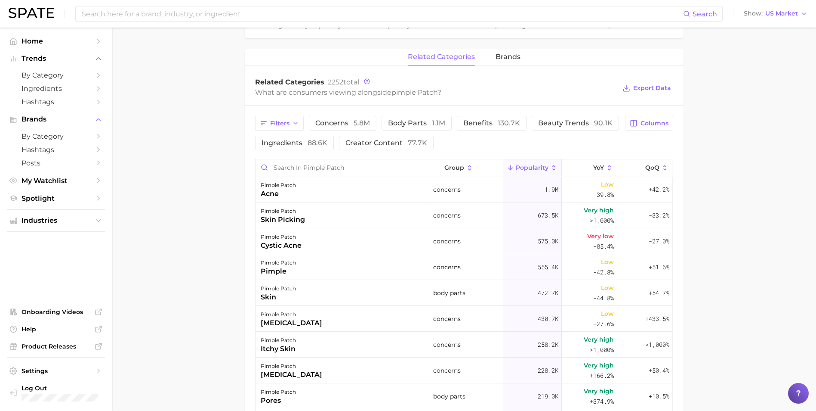
scroll to position [420, 0]
